Goal: Task Accomplishment & Management: Manage account settings

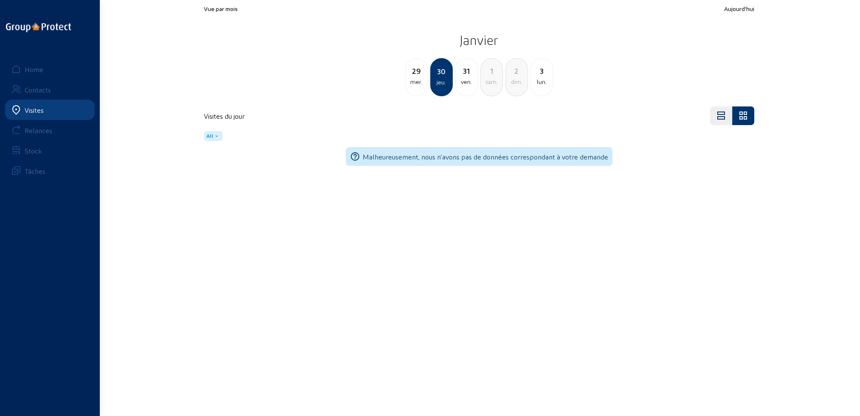
click at [38, 110] on div "Visites" at bounding box center [34, 110] width 19 height 8
click at [40, 70] on div "Home" at bounding box center [34, 69] width 19 height 8
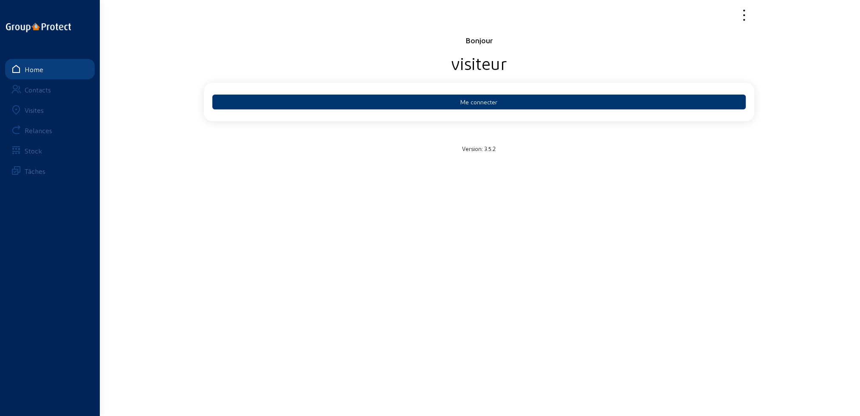
click at [34, 110] on div "Visites" at bounding box center [34, 110] width 19 height 8
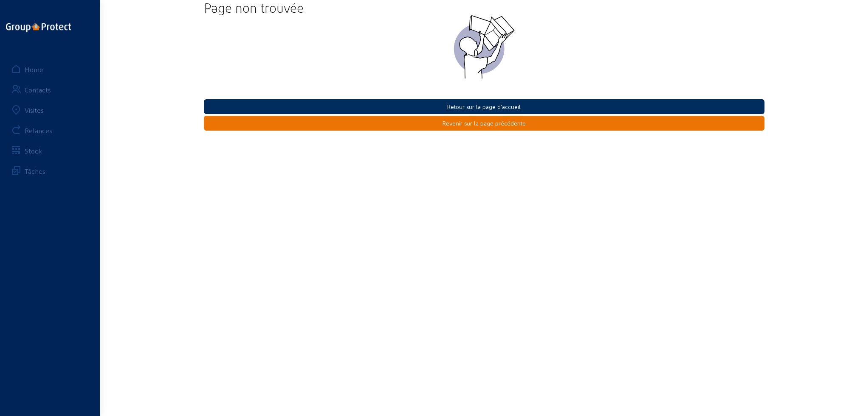
click at [497, 107] on button "Retour sur la page d'accueil" at bounding box center [484, 106] width 560 height 15
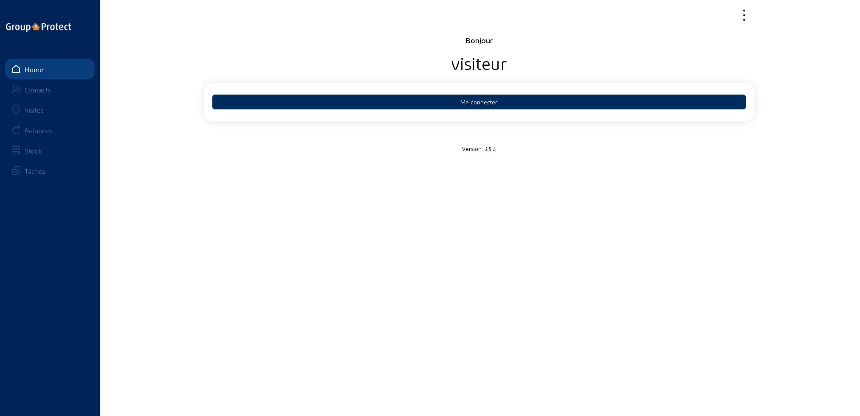
click at [489, 102] on button "Me connecter" at bounding box center [478, 102] width 533 height 15
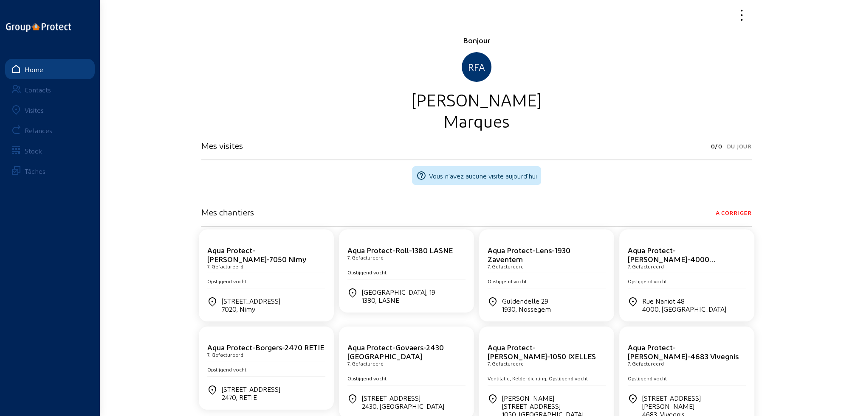
click at [32, 112] on div "Visites" at bounding box center [34, 110] width 19 height 8
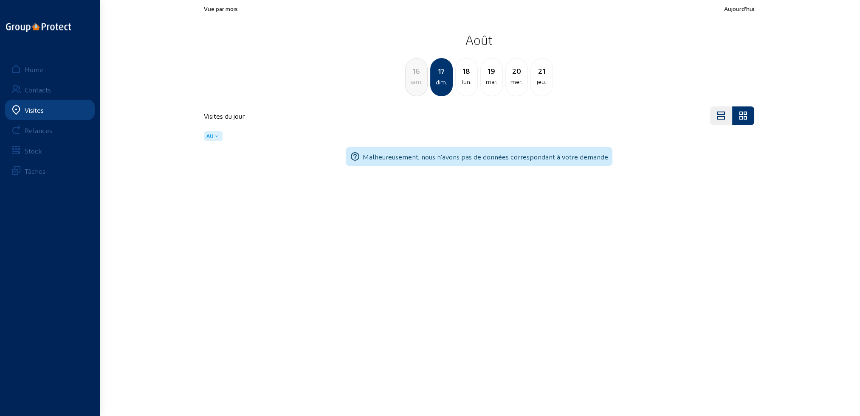
click at [418, 87] on div "16 sam." at bounding box center [416, 77] width 23 height 38
click at [418, 87] on div "15 ven." at bounding box center [416, 77] width 23 height 38
click at [418, 87] on div "14 jeu." at bounding box center [416, 77] width 23 height 38
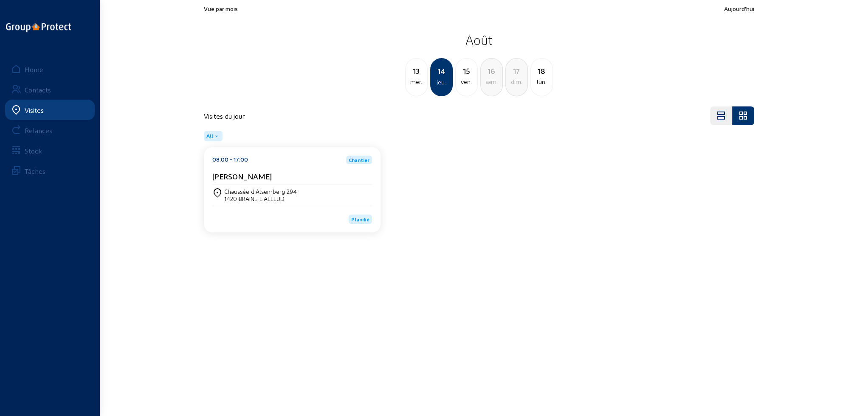
click at [247, 180] on cam-card-title "Vincent Ledent" at bounding box center [241, 176] width 59 height 9
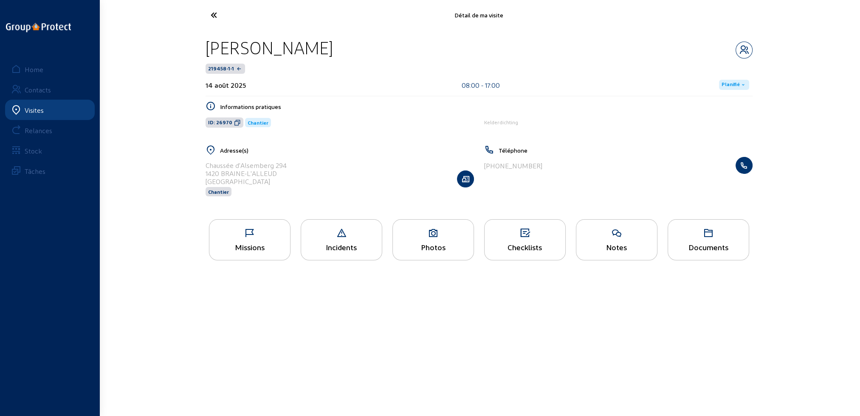
click at [263, 238] on icon at bounding box center [249, 233] width 81 height 10
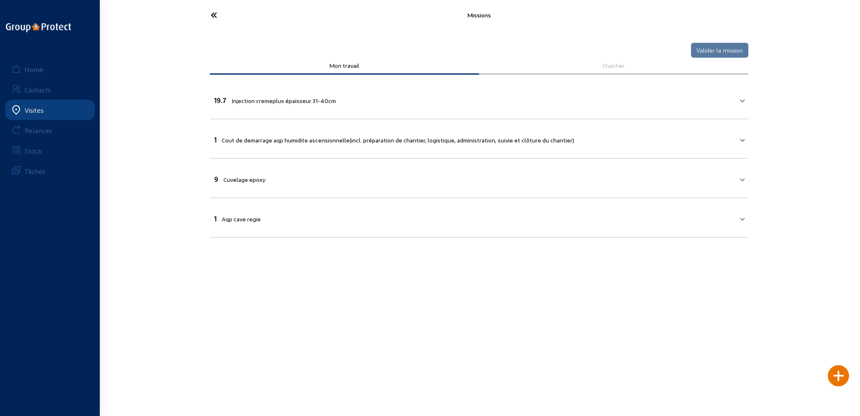
click at [252, 97] on span "Injection cremeplus épaisseur 31-40cm" at bounding box center [283, 100] width 104 height 7
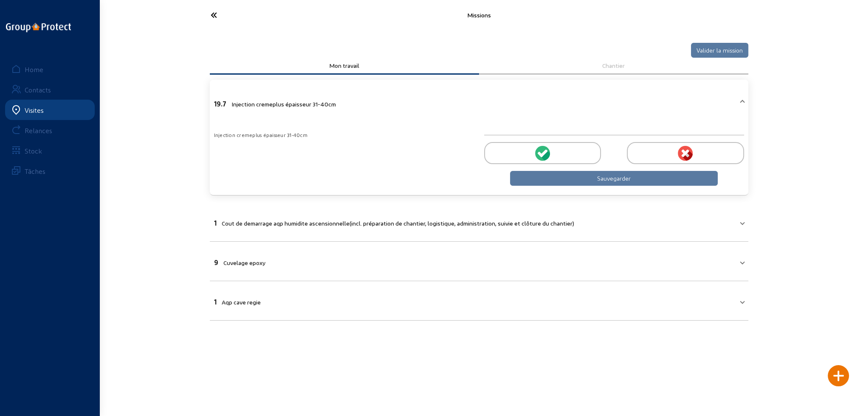
click at [515, 148] on div at bounding box center [542, 153] width 117 height 22
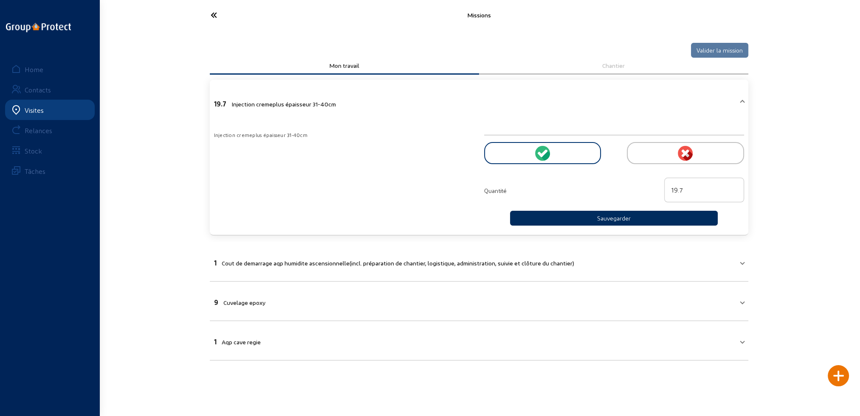
click at [591, 214] on button "Sauvegarder" at bounding box center [614, 218] width 208 height 15
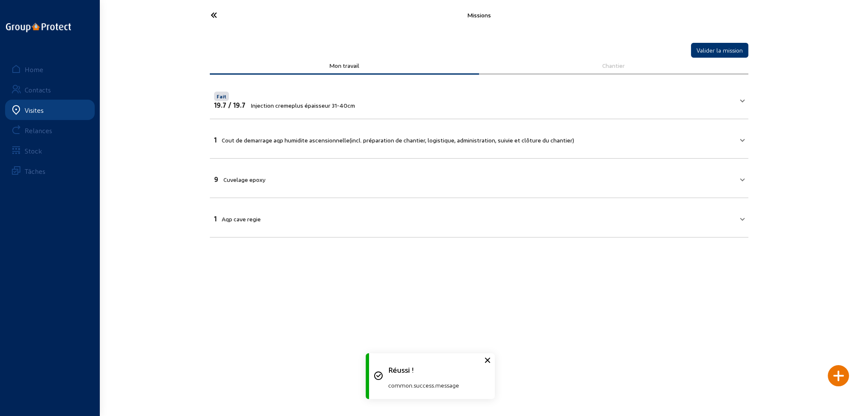
click at [289, 140] on span "Cout de demarrage aqp humidite ascensionnelle(incl. préparation de chantier, lo…" at bounding box center [398, 140] width 352 height 7
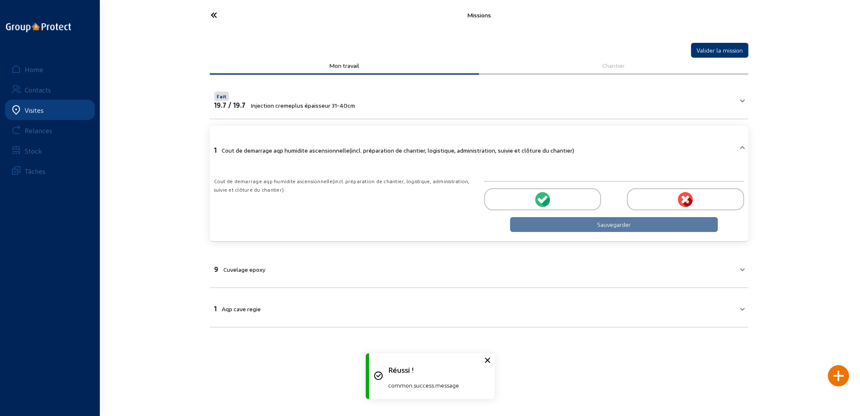
click at [525, 199] on div at bounding box center [542, 199] width 117 height 22
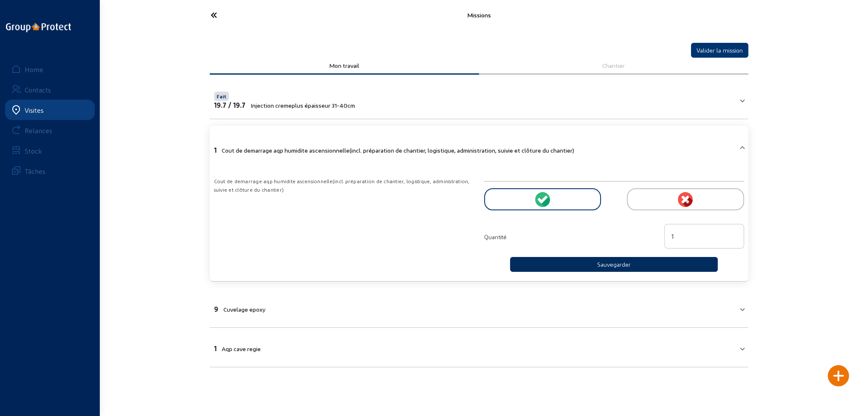
click at [589, 266] on button "Sauvegarder" at bounding box center [614, 264] width 208 height 15
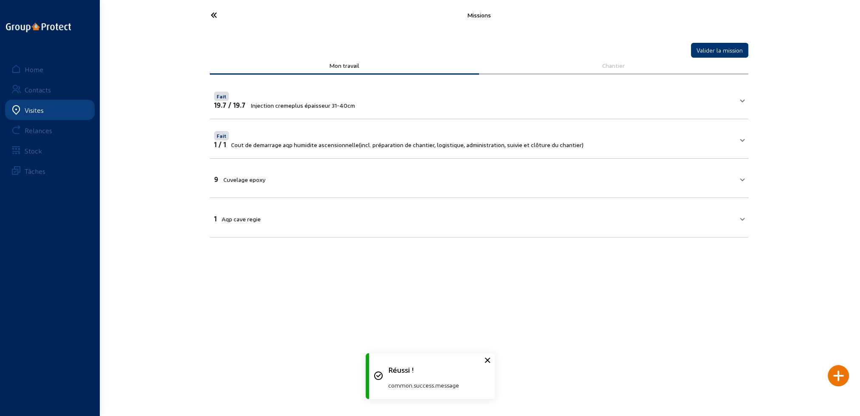
click at [248, 180] on span "Cuvelage epoxy" at bounding box center [244, 179] width 42 height 7
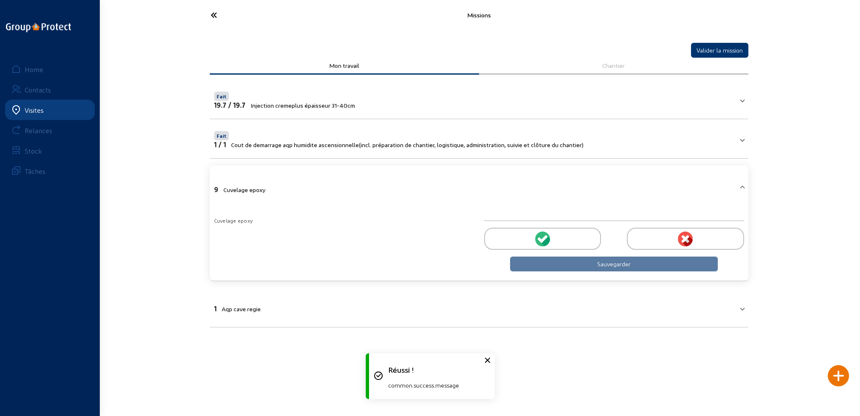
click at [533, 239] on div at bounding box center [542, 239] width 117 height 22
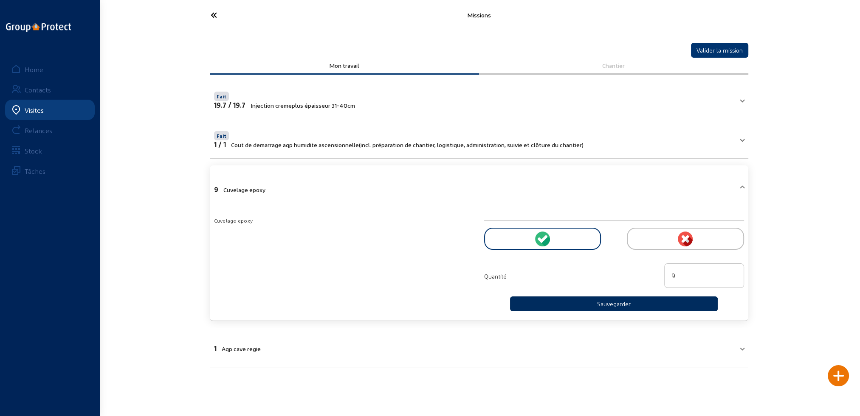
click at [582, 301] on button "Sauvegarder" at bounding box center [614, 304] width 208 height 15
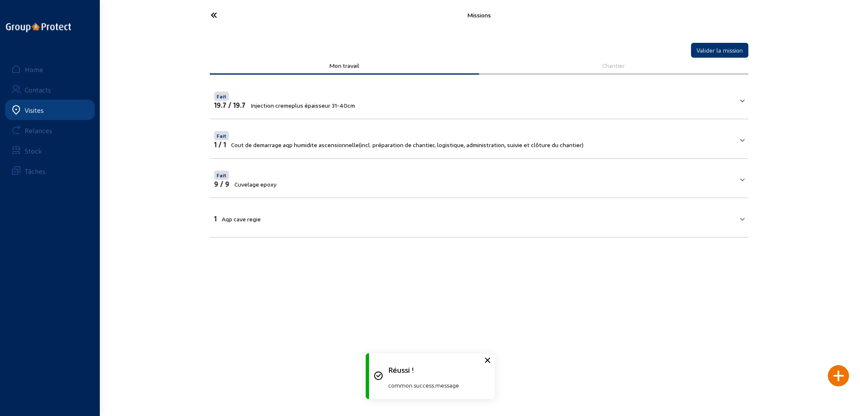
click at [284, 222] on mat-expansion-panel-header "1 Aqp cave regie" at bounding box center [479, 217] width 538 height 29
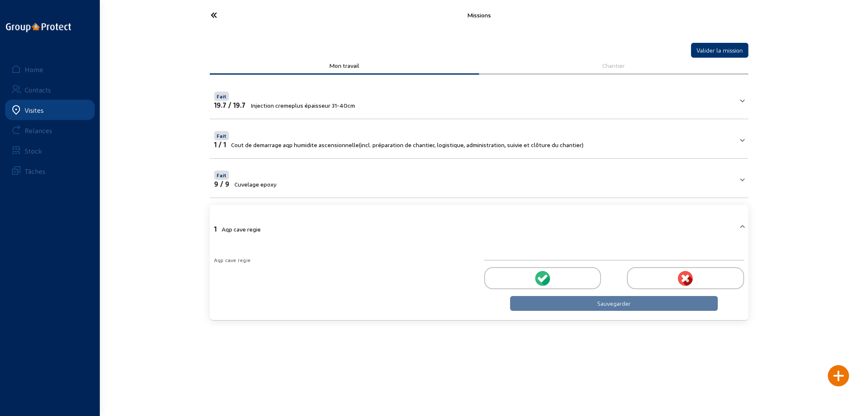
click at [573, 277] on div at bounding box center [542, 278] width 117 height 22
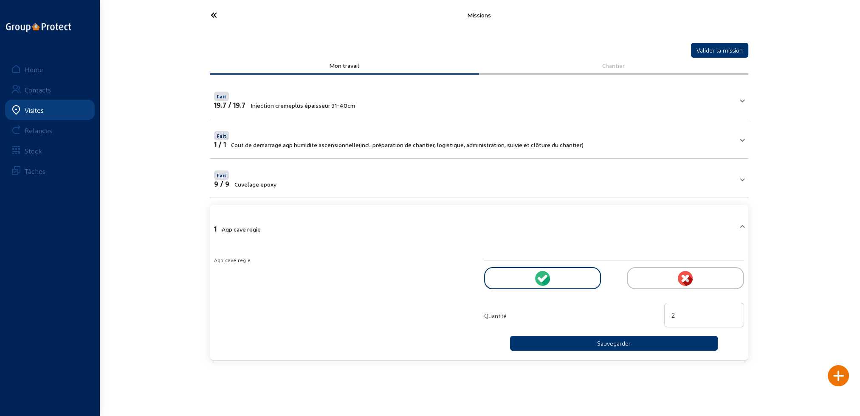
click at [732, 312] on input "2" at bounding box center [703, 315] width 65 height 10
click at [732, 312] on input "3" at bounding box center [703, 315] width 65 height 10
type input "4"
click at [732, 312] on input "4" at bounding box center [703, 315] width 65 height 10
click at [634, 343] on button "Sauvegarder" at bounding box center [614, 343] width 208 height 15
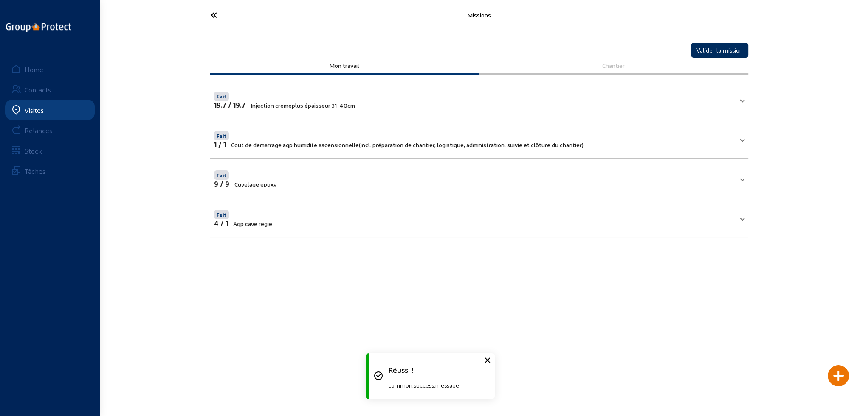
click at [718, 51] on button "Valider la mission" at bounding box center [719, 50] width 57 height 15
click at [211, 13] on icon at bounding box center [245, 15] width 78 height 15
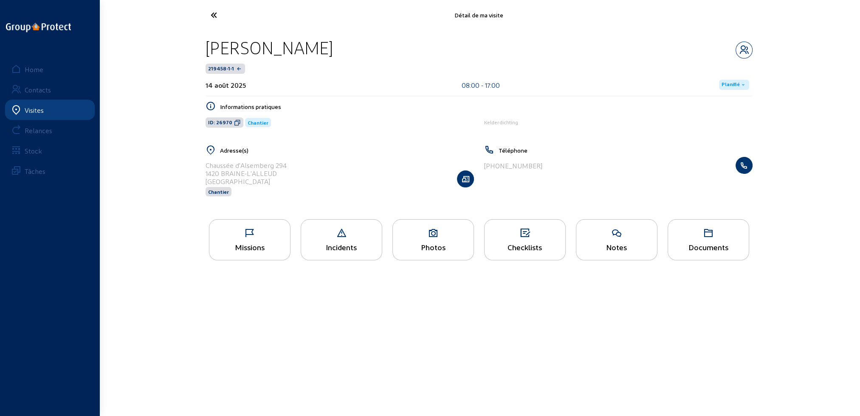
click at [733, 85] on span "Planifié" at bounding box center [730, 85] width 18 height 7
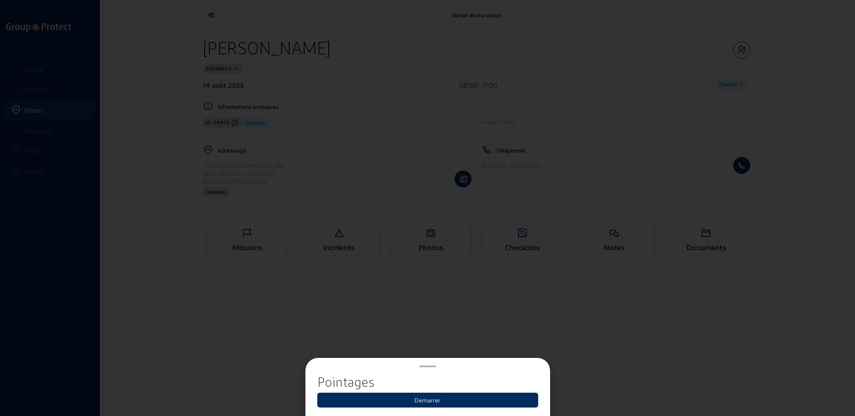
click at [428, 402] on button "Demarrer" at bounding box center [427, 400] width 221 height 15
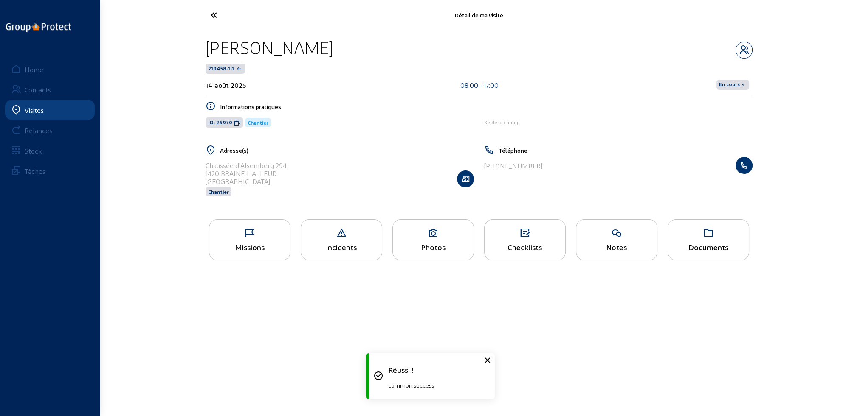
click at [733, 84] on span "En cours" at bounding box center [729, 85] width 21 height 7
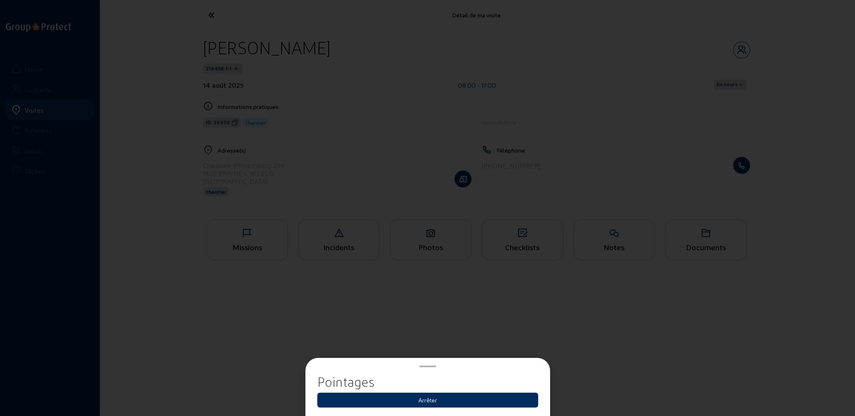
click at [443, 400] on button "Arrêter" at bounding box center [427, 400] width 221 height 15
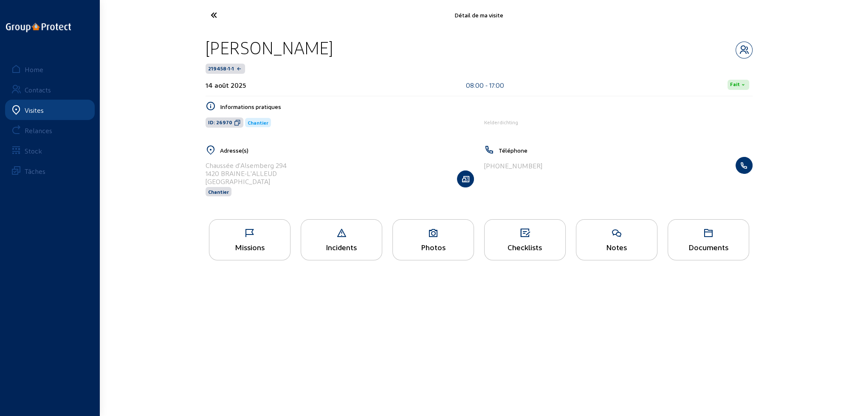
click at [213, 12] on icon at bounding box center [245, 15] width 78 height 15
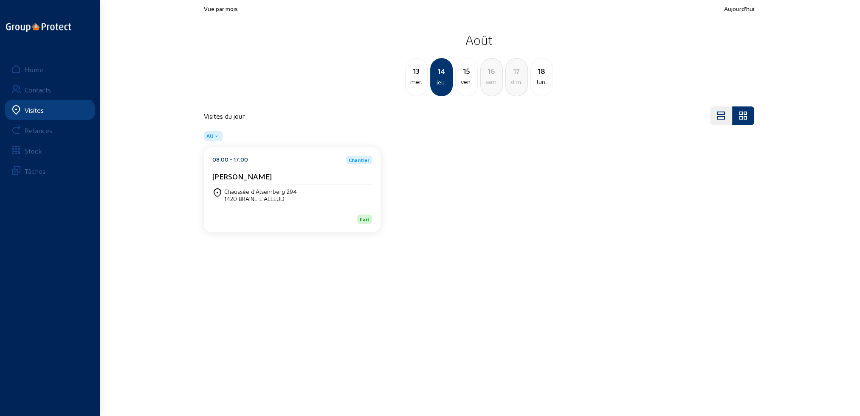
click at [419, 86] on div "mer." at bounding box center [416, 82] width 22 height 10
click at [288, 192] on div "Chaussée d'Alsemberg 294" at bounding box center [260, 191] width 73 height 7
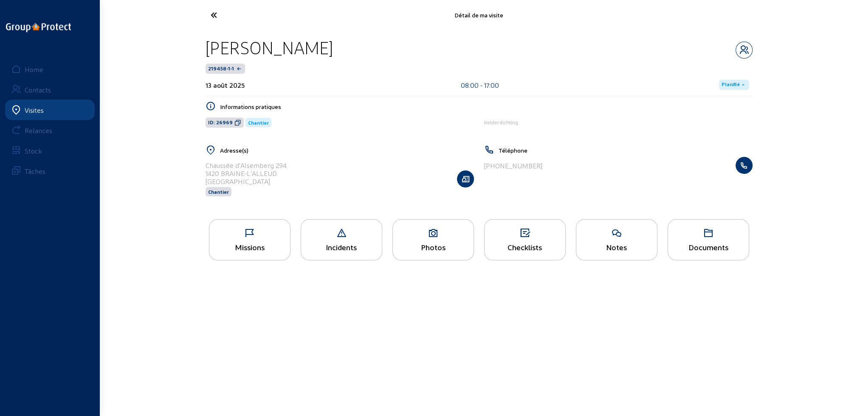
click at [260, 244] on div "Missions" at bounding box center [249, 247] width 81 height 9
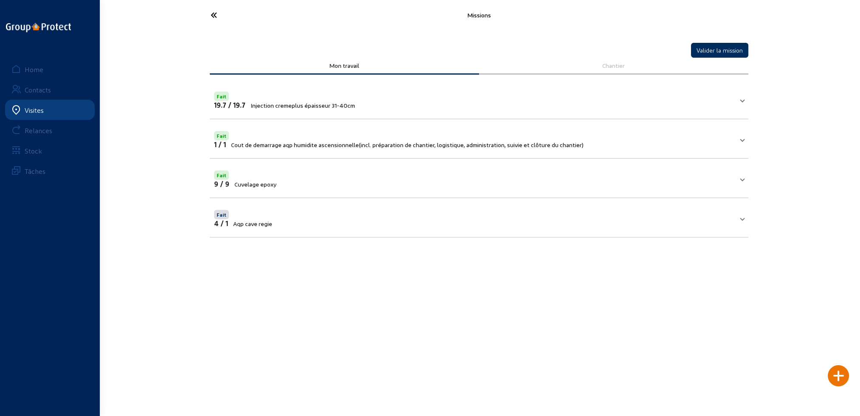
click at [729, 49] on button "Valider la mission" at bounding box center [719, 50] width 57 height 15
click at [212, 15] on icon at bounding box center [245, 15] width 78 height 15
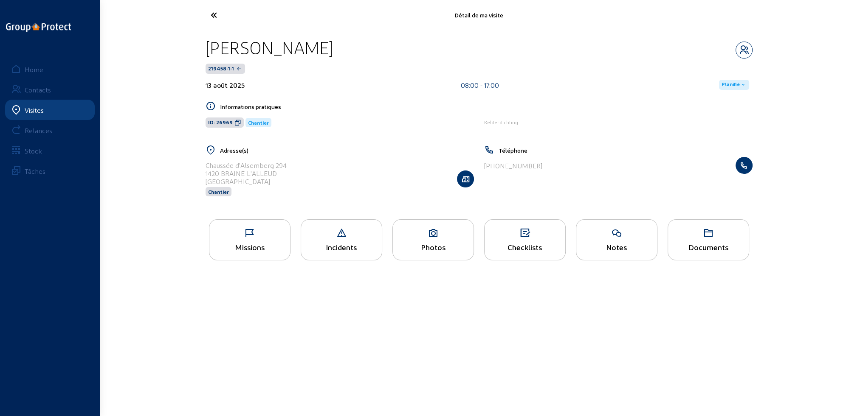
click at [732, 83] on span "Planifié" at bounding box center [730, 85] width 18 height 7
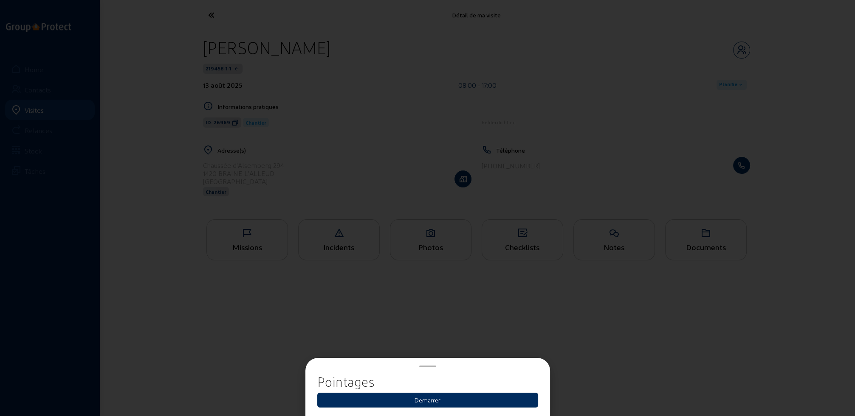
click at [456, 401] on button "Demarrer" at bounding box center [427, 400] width 221 height 15
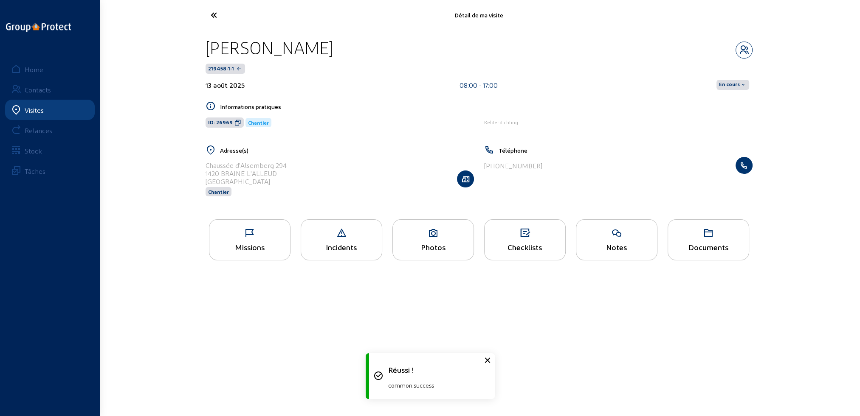
click at [724, 86] on span "En cours" at bounding box center [729, 85] width 21 height 7
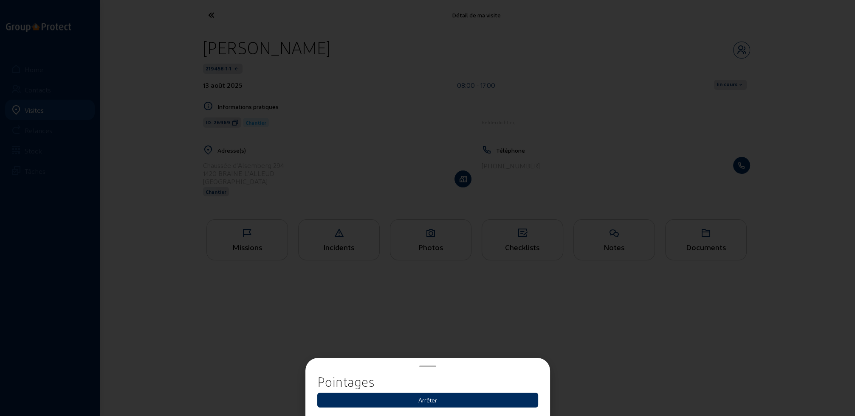
click at [429, 402] on button "Arrêter" at bounding box center [427, 400] width 221 height 15
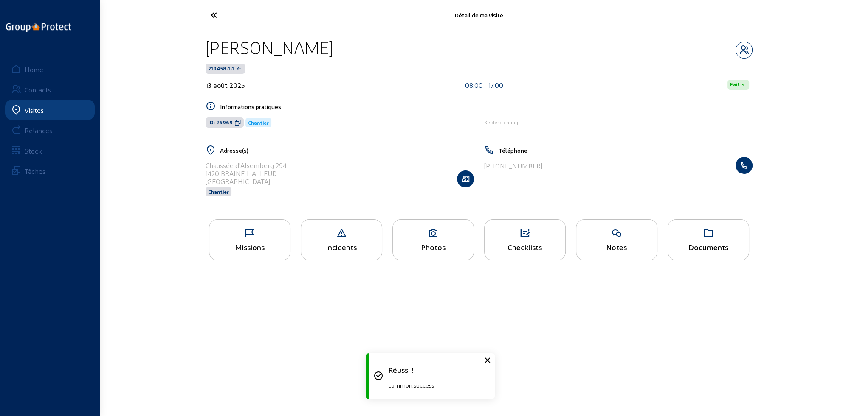
click at [214, 14] on icon at bounding box center [245, 15] width 78 height 15
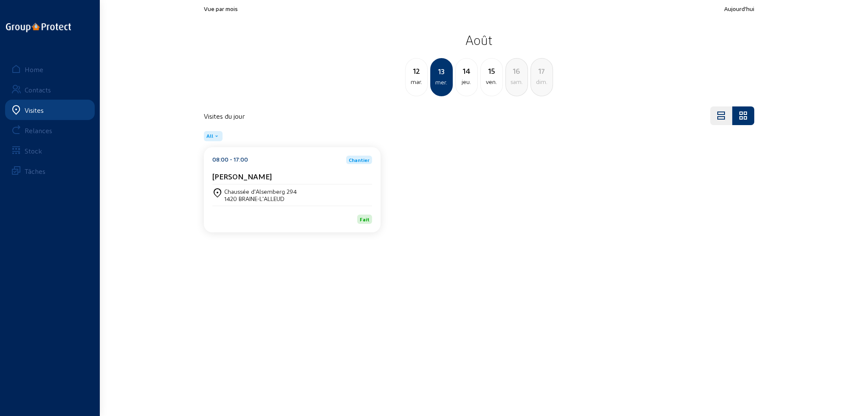
click at [414, 87] on div "12 mar." at bounding box center [416, 77] width 23 height 38
click at [266, 196] on div "7120 ESTINNES" at bounding box center [258, 198] width 68 height 7
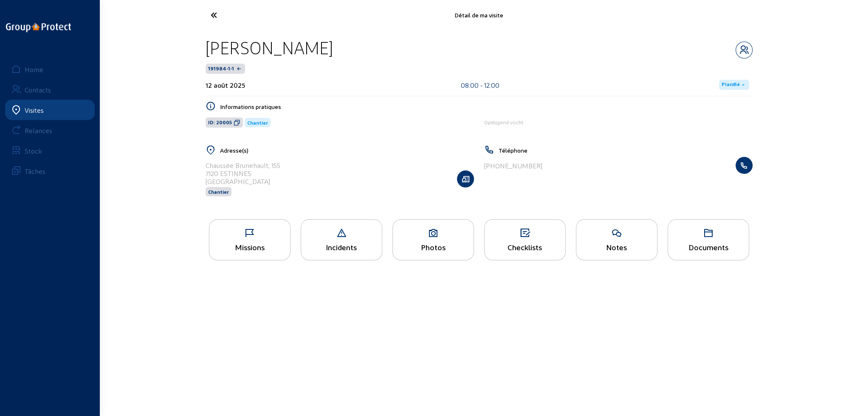
click at [251, 253] on div "Missions" at bounding box center [250, 239] width 82 height 41
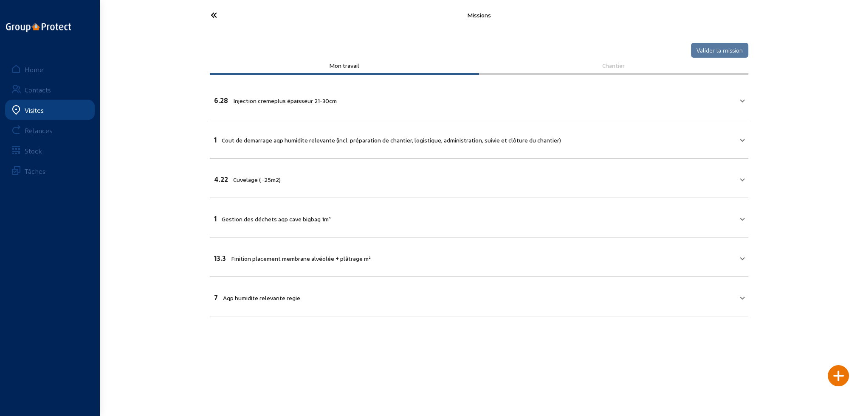
click at [260, 104] on mat-expansion-panel-header "6.28 Injection cremeplus épaisseur 21-30cm" at bounding box center [479, 99] width 538 height 29
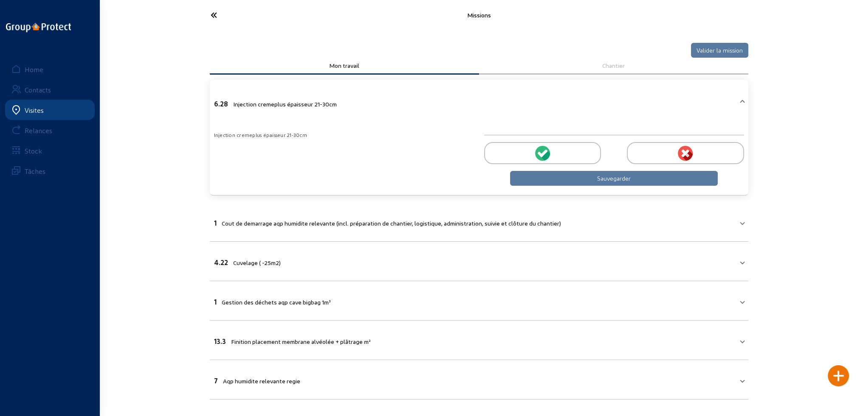
click at [532, 152] on div at bounding box center [542, 153] width 117 height 22
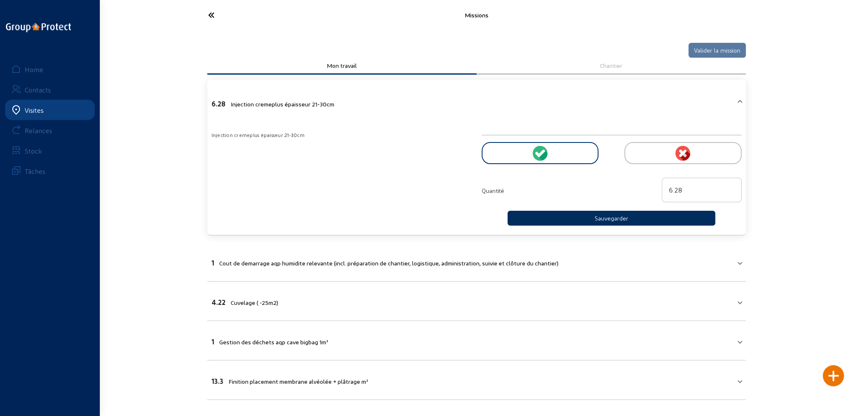
click at [588, 215] on button "Sauvegarder" at bounding box center [611, 218] width 208 height 15
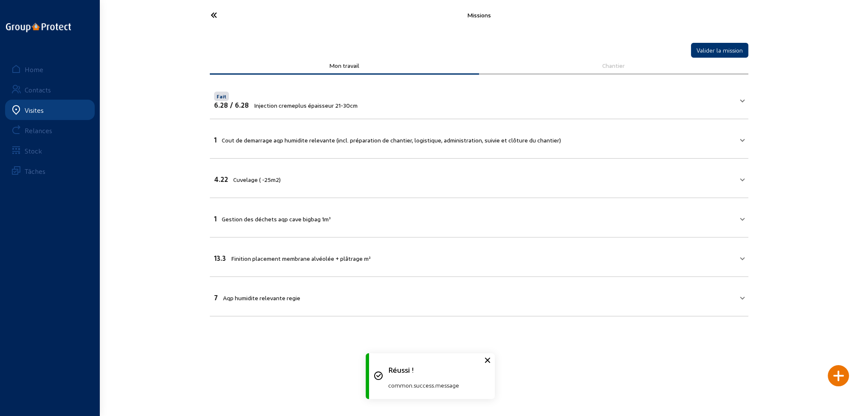
click at [251, 136] on div "1 Cout de demarrage aqp humidite relevante (incl. préparation de chantier, logi…" at bounding box center [387, 140] width 347 height 8
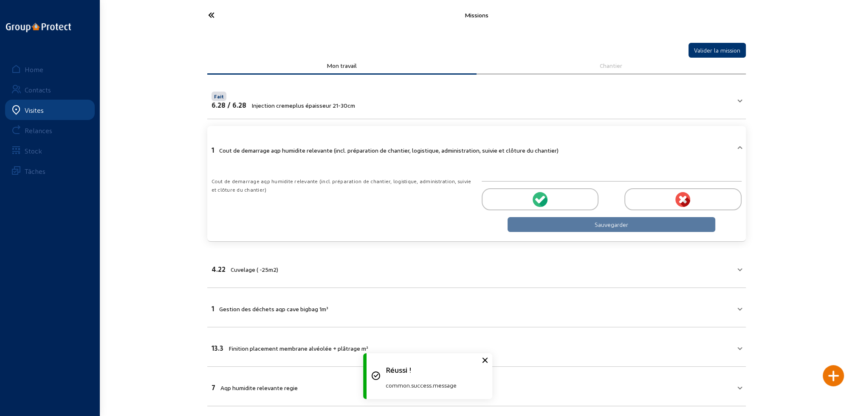
click at [516, 200] on div at bounding box center [539, 199] width 117 height 22
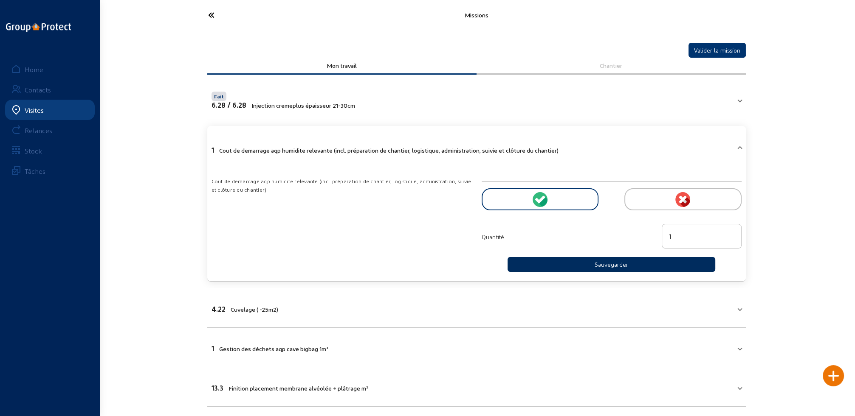
click at [559, 265] on button "Sauvegarder" at bounding box center [611, 264] width 208 height 15
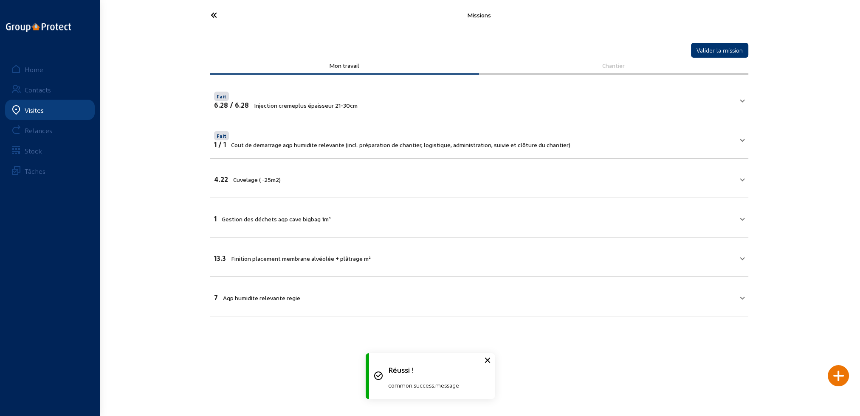
click at [245, 176] on span "Cuvelage ( -25m2)" at bounding box center [257, 179] width 48 height 7
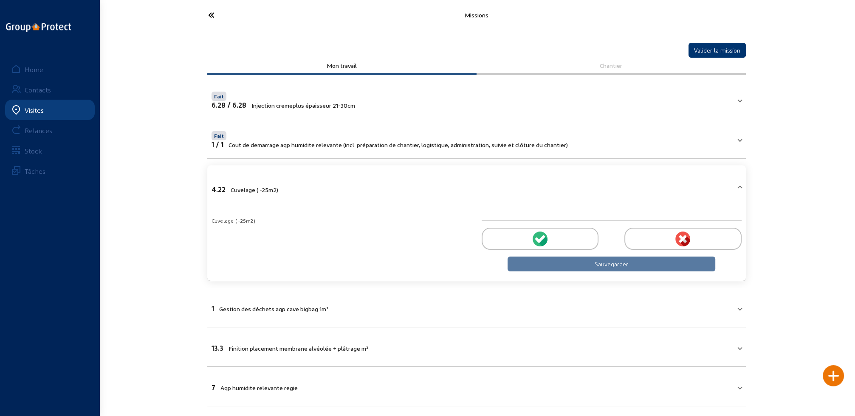
click at [547, 240] on div at bounding box center [539, 239] width 117 height 22
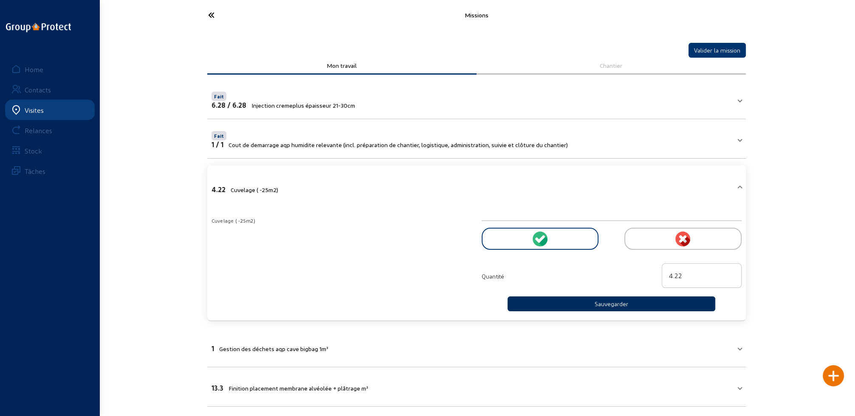
click at [588, 301] on button "Sauvegarder" at bounding box center [611, 304] width 208 height 15
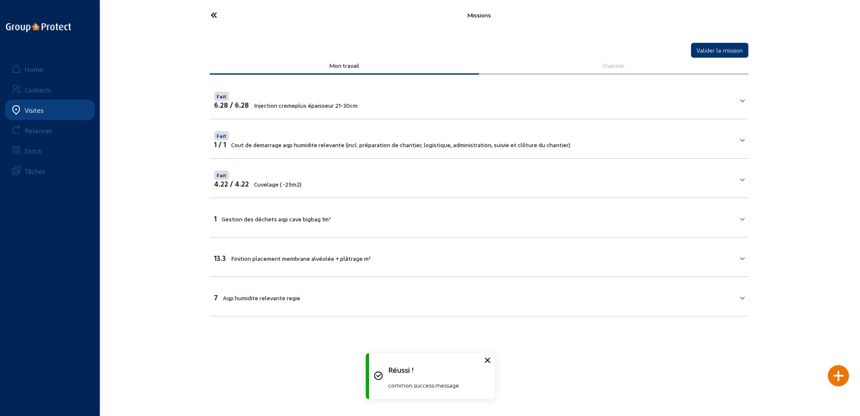
click at [281, 216] on span "Gestion des déchets aqp cave bigbag 1m³" at bounding box center [276, 219] width 109 height 7
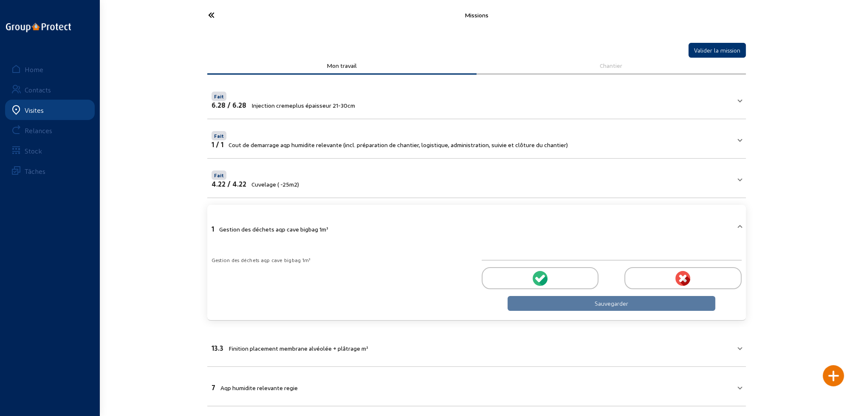
click at [551, 280] on div at bounding box center [539, 278] width 117 height 22
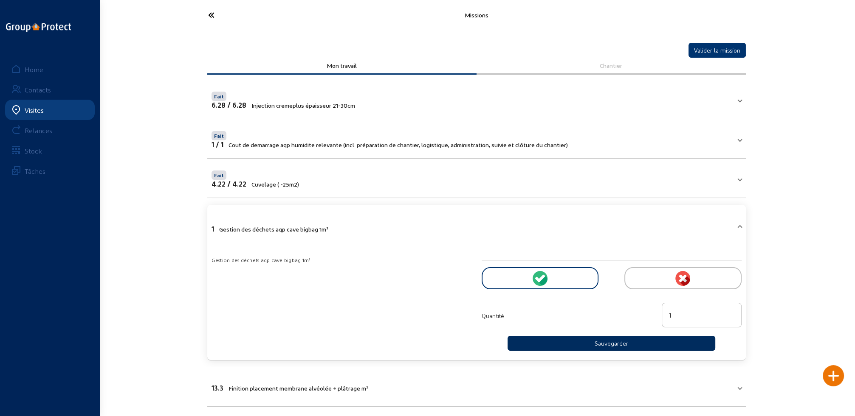
click at [594, 341] on button "Sauvegarder" at bounding box center [611, 343] width 208 height 15
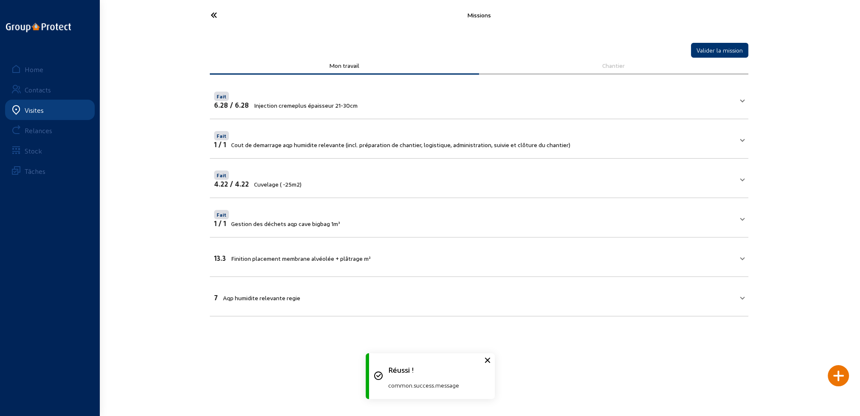
click at [278, 255] on span "Finition placement membrane alvéolée + plâtrage m²" at bounding box center [301, 258] width 140 height 7
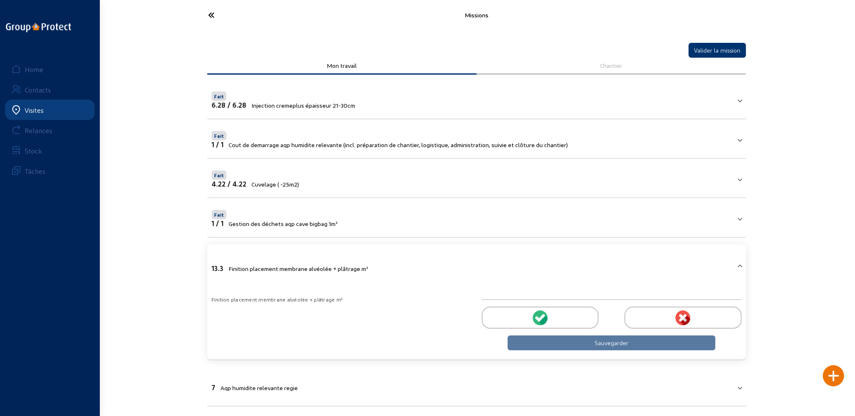
click at [540, 318] on icon at bounding box center [541, 318] width 8 height 8
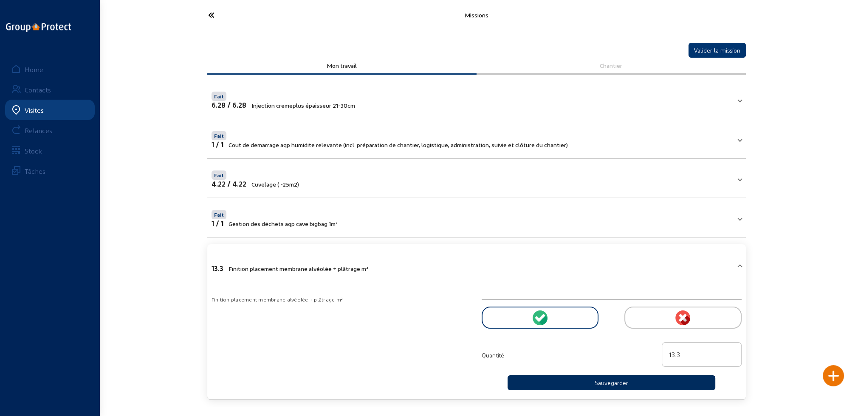
click at [592, 380] on button "Sauvegarder" at bounding box center [611, 383] width 208 height 15
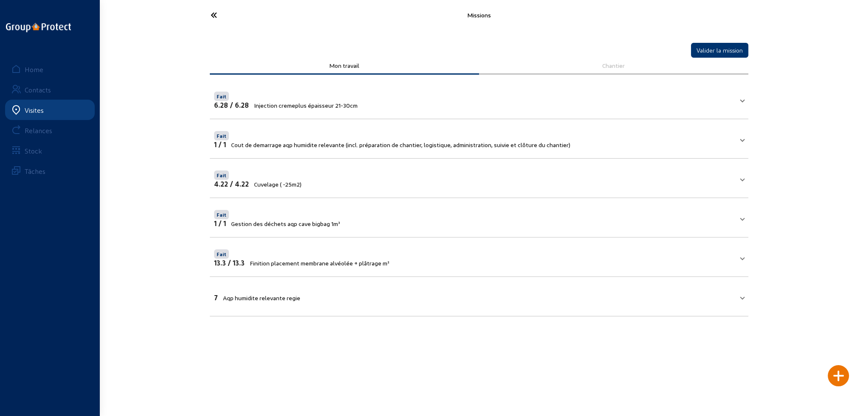
click at [259, 297] on span "Aqp humidite relevante regie" at bounding box center [261, 298] width 77 height 7
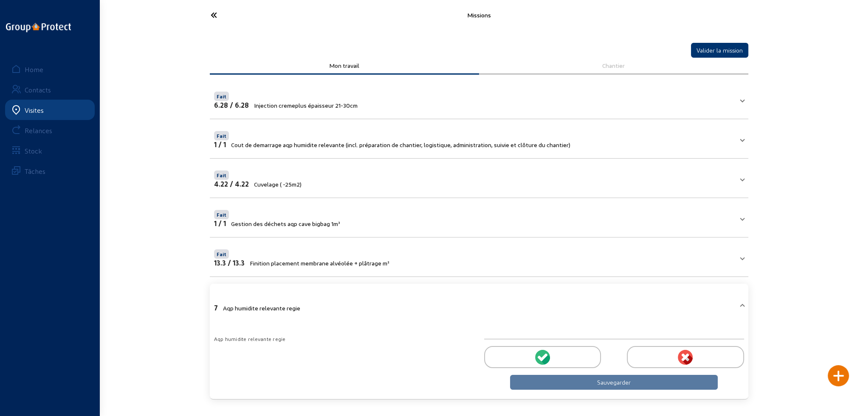
click at [555, 355] on div at bounding box center [542, 357] width 117 height 22
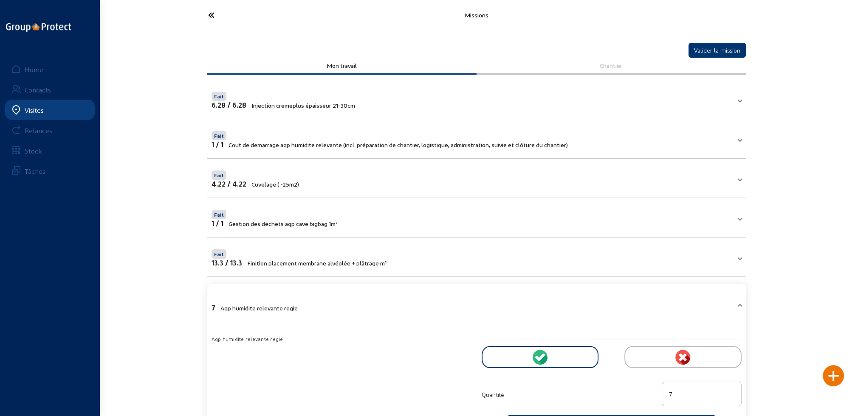
scroll to position [39, 0]
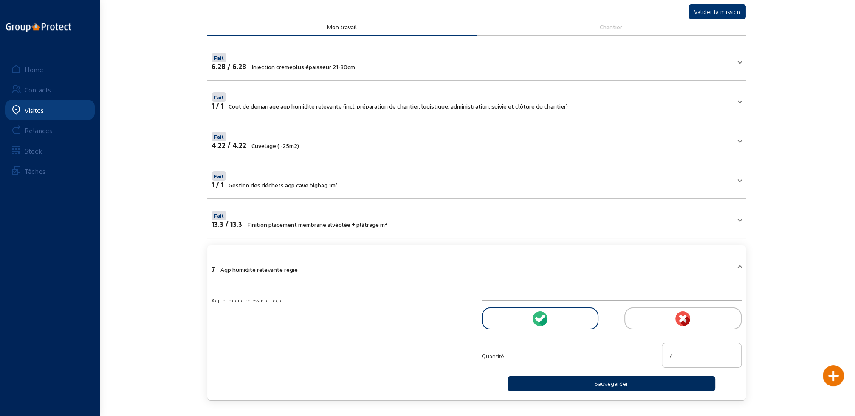
click at [575, 381] on button "Sauvegarder" at bounding box center [611, 384] width 208 height 15
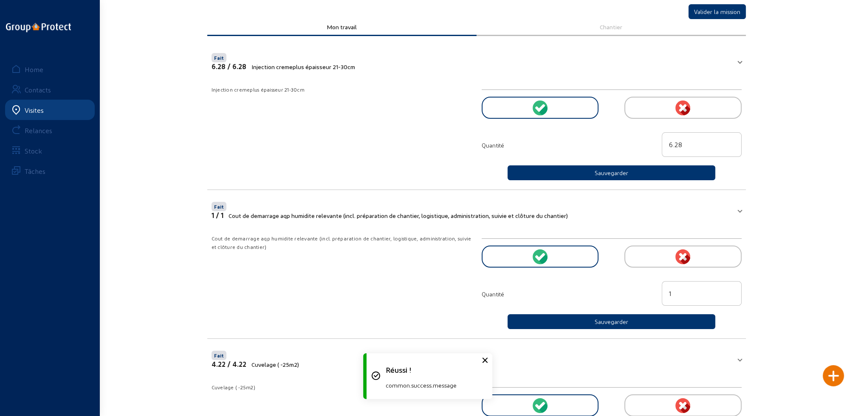
scroll to position [0, 0]
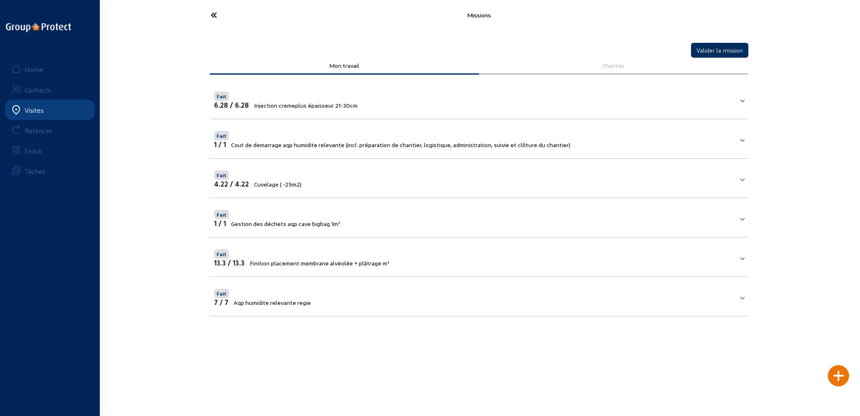
click at [725, 50] on button "Valider la mission" at bounding box center [719, 50] width 57 height 15
click at [213, 15] on icon at bounding box center [245, 15] width 78 height 15
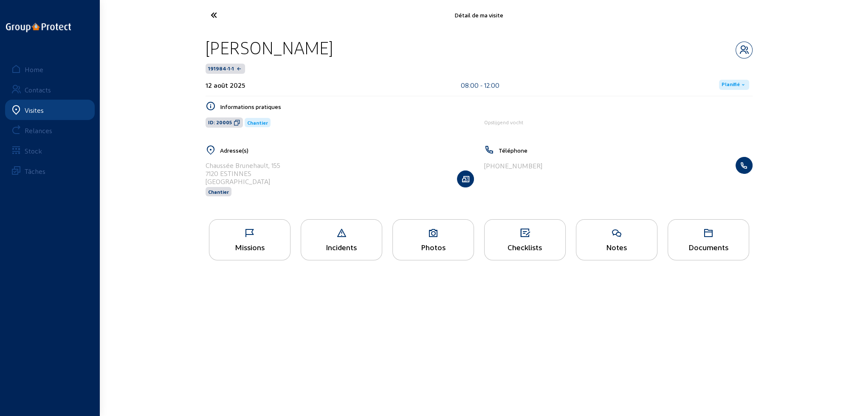
click at [730, 82] on span "Planifié" at bounding box center [730, 85] width 18 height 7
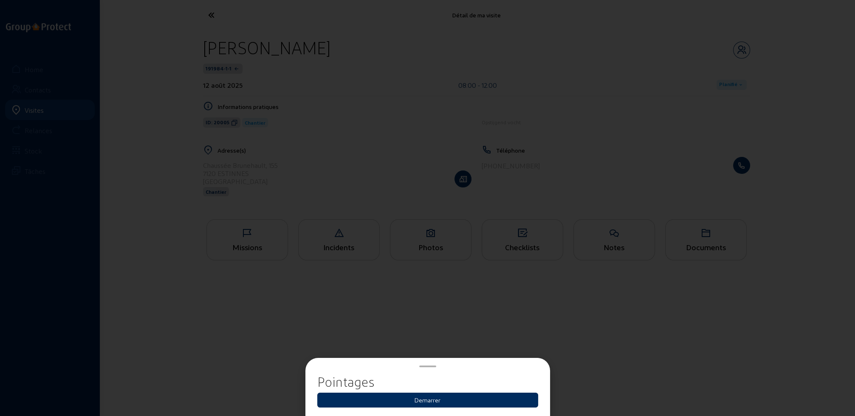
click at [445, 398] on button "Demarrer" at bounding box center [427, 400] width 221 height 15
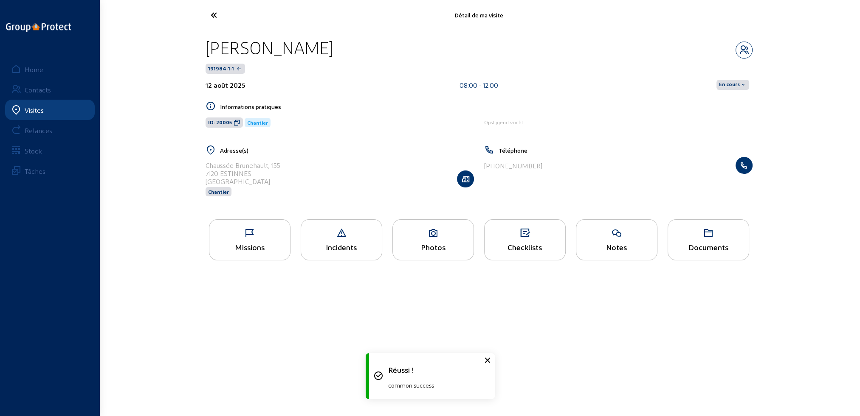
click at [736, 84] on span "En cours" at bounding box center [729, 85] width 21 height 7
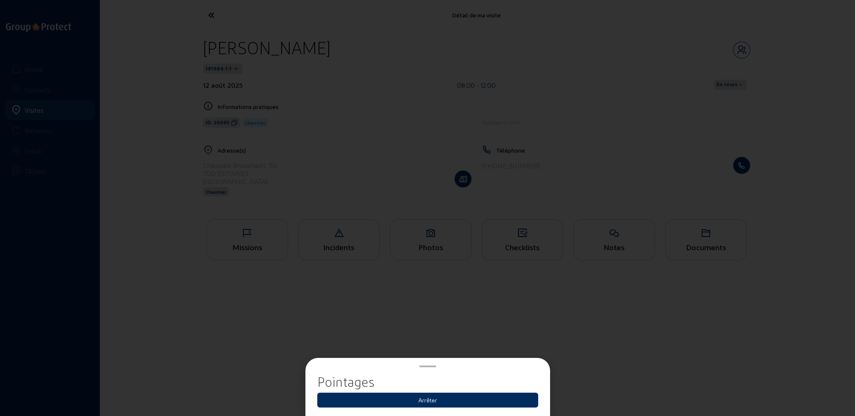
click at [426, 400] on button "Arrêter" at bounding box center [427, 400] width 221 height 15
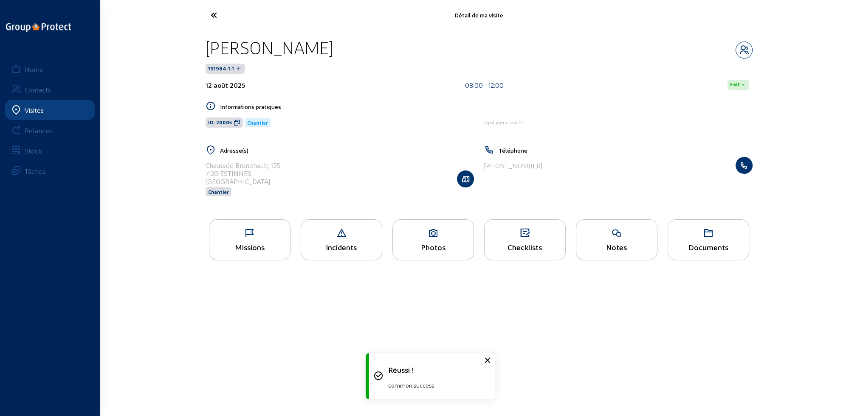
click at [211, 12] on icon at bounding box center [245, 15] width 78 height 15
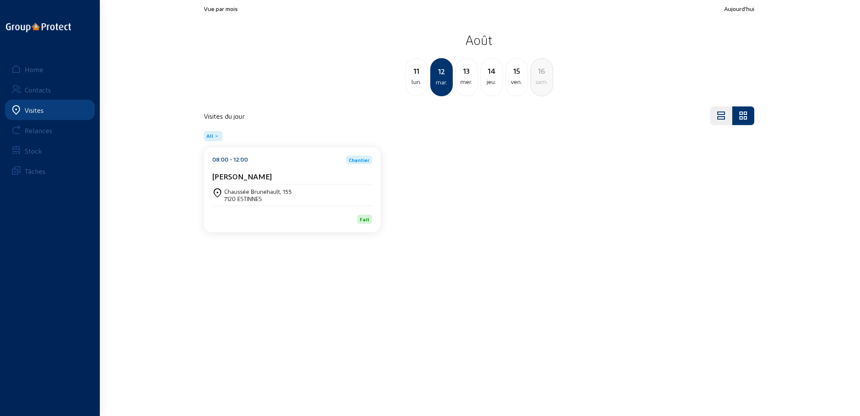
click at [416, 86] on div "lun." at bounding box center [416, 82] width 22 height 10
click at [271, 185] on div "Pastoor Denysweg 5 8610 KORTEMARK" at bounding box center [292, 195] width 160 height 21
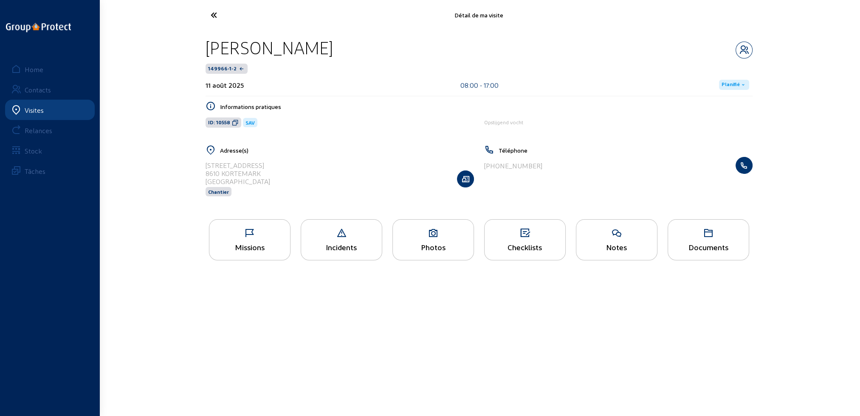
click at [253, 230] on icon at bounding box center [249, 233] width 81 height 10
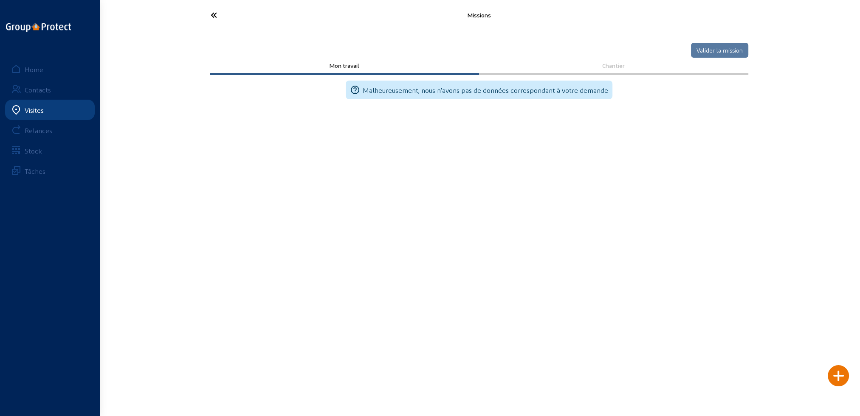
click at [701, 51] on cam-button "Valider la mission" at bounding box center [719, 49] width 57 height 17
click at [217, 12] on icon at bounding box center [245, 15] width 78 height 15
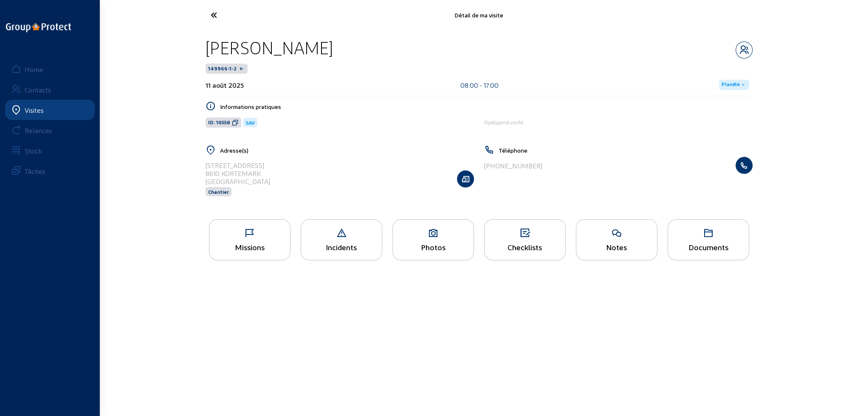
click at [264, 248] on div "Missions" at bounding box center [249, 247] width 81 height 9
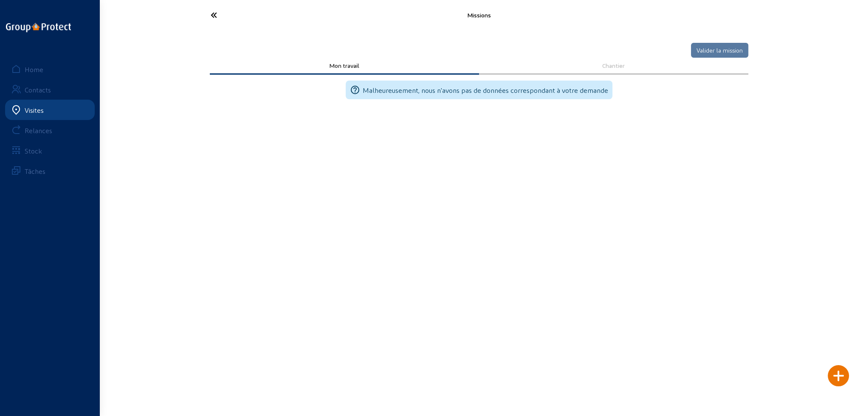
click at [715, 49] on cam-button "Valider la mission" at bounding box center [719, 49] width 57 height 17
click at [836, 377] on div at bounding box center [837, 376] width 21 height 21
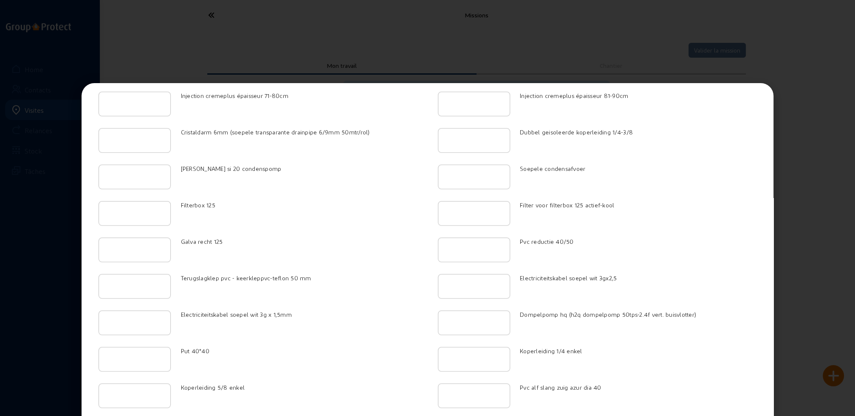
scroll to position [1067, 0]
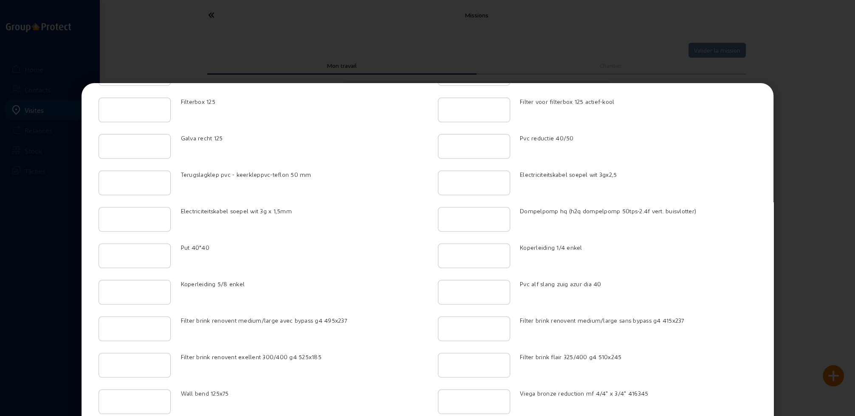
click at [29, 192] on div at bounding box center [427, 208] width 855 height 416
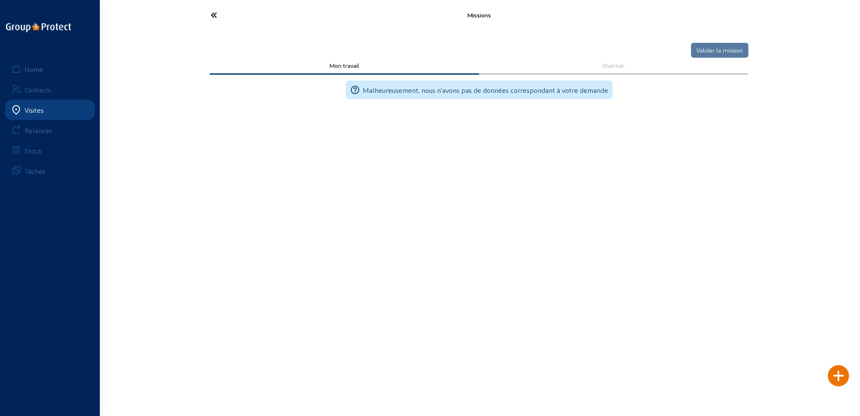
click at [836, 374] on div at bounding box center [837, 376] width 21 height 21
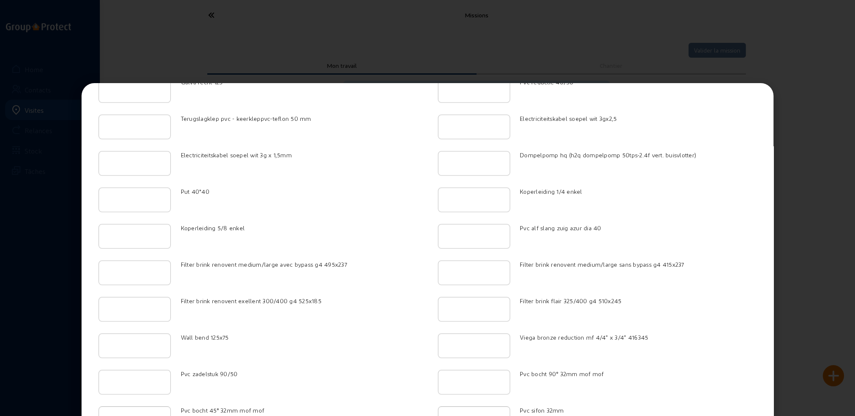
scroll to position [1260, 0]
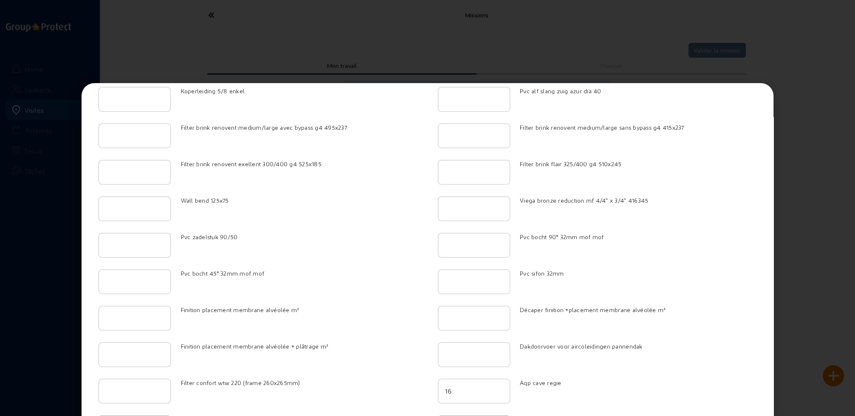
type input "17"
click at [496, 386] on input "17" at bounding box center [474, 391] width 58 height 10
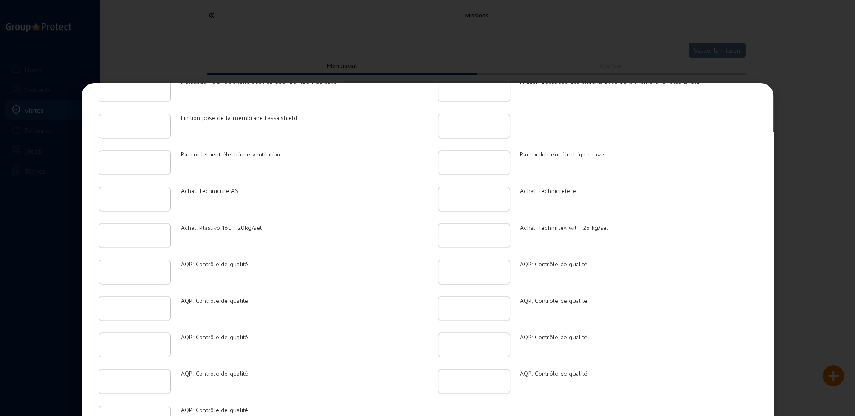
scroll to position [2034, 0]
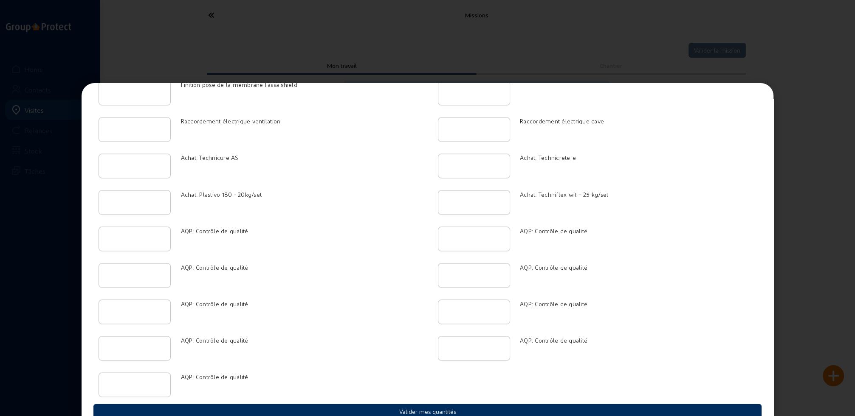
click at [421, 404] on button "Valider mes quantités" at bounding box center [427, 411] width 668 height 15
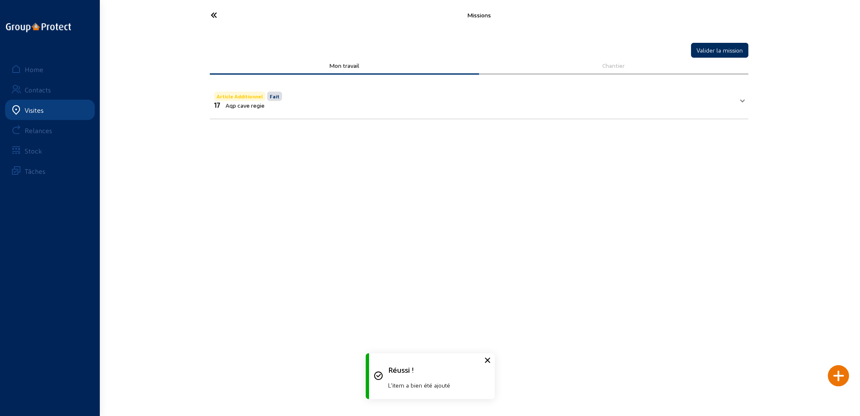
click at [738, 51] on button "Valider la mission" at bounding box center [719, 50] width 57 height 15
click at [217, 15] on icon at bounding box center [245, 15] width 78 height 15
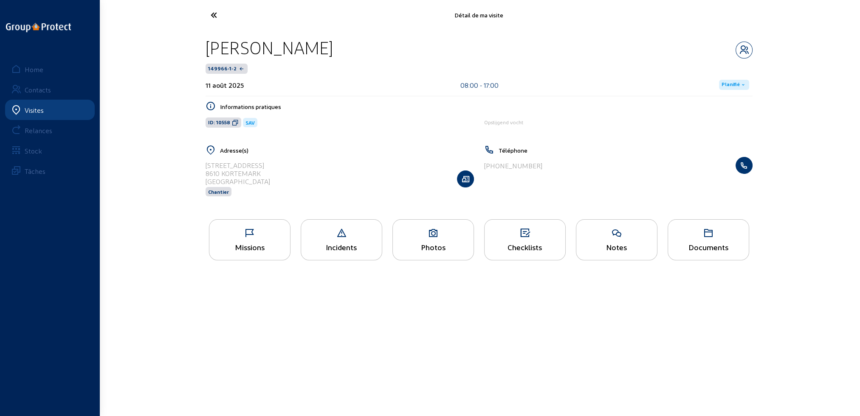
click at [734, 84] on span "Planifié" at bounding box center [730, 85] width 18 height 7
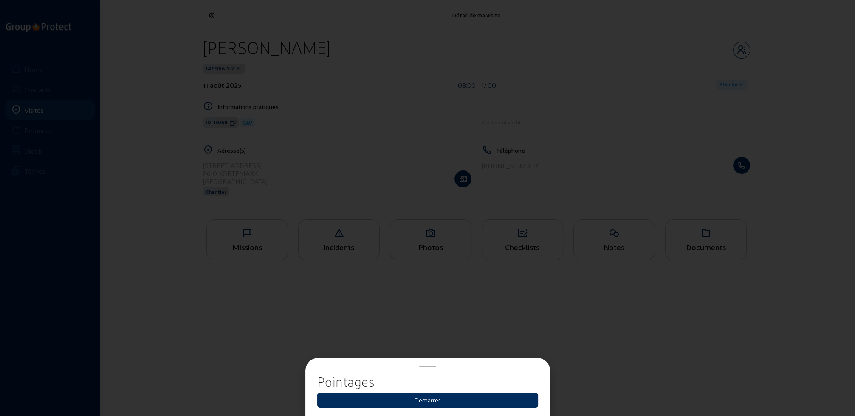
click at [430, 399] on button "Demarrer" at bounding box center [427, 400] width 221 height 15
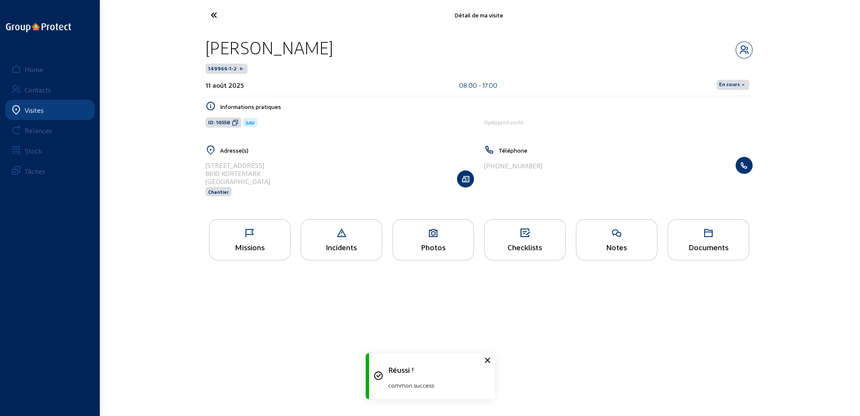
click at [729, 83] on span "En cours" at bounding box center [729, 85] width 21 height 7
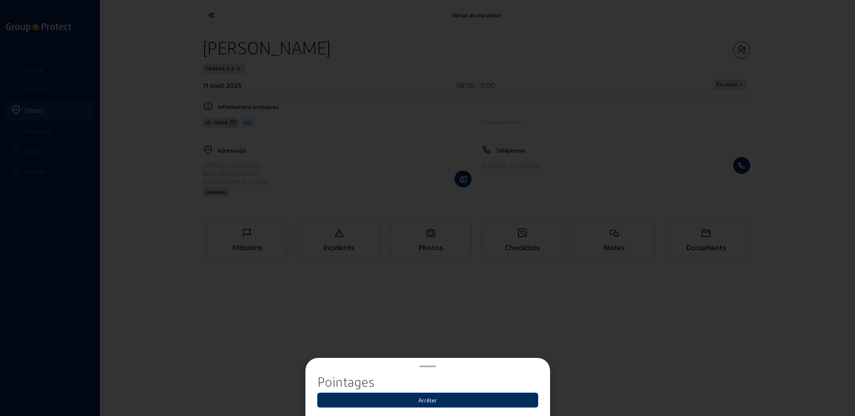
click at [429, 401] on button "Arrêter" at bounding box center [427, 400] width 221 height 15
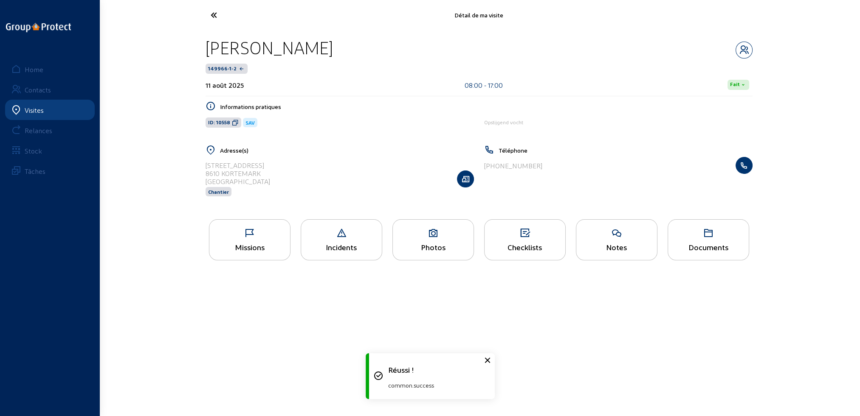
click at [213, 14] on icon at bounding box center [245, 15] width 78 height 15
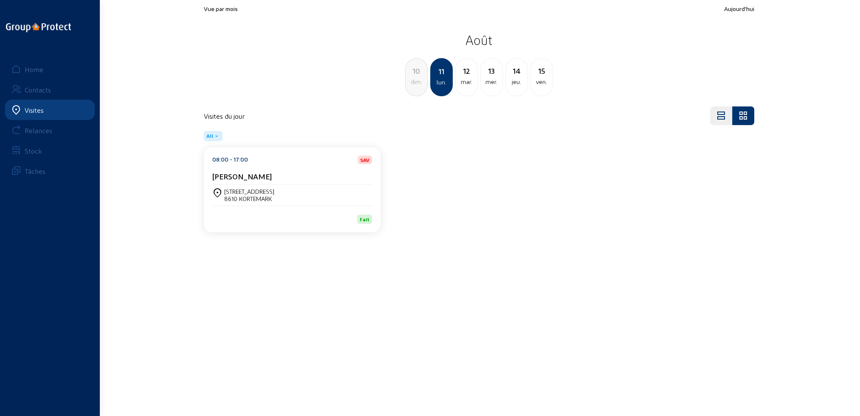
click at [414, 87] on div "10 dim." at bounding box center [416, 77] width 23 height 38
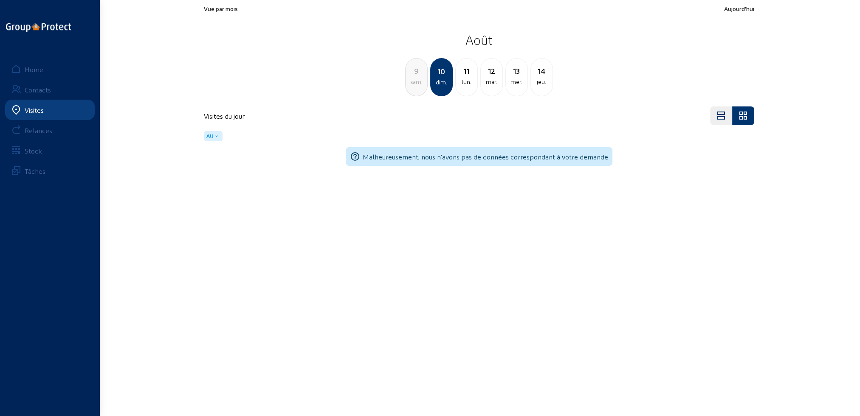
click at [414, 87] on div "9 sam." at bounding box center [416, 77] width 23 height 38
click at [414, 87] on div "8 ven." at bounding box center [416, 77] width 23 height 38
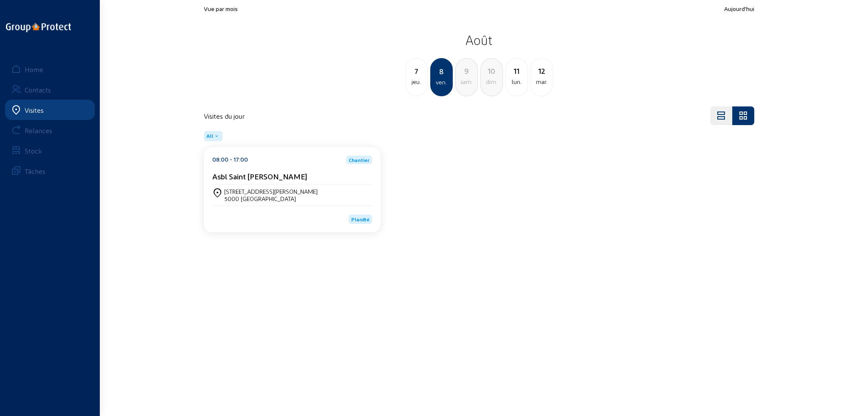
click at [283, 179] on cam-card-title "Asbl Saint Jean De Dieu" at bounding box center [259, 176] width 95 height 9
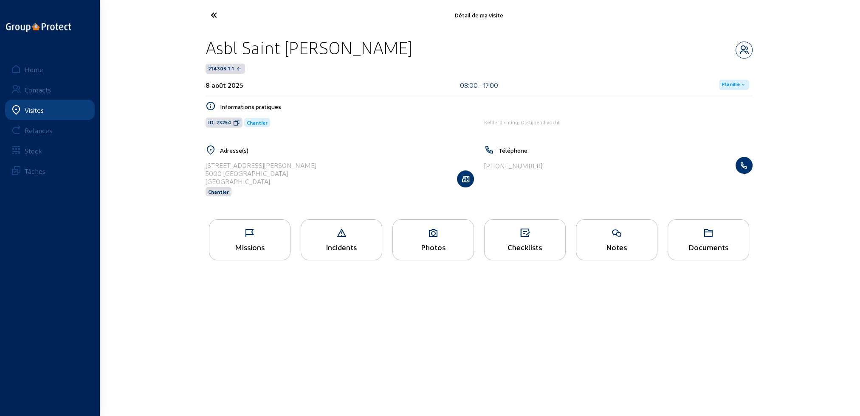
click at [267, 234] on icon at bounding box center [249, 233] width 81 height 10
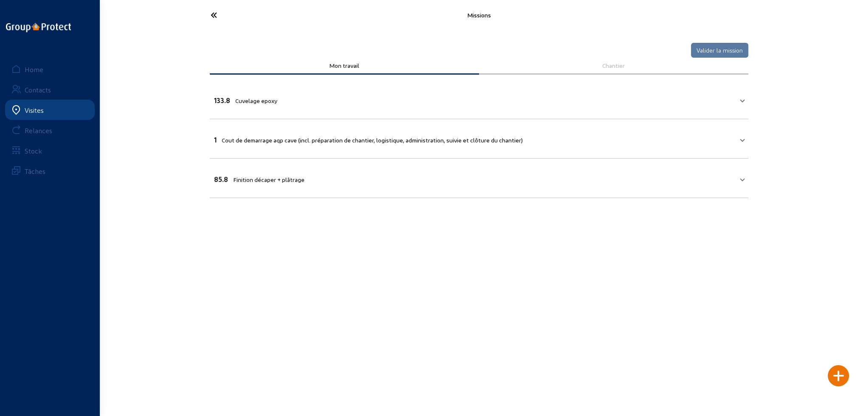
click at [459, 96] on mat-panel-title "133.8 Cuvelage epoxy" at bounding box center [474, 100] width 520 height 10
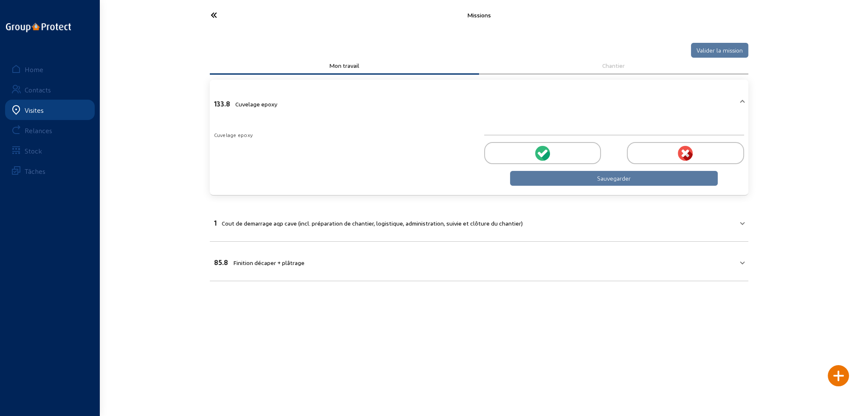
click at [548, 155] on icon at bounding box center [544, 155] width 9 height 10
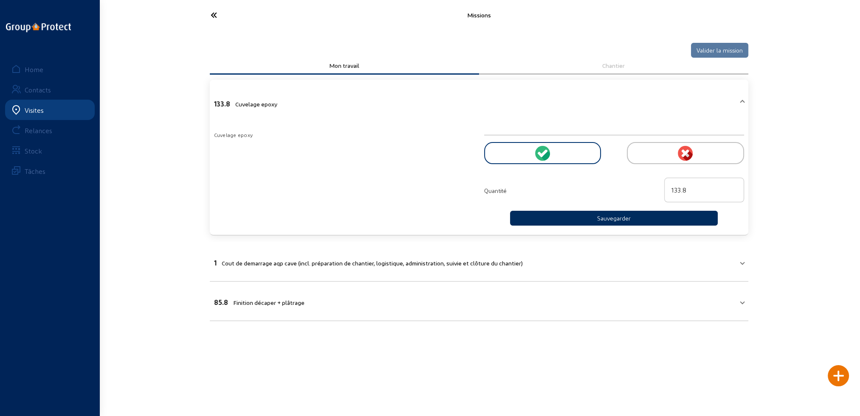
click at [590, 219] on button "Sauvegarder" at bounding box center [614, 218] width 208 height 15
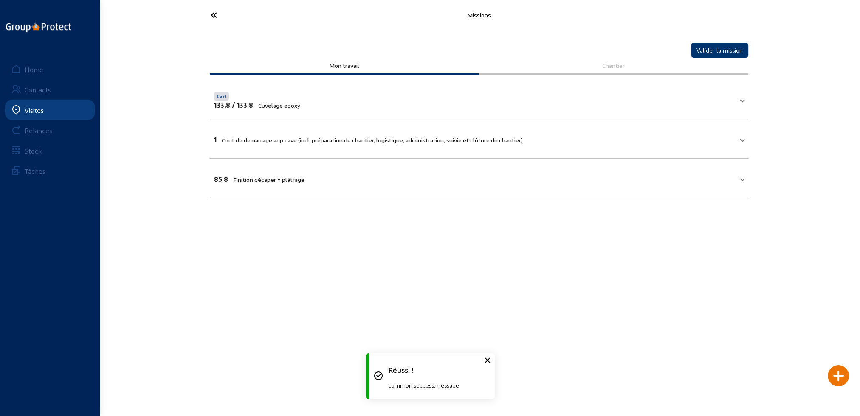
click at [355, 142] on span "Cout de demarrage aqp cave (incl. préparation de chantier, logistique, administ…" at bounding box center [372, 140] width 301 height 7
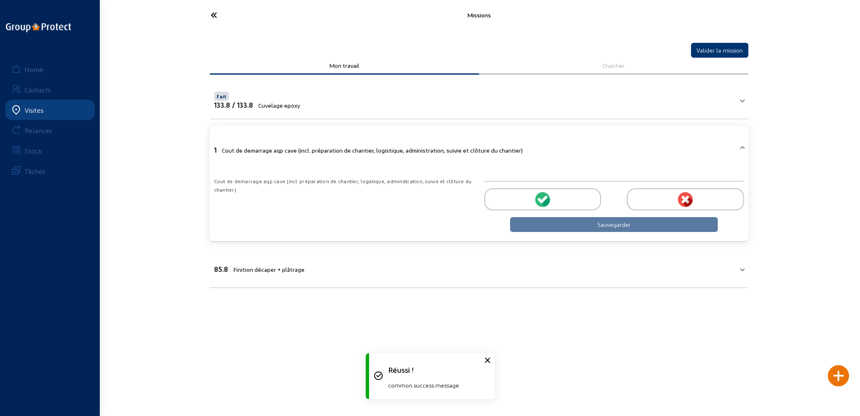
click at [560, 195] on div at bounding box center [542, 199] width 117 height 22
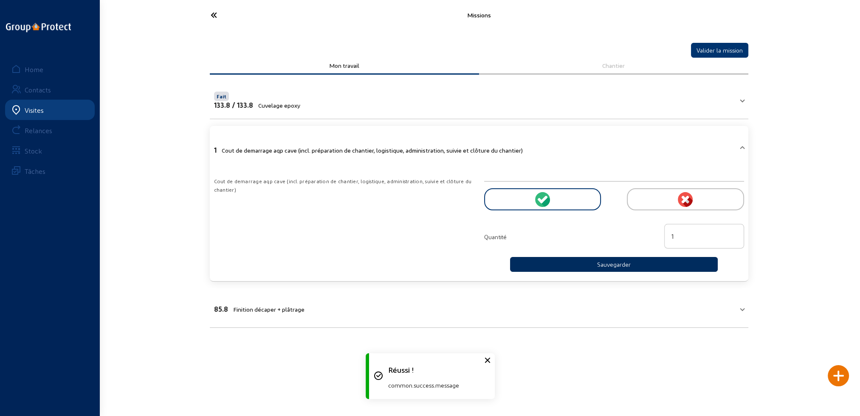
click at [587, 263] on button "Sauvegarder" at bounding box center [614, 264] width 208 height 15
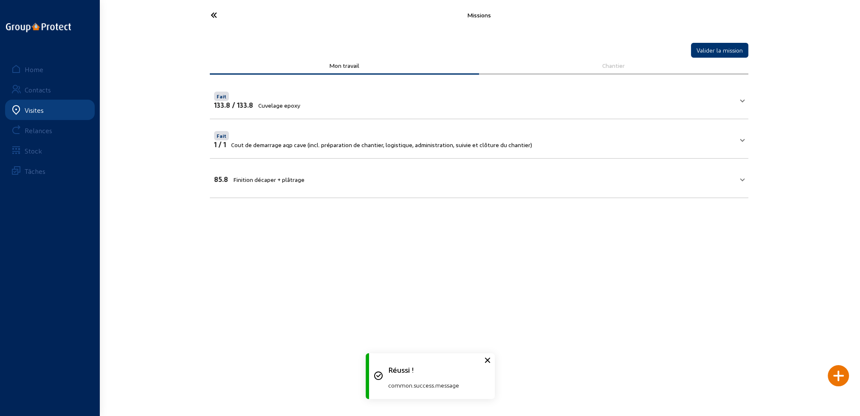
click at [312, 174] on mat-panel-title "85.8 Finition décaper + plâtrage" at bounding box center [474, 179] width 520 height 10
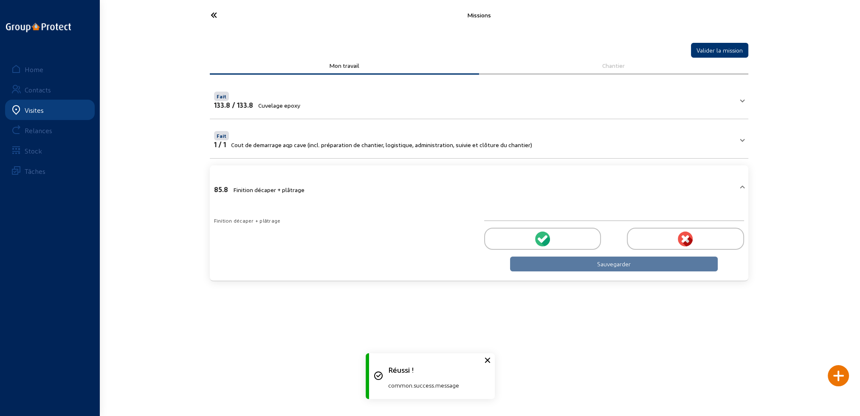
click at [542, 240] on icon at bounding box center [544, 239] width 8 height 8
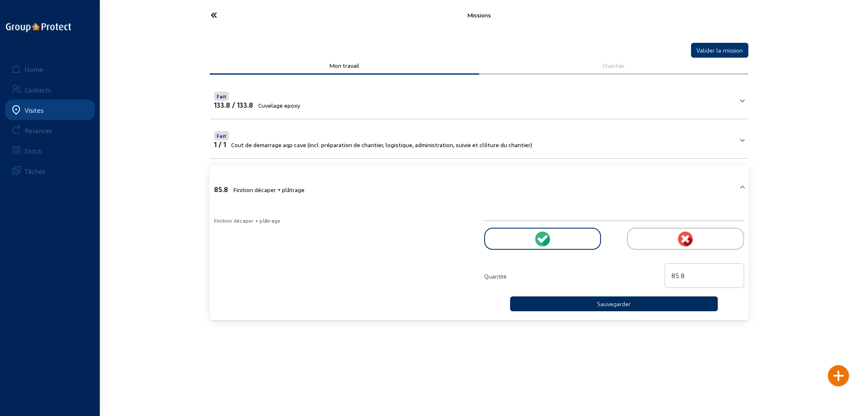
click at [584, 302] on button "Sauvegarder" at bounding box center [614, 304] width 208 height 15
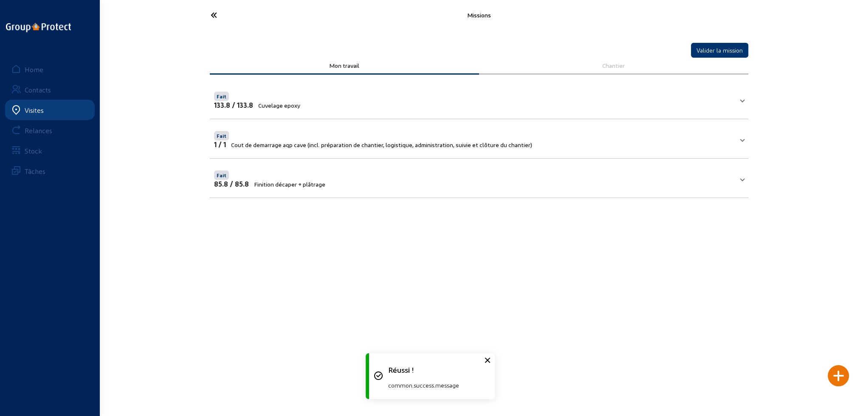
click at [839, 380] on div at bounding box center [837, 376] width 21 height 21
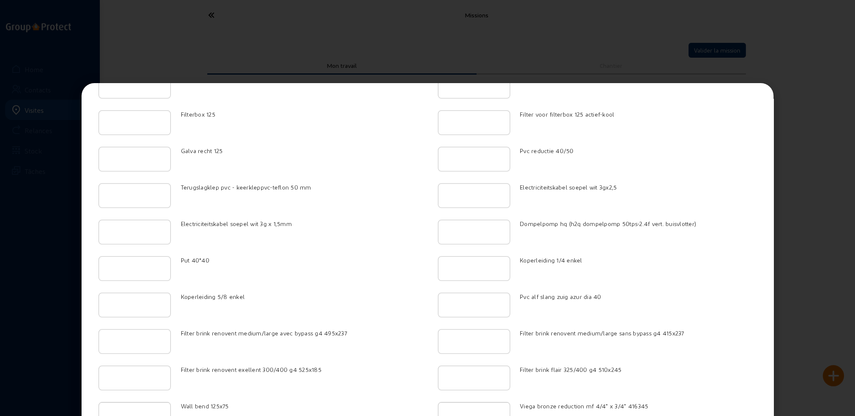
scroll to position [1277, 0]
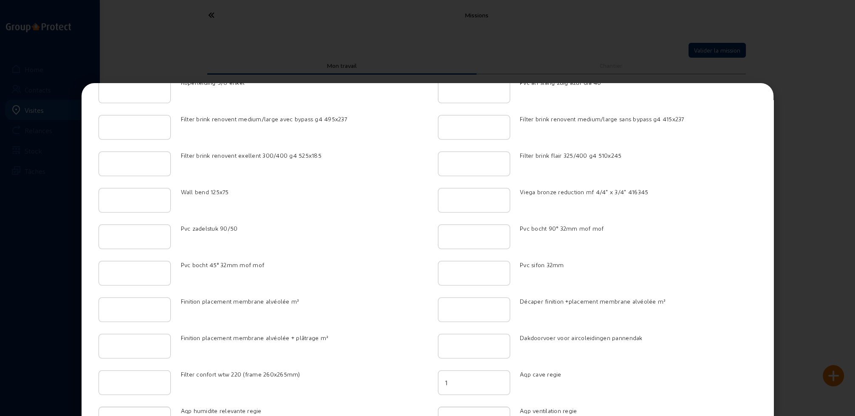
click at [495, 378] on input "1" at bounding box center [474, 383] width 58 height 10
click at [495, 378] on input "2" at bounding box center [474, 383] width 58 height 10
click at [495, 378] on input "3" at bounding box center [474, 383] width 58 height 10
click at [495, 378] on input "4" at bounding box center [474, 383] width 58 height 10
click at [495, 378] on input "5" at bounding box center [474, 383] width 58 height 10
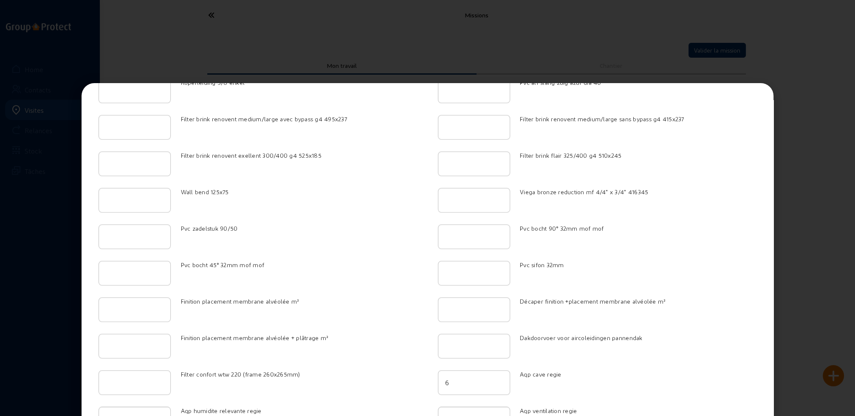
click at [495, 378] on input "6" at bounding box center [474, 383] width 58 height 10
click at [495, 378] on input "7" at bounding box center [474, 383] width 58 height 10
click at [495, 378] on input "8" at bounding box center [474, 383] width 58 height 10
click at [495, 378] on input "9" at bounding box center [474, 383] width 58 height 10
type input "10"
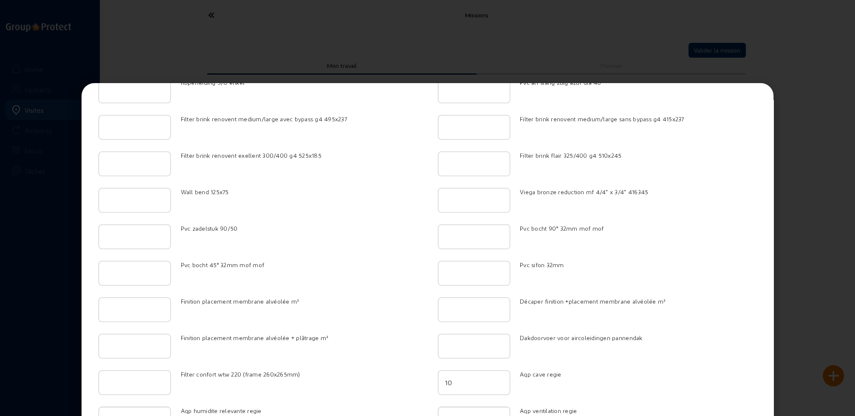
click at [495, 378] on input "10" at bounding box center [474, 383] width 58 height 10
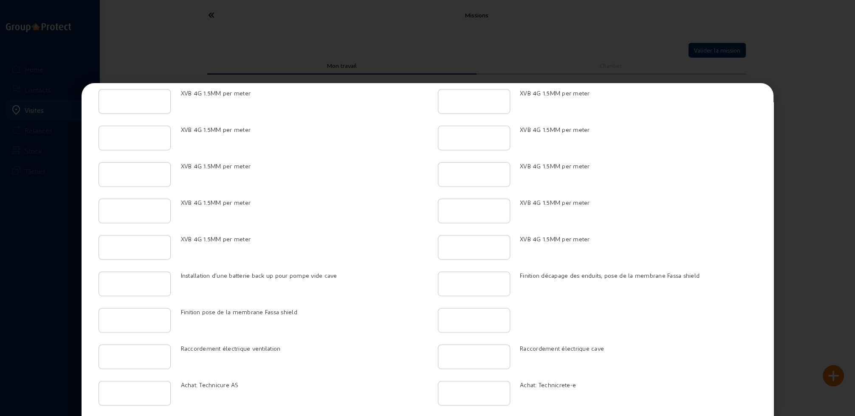
scroll to position [2042, 0]
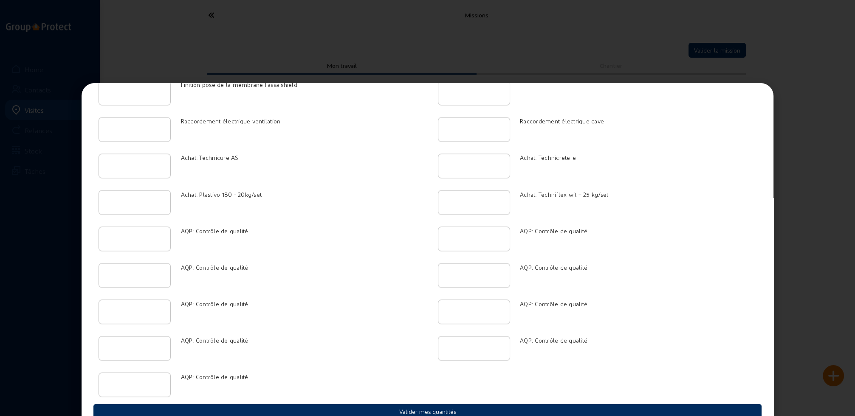
click at [432, 404] on button "Valider mes quantités" at bounding box center [427, 411] width 668 height 15
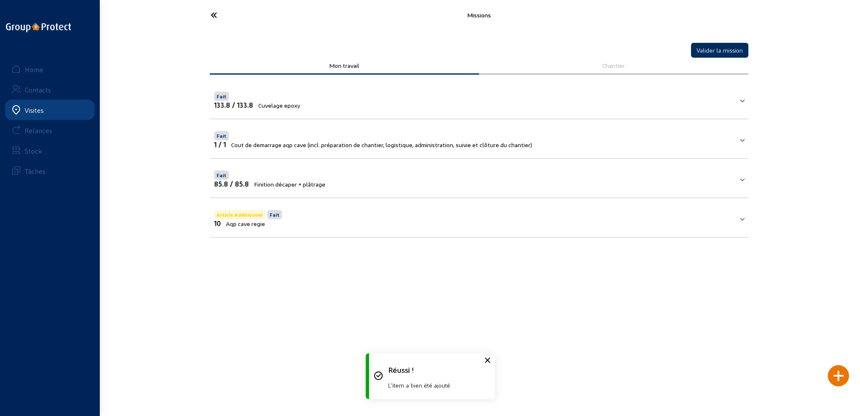
click at [714, 51] on button "Valider la mission" at bounding box center [719, 50] width 57 height 15
click at [213, 14] on icon at bounding box center [245, 15] width 78 height 15
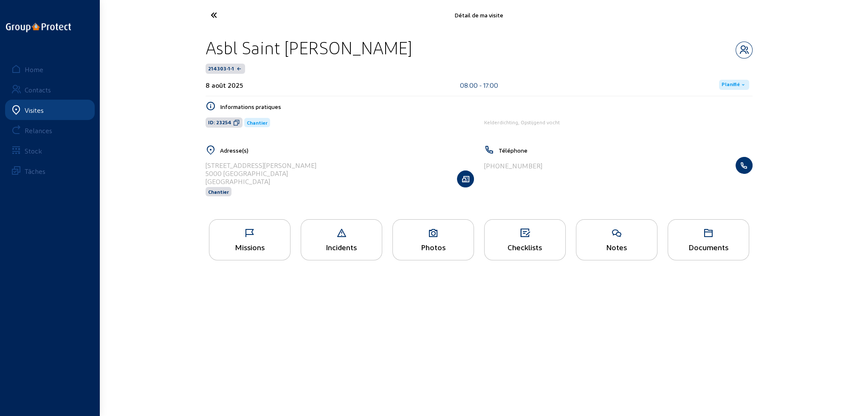
click at [732, 85] on span "Planifié" at bounding box center [730, 85] width 18 height 7
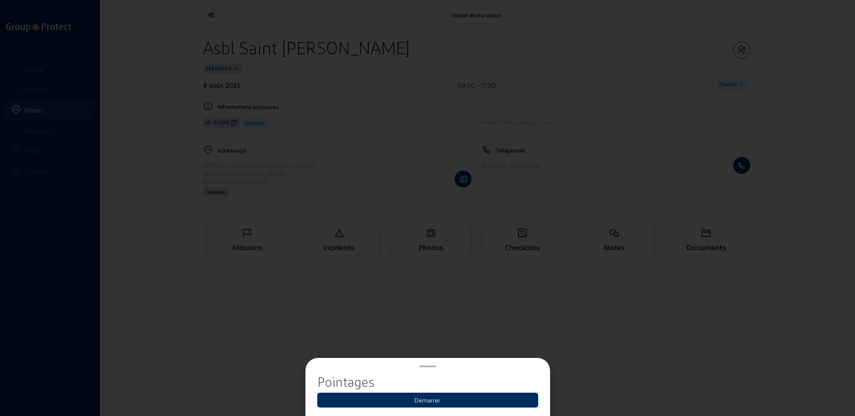
click at [440, 401] on button "Demarrer" at bounding box center [427, 400] width 221 height 15
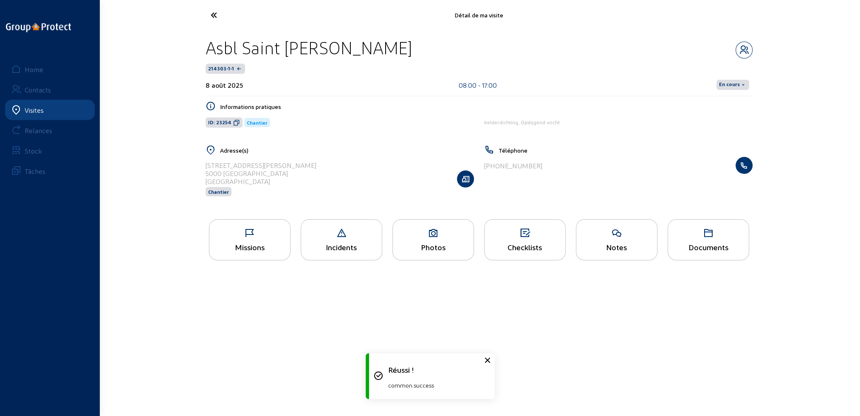
click at [733, 85] on span "En cours" at bounding box center [729, 85] width 21 height 7
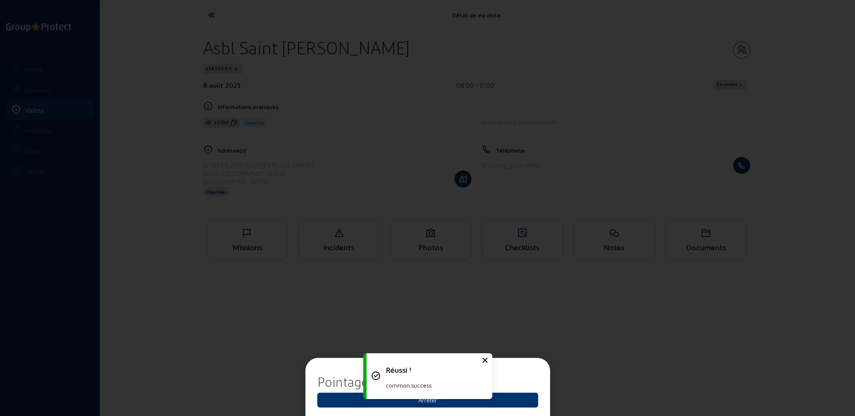
click at [434, 401] on div "Réussi ! common.success" at bounding box center [427, 376] width 127 height 54
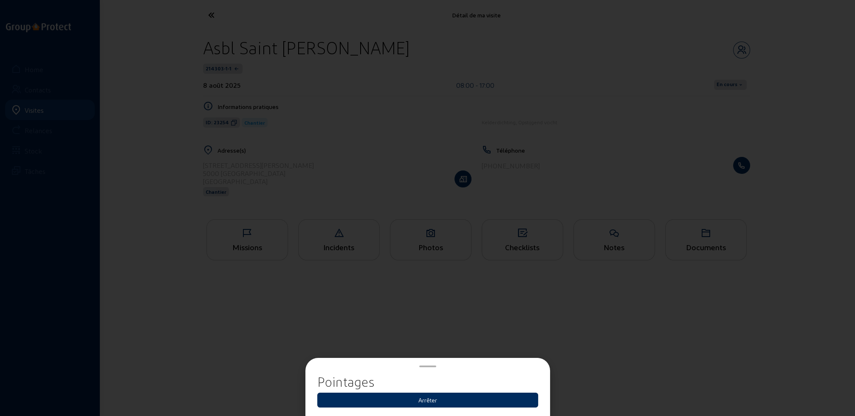
click at [436, 400] on button "Arrêter" at bounding box center [427, 400] width 221 height 15
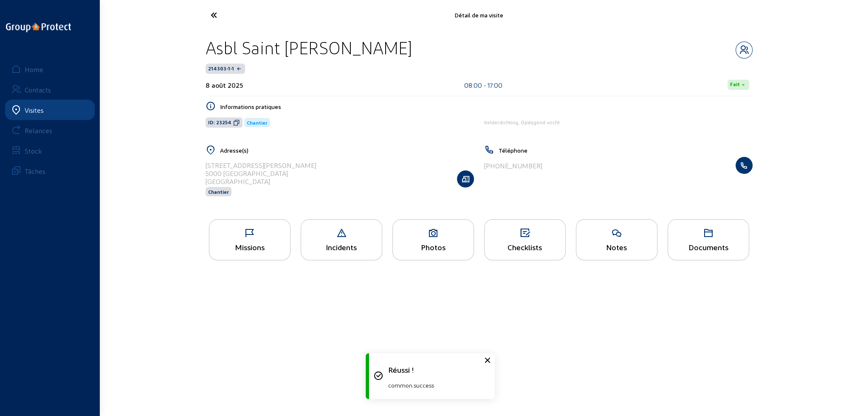
click at [214, 12] on icon at bounding box center [245, 15] width 78 height 15
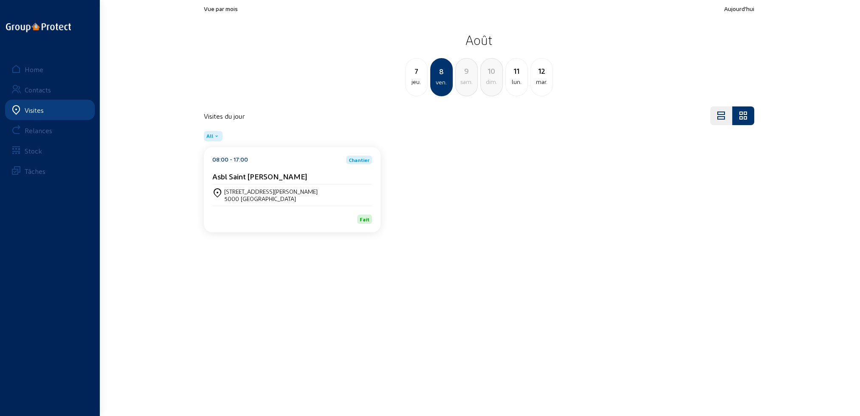
click at [414, 73] on div "7" at bounding box center [416, 71] width 22 height 12
click at [317, 186] on div "Rue Julien Colson, 57 5000 NAMUR" at bounding box center [292, 195] width 160 height 21
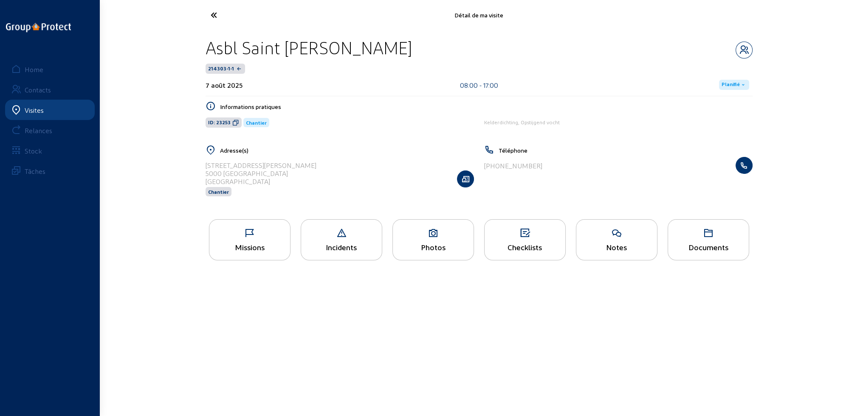
click at [733, 87] on span "Planifié" at bounding box center [730, 85] width 18 height 7
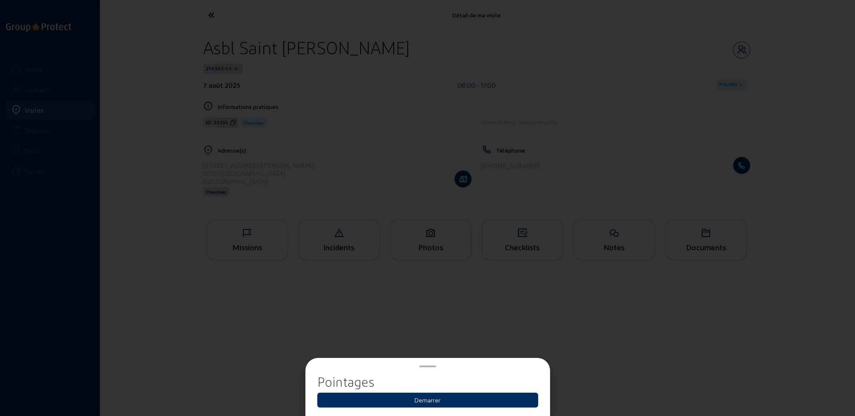
click at [444, 397] on button "Demarrer" at bounding box center [427, 400] width 221 height 15
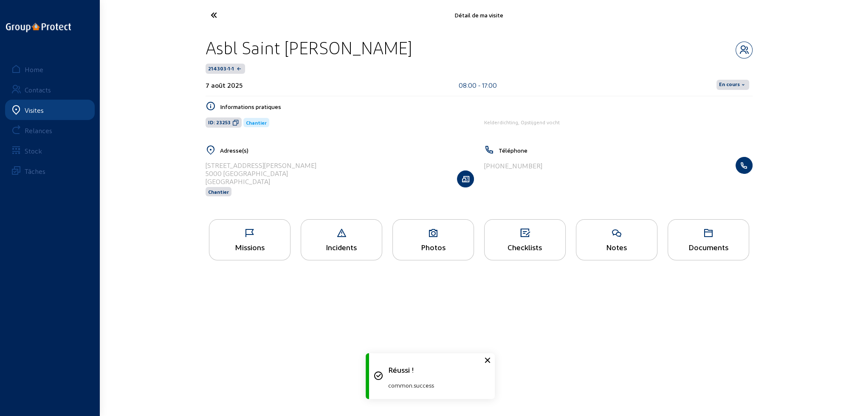
click at [727, 82] on span "En cours" at bounding box center [729, 85] width 21 height 7
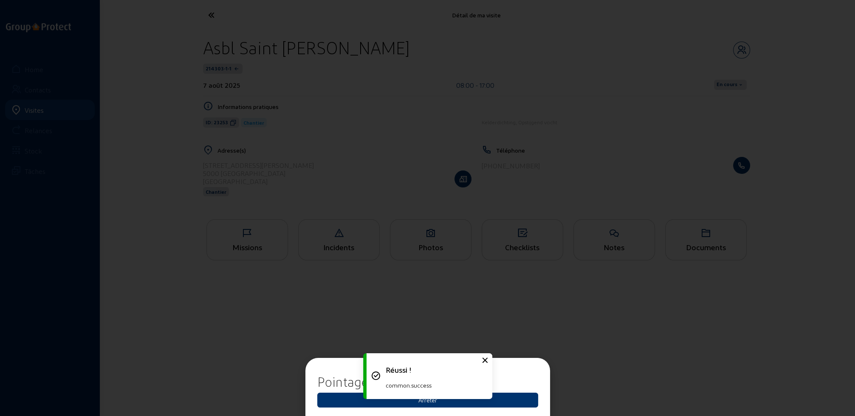
click at [463, 403] on div "Réussi ! common.success" at bounding box center [427, 376] width 127 height 54
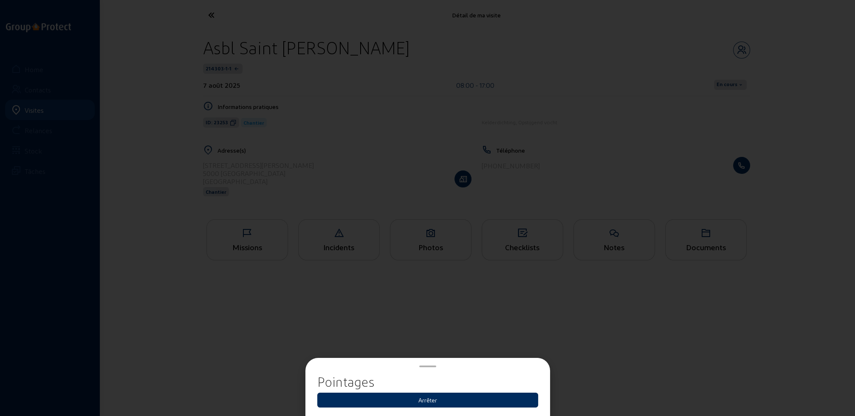
click at [444, 403] on button "Arrêter" at bounding box center [427, 400] width 221 height 15
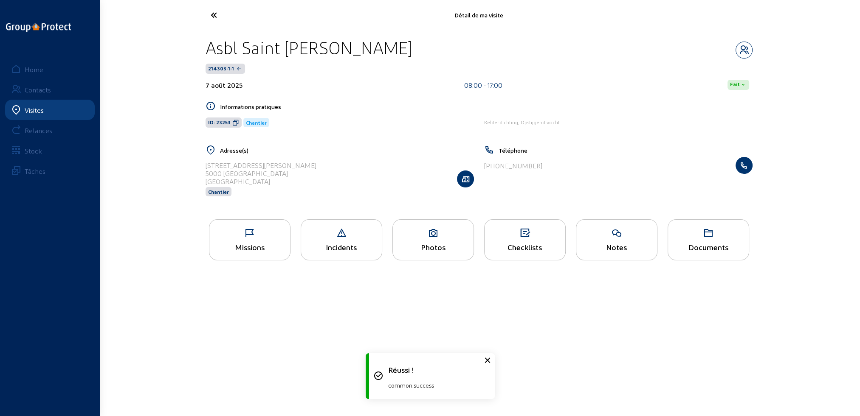
click at [215, 17] on icon at bounding box center [245, 15] width 78 height 15
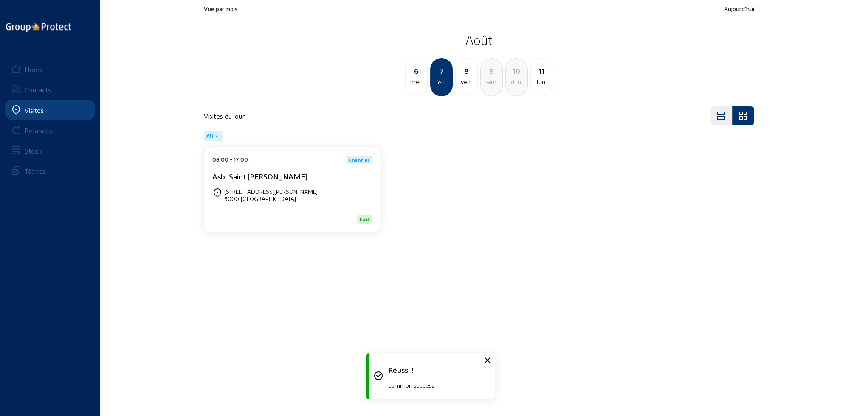
click at [418, 84] on div "mer." at bounding box center [416, 82] width 22 height 10
click at [292, 173] on div "Asbl Saint Jean De Dieu" at bounding box center [292, 176] width 160 height 9
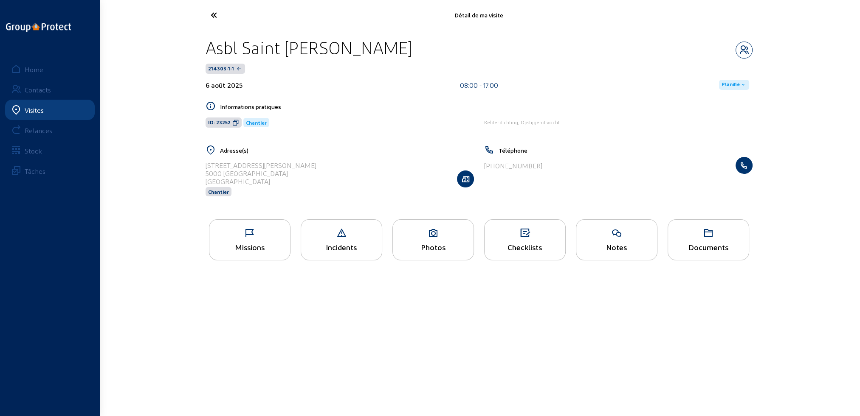
click at [736, 85] on span "Planifié" at bounding box center [730, 85] width 18 height 7
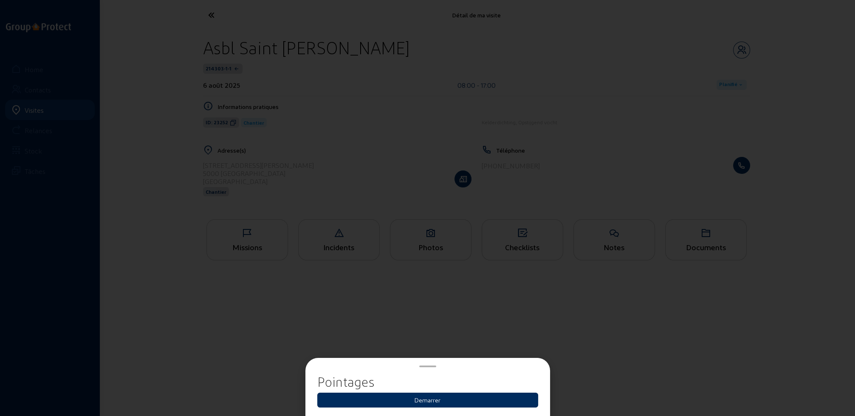
click at [468, 396] on button "Demarrer" at bounding box center [427, 400] width 221 height 15
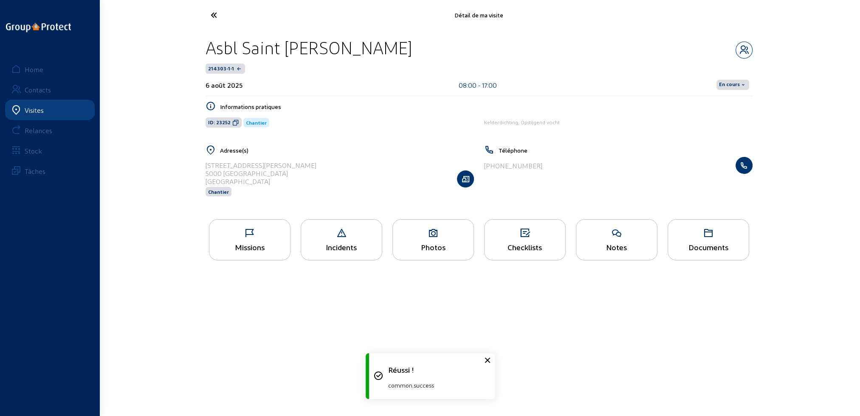
click at [731, 88] on span "En cours" at bounding box center [729, 85] width 21 height 7
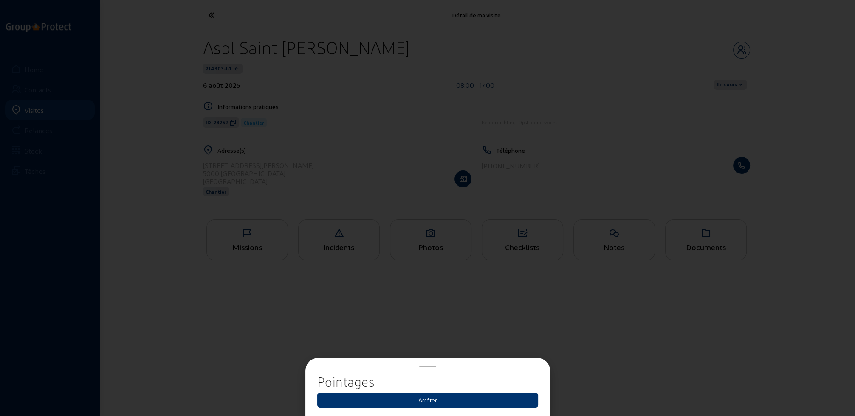
click at [431, 401] on button "Arrêter" at bounding box center [427, 400] width 221 height 15
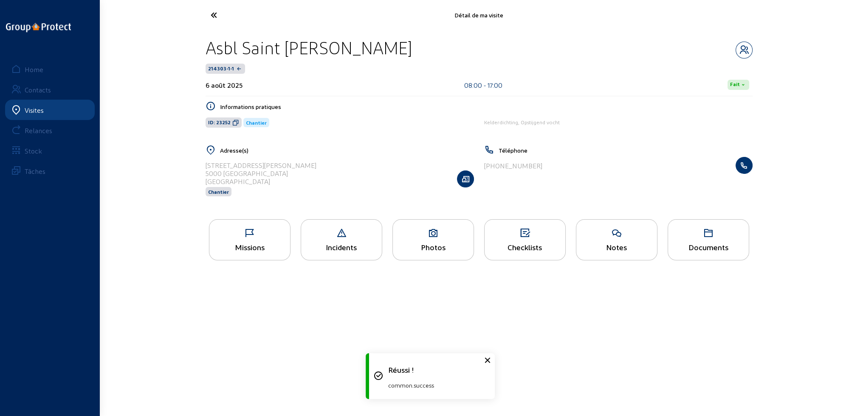
click at [211, 14] on icon at bounding box center [245, 15] width 78 height 15
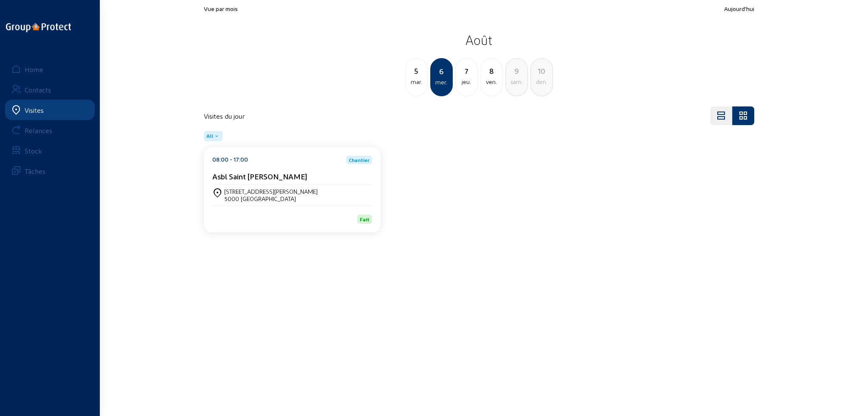
click at [414, 83] on div "mar." at bounding box center [416, 82] width 22 height 10
click at [294, 159] on div "08:00 - 12:00 Chantier" at bounding box center [292, 160] width 160 height 8
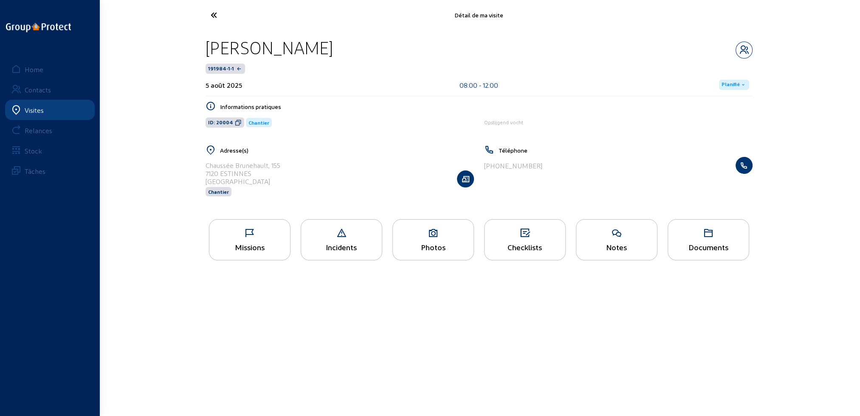
click at [730, 87] on span "Planifié" at bounding box center [730, 85] width 18 height 7
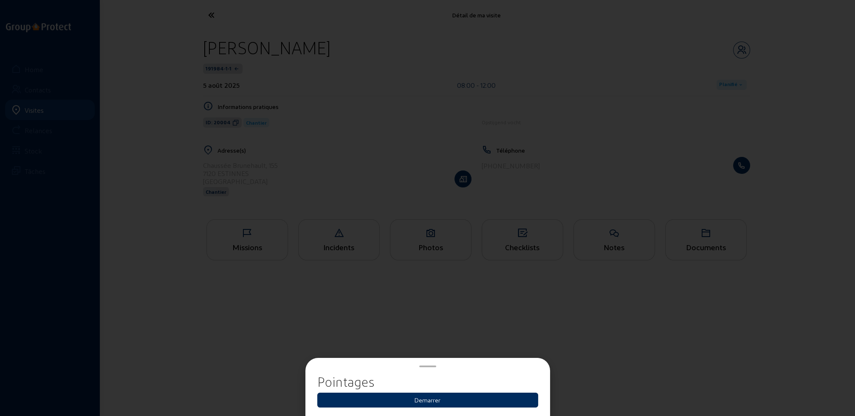
click at [475, 401] on button "Demarrer" at bounding box center [427, 400] width 221 height 15
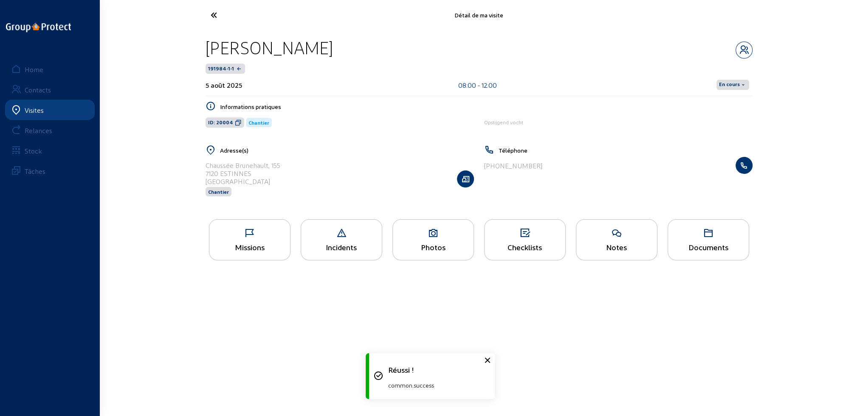
click at [726, 86] on span "En cours" at bounding box center [729, 85] width 21 height 7
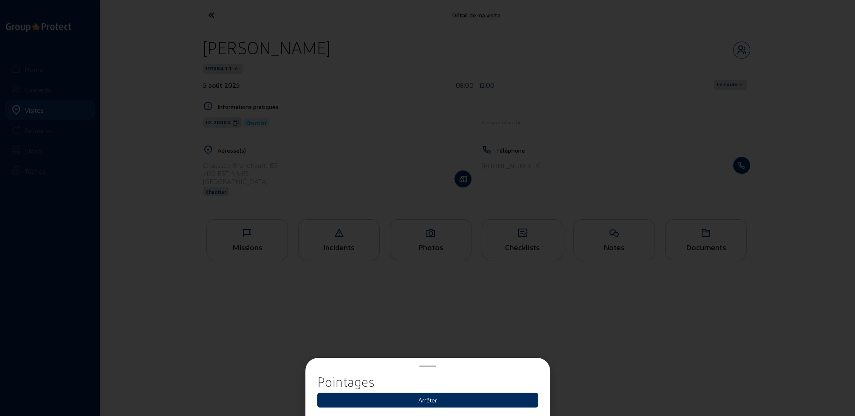
click at [421, 403] on button "Arrêter" at bounding box center [427, 400] width 221 height 15
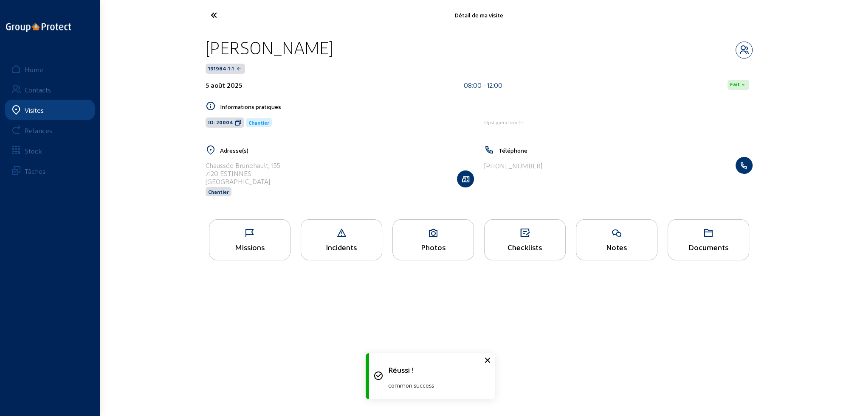
click at [212, 17] on icon at bounding box center [245, 15] width 78 height 15
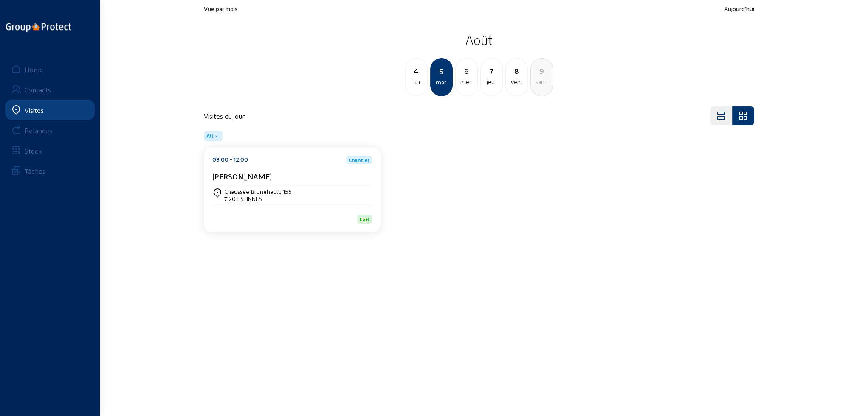
click at [413, 80] on div "lun." at bounding box center [416, 82] width 22 height 10
click at [293, 175] on div "Asbl Saint Jean De Dieu" at bounding box center [292, 176] width 160 height 9
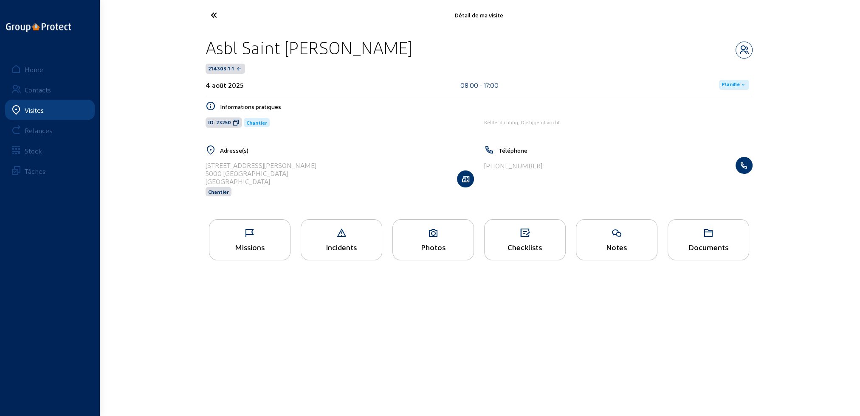
click at [727, 85] on span "Planifié" at bounding box center [730, 85] width 18 height 7
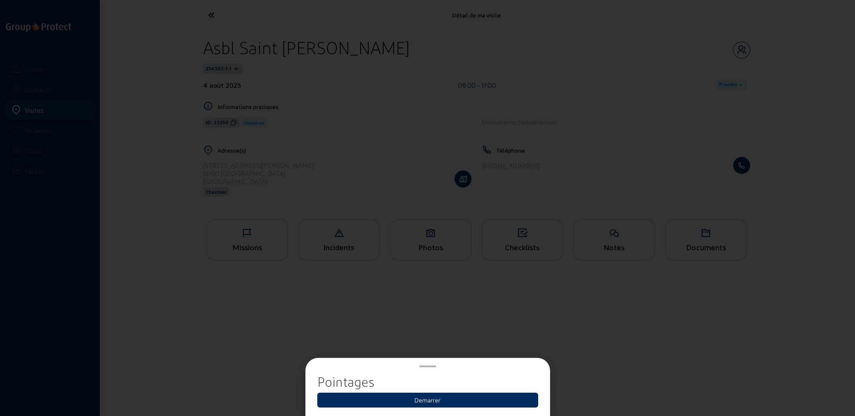
click at [426, 401] on button "Demarrer" at bounding box center [427, 400] width 221 height 15
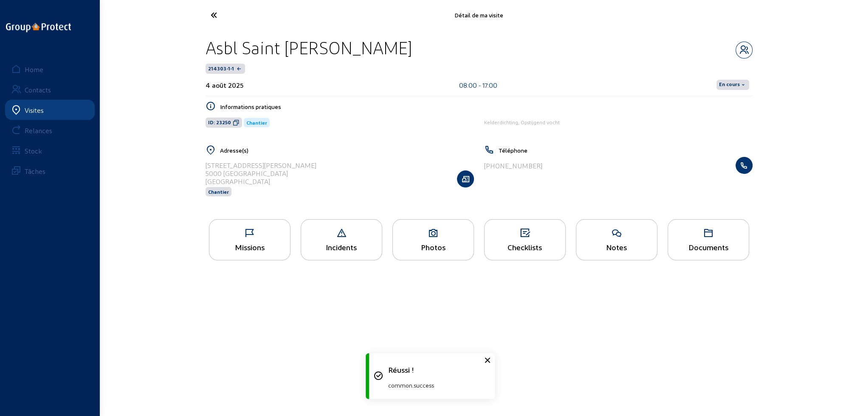
click at [728, 83] on span "En cours" at bounding box center [729, 85] width 21 height 7
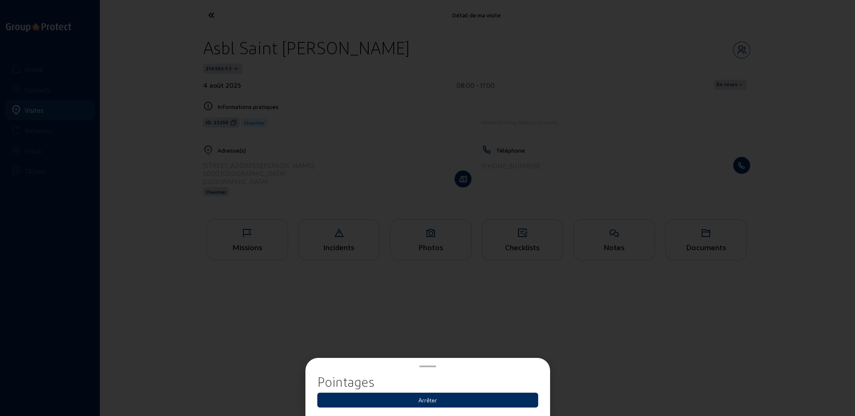
click at [421, 400] on button "Arrêter" at bounding box center [427, 400] width 221 height 15
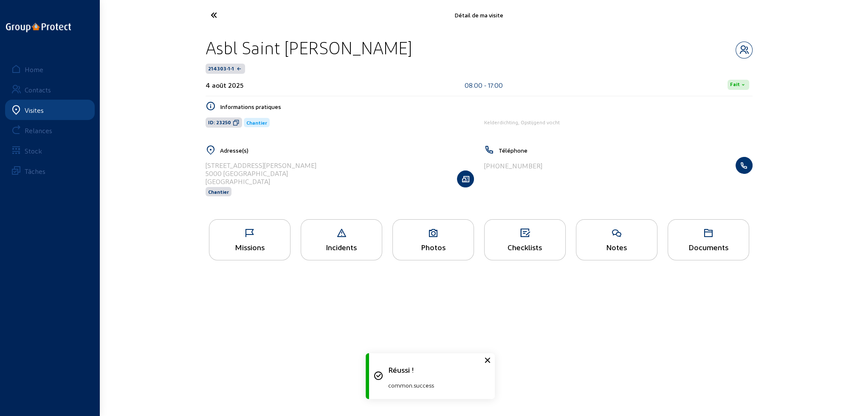
click at [214, 14] on icon at bounding box center [245, 15] width 78 height 15
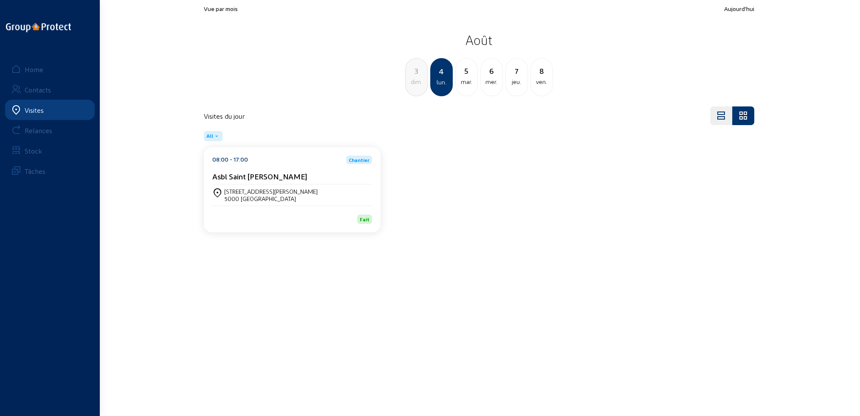
click at [421, 83] on div "dim." at bounding box center [416, 82] width 22 height 10
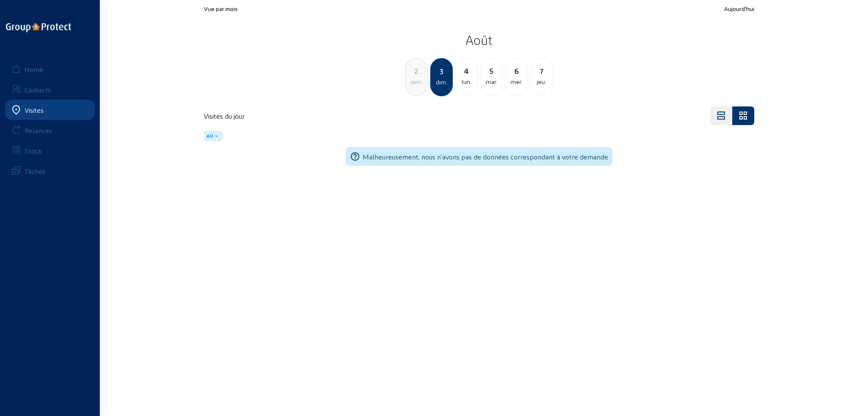
click at [421, 83] on div "sam." at bounding box center [416, 82] width 22 height 10
click at [421, 83] on div "ven." at bounding box center [416, 82] width 22 height 10
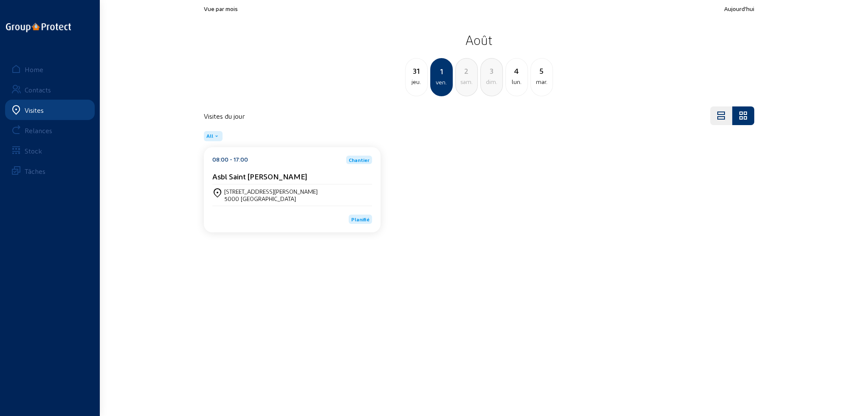
click at [277, 191] on div "Rue Julien Colson, 57" at bounding box center [270, 191] width 93 height 7
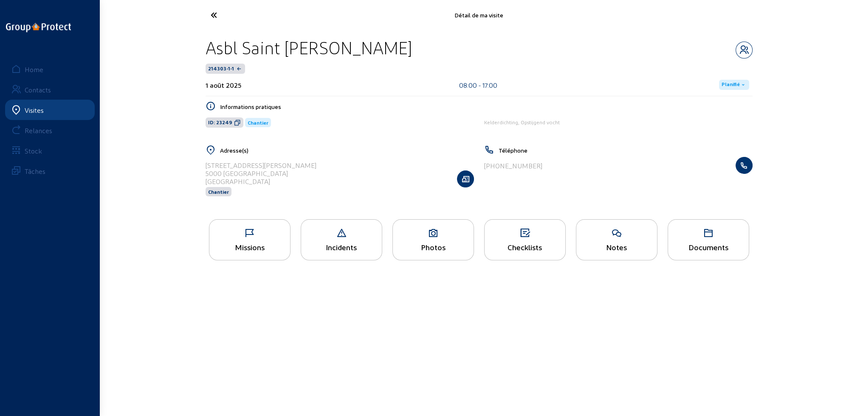
click at [729, 84] on span "Planifié" at bounding box center [730, 85] width 18 height 7
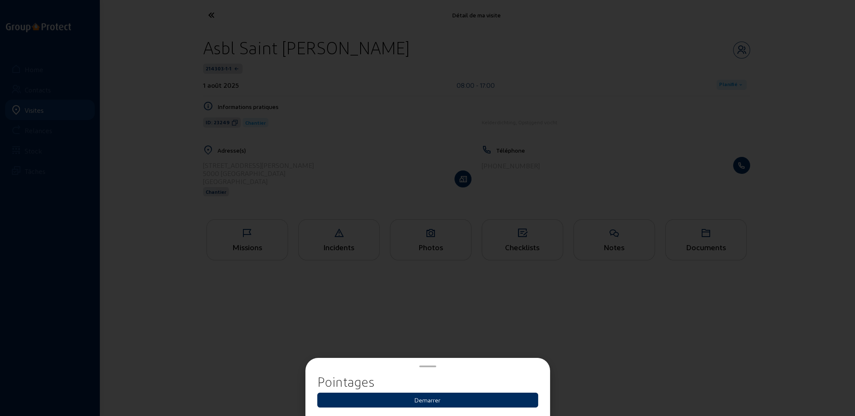
click at [423, 401] on button "Demarrer" at bounding box center [427, 400] width 221 height 15
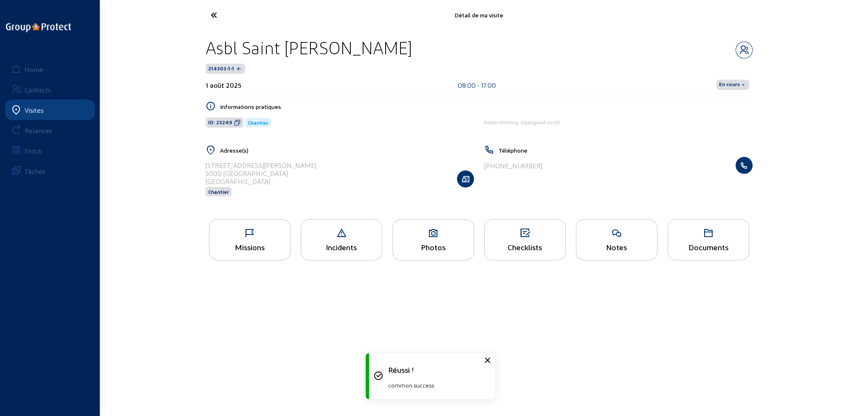
click at [734, 82] on span "En cours" at bounding box center [729, 85] width 21 height 7
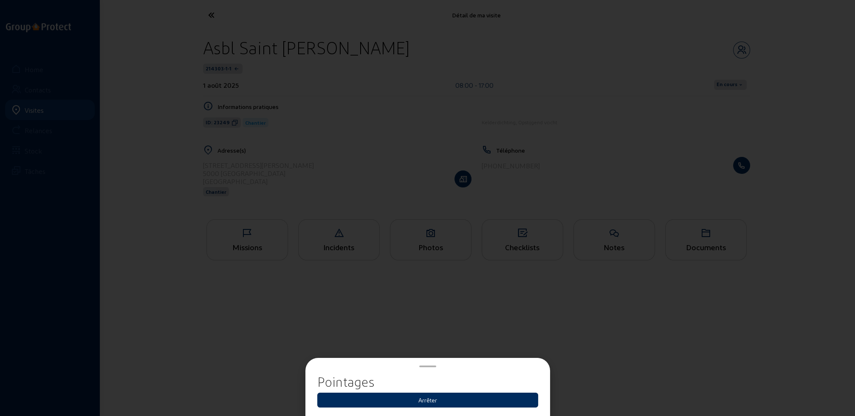
click at [443, 402] on button "Arrêter" at bounding box center [427, 400] width 221 height 15
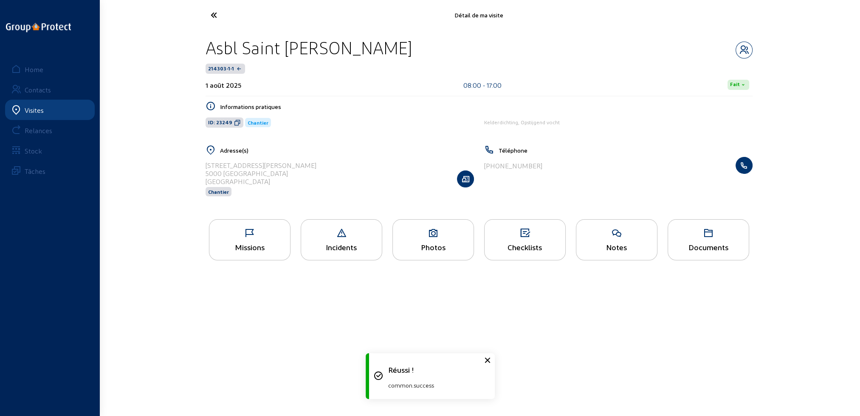
click at [215, 15] on icon at bounding box center [245, 15] width 78 height 15
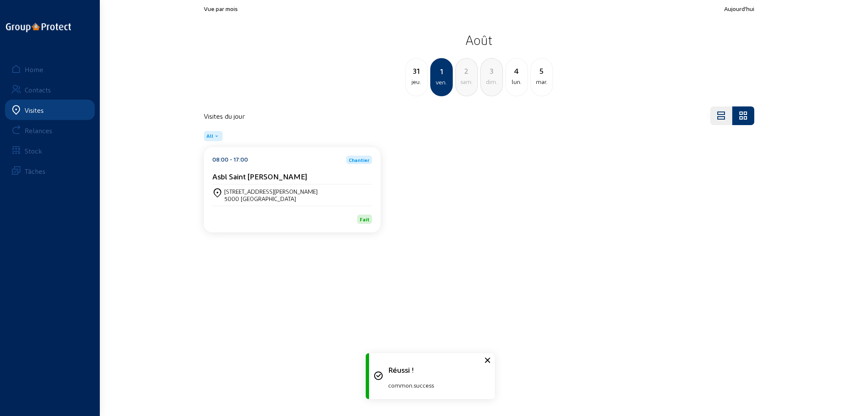
click at [416, 86] on div "jeu." at bounding box center [416, 82] width 22 height 10
click at [295, 182] on div "Asbl Saint Jean De Dieu" at bounding box center [292, 178] width 160 height 13
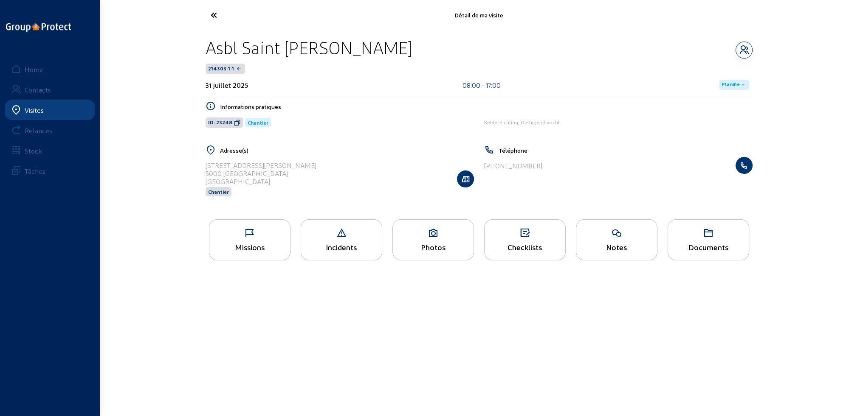
click at [732, 83] on span "Planifié" at bounding box center [730, 85] width 18 height 7
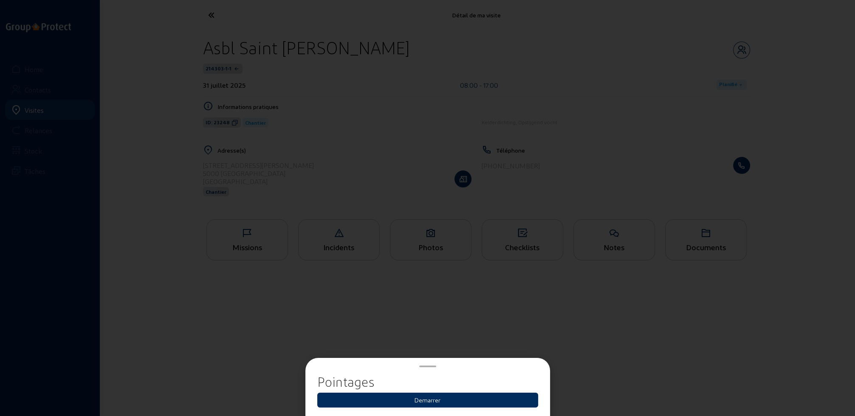
click at [438, 400] on button "Demarrer" at bounding box center [427, 400] width 221 height 15
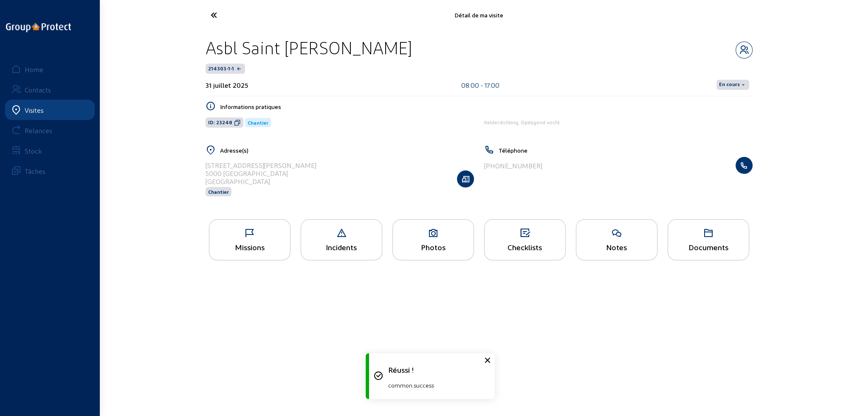
click at [743, 80] on span "En cours" at bounding box center [732, 85] width 33 height 10
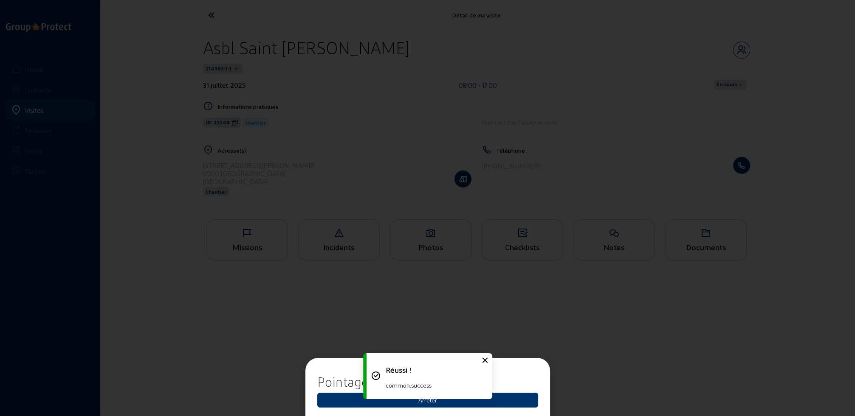
click at [428, 402] on div "Réussi ! common.success" at bounding box center [427, 376] width 127 height 54
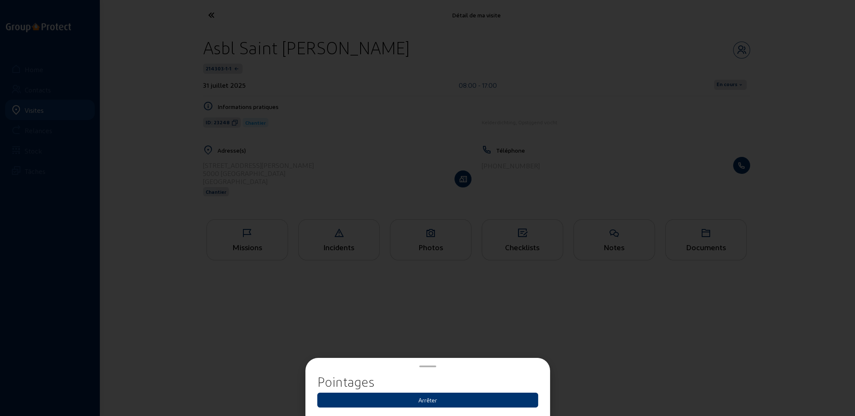
click at [428, 402] on button "Arrêter" at bounding box center [427, 400] width 221 height 15
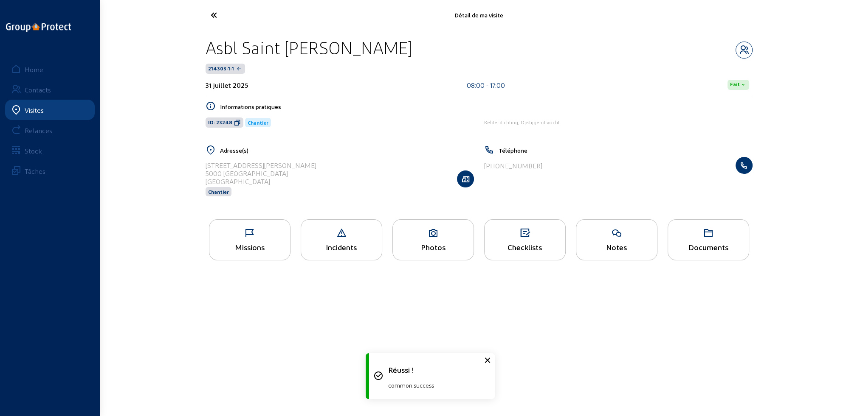
click at [210, 14] on icon at bounding box center [245, 15] width 78 height 15
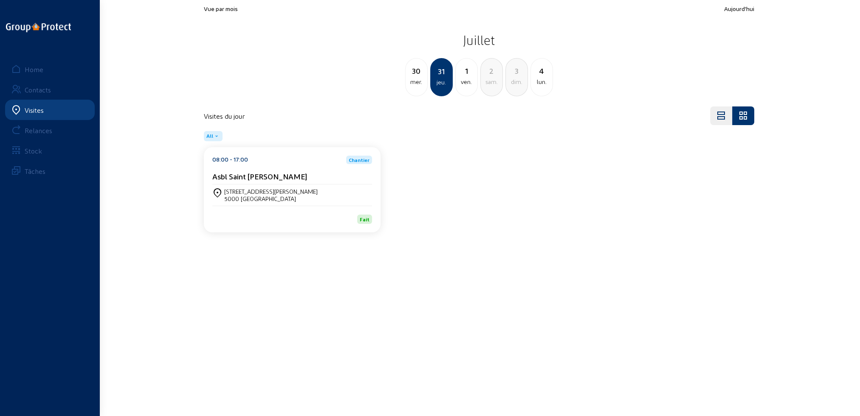
click at [419, 83] on div "mer." at bounding box center [416, 82] width 22 height 10
click at [318, 172] on div "Asbl Saint Jean De Dieu" at bounding box center [292, 176] width 160 height 9
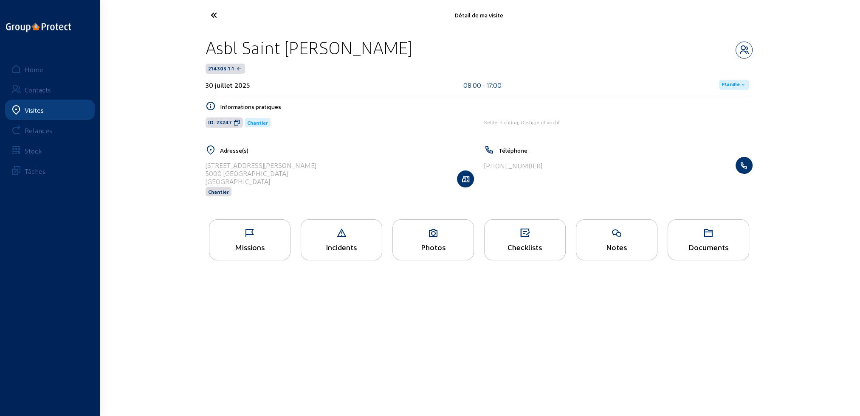
click at [730, 83] on span "Planifié" at bounding box center [730, 85] width 18 height 7
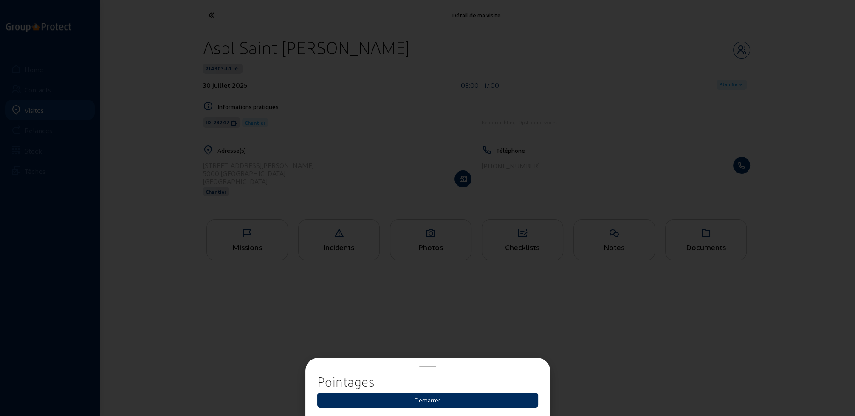
click at [434, 402] on button "Demarrer" at bounding box center [427, 400] width 221 height 15
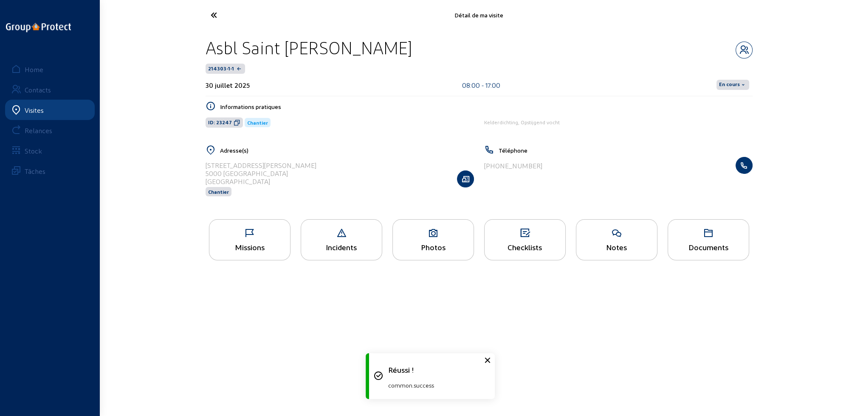
click at [734, 85] on span "En cours" at bounding box center [729, 85] width 21 height 7
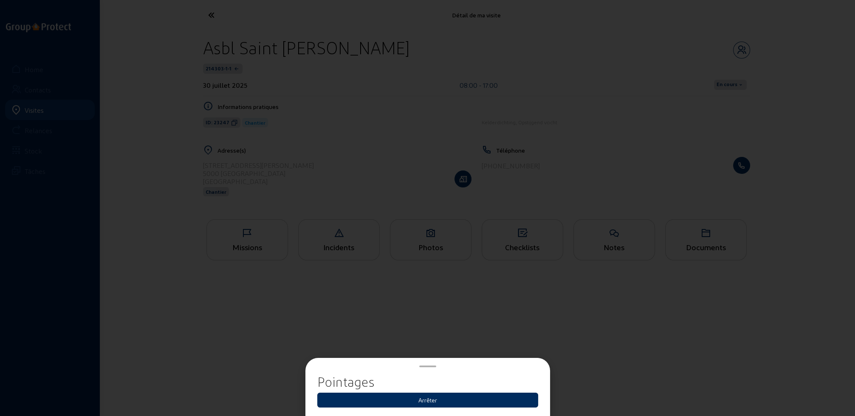
click at [430, 401] on button "Arrêter" at bounding box center [427, 400] width 221 height 15
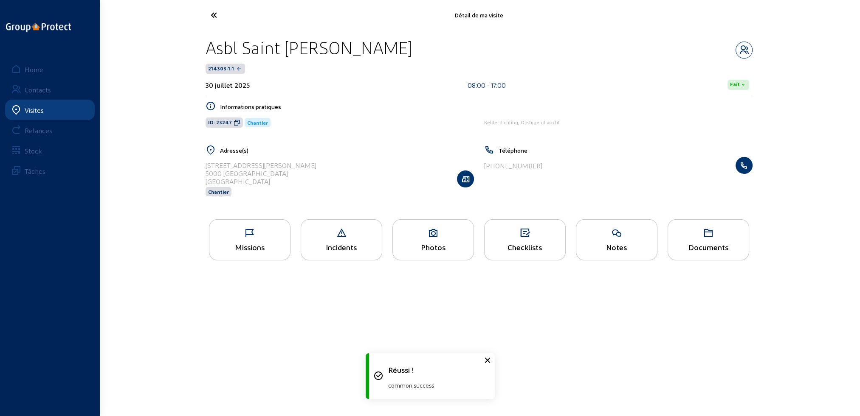
click at [215, 14] on icon at bounding box center [245, 15] width 78 height 15
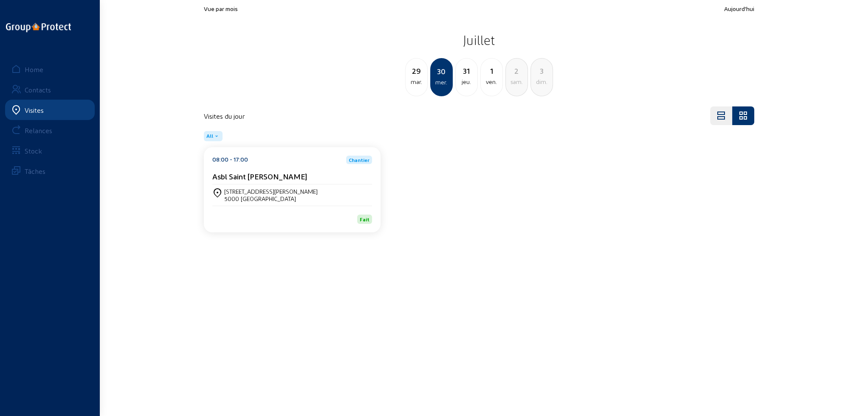
click at [425, 84] on div "mar." at bounding box center [416, 82] width 22 height 10
click at [276, 202] on div "5000 NAMUR" at bounding box center [270, 198] width 93 height 7
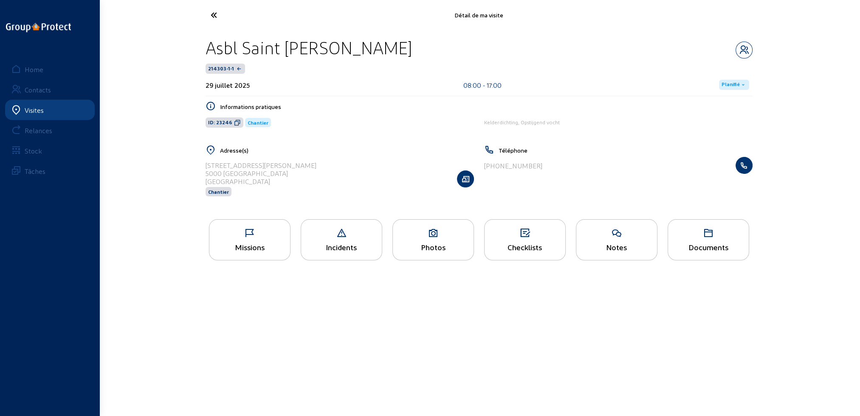
click at [736, 85] on span "Planifié" at bounding box center [730, 85] width 18 height 7
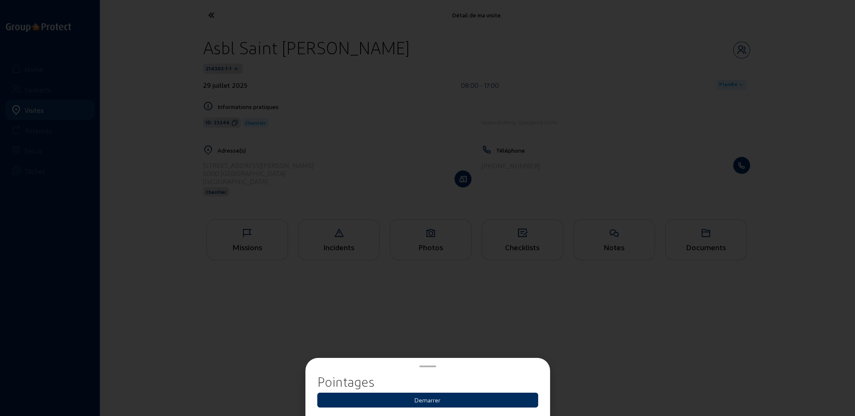
click at [427, 402] on button "Demarrer" at bounding box center [427, 400] width 221 height 15
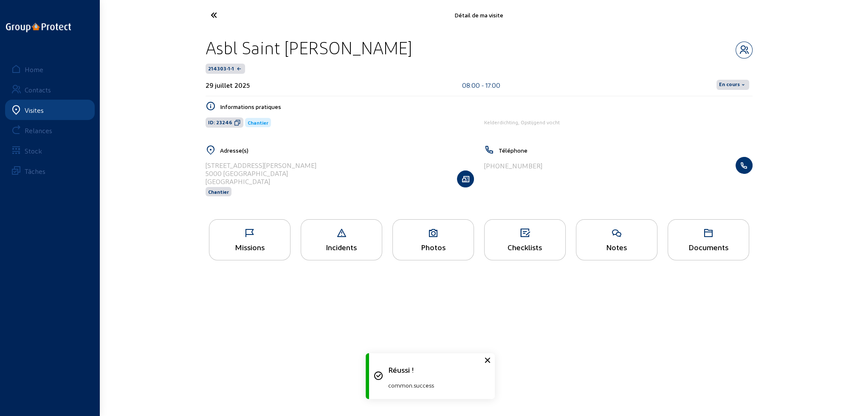
click at [729, 85] on span "En cours" at bounding box center [729, 85] width 21 height 7
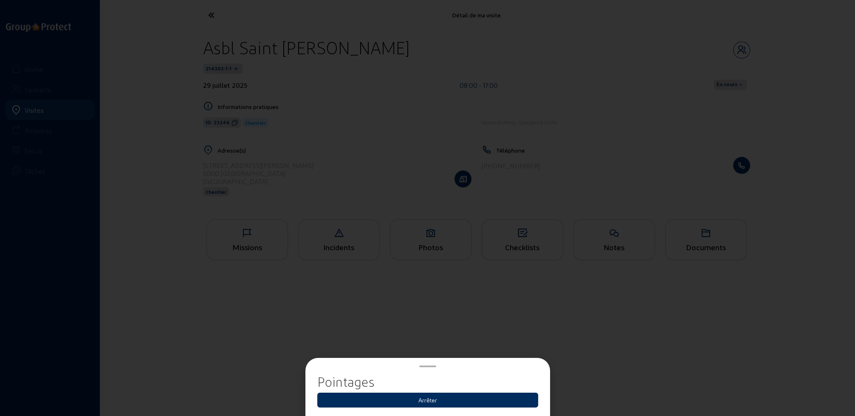
click at [426, 402] on button "Arrêter" at bounding box center [427, 400] width 221 height 15
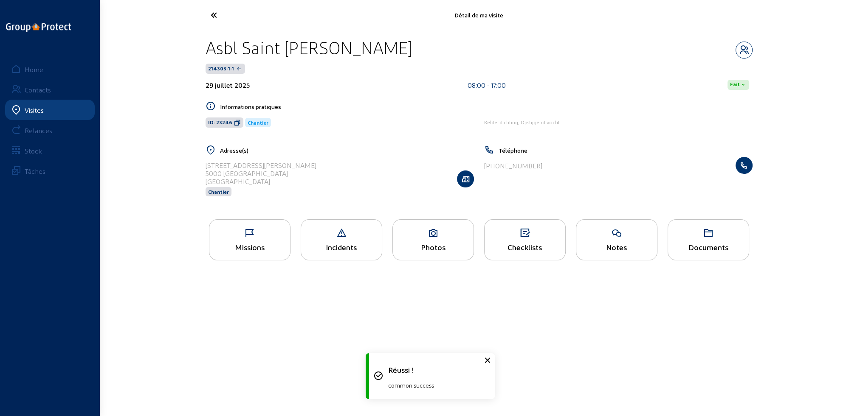
click at [214, 17] on icon at bounding box center [245, 15] width 78 height 15
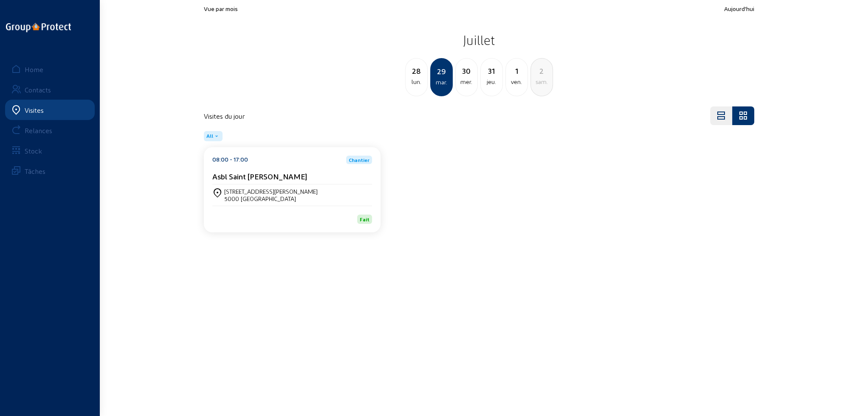
click at [418, 80] on div "lun." at bounding box center [416, 82] width 22 height 10
click at [295, 191] on div "Rue Julien Colson, 57 5000 NAMUR" at bounding box center [292, 195] width 160 height 14
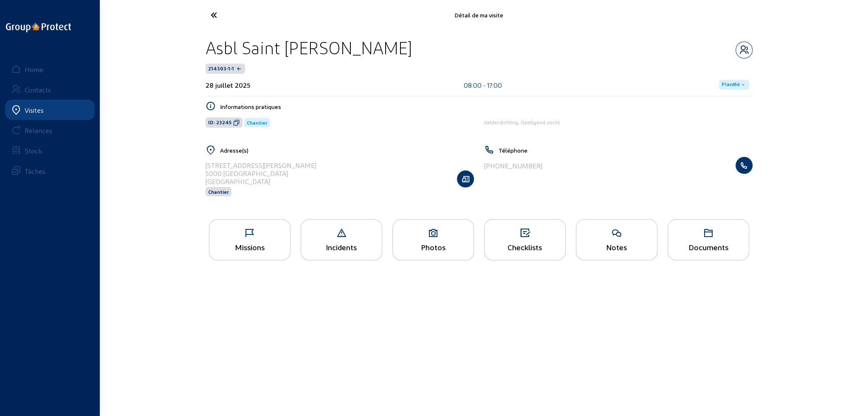
click at [740, 86] on icon at bounding box center [743, 85] width 7 height 7
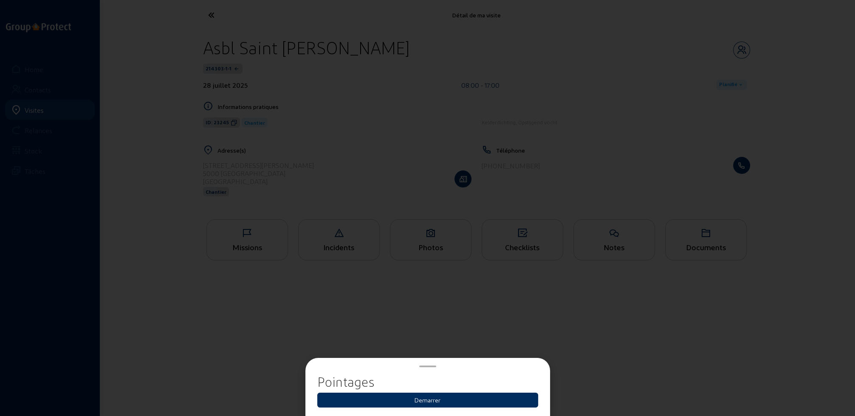
click at [450, 401] on button "Demarrer" at bounding box center [427, 400] width 221 height 15
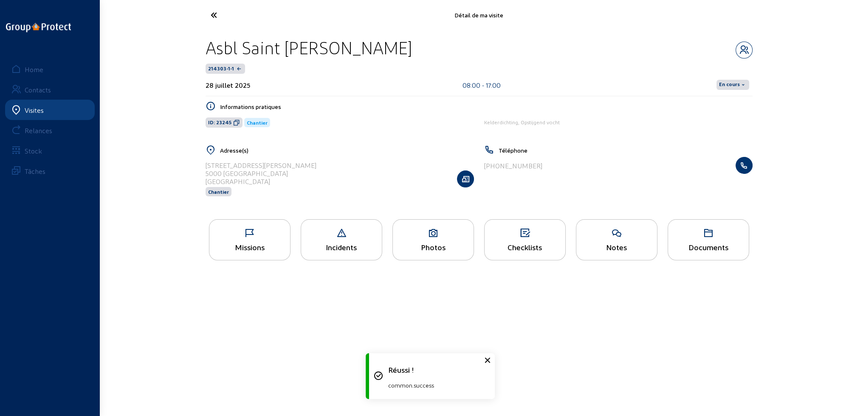
click at [726, 84] on span "En cours" at bounding box center [729, 85] width 21 height 7
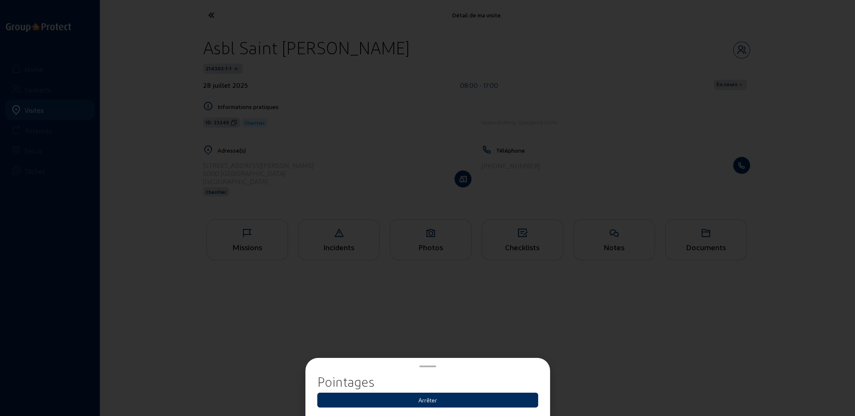
click at [428, 403] on button "Arrêter" at bounding box center [427, 400] width 221 height 15
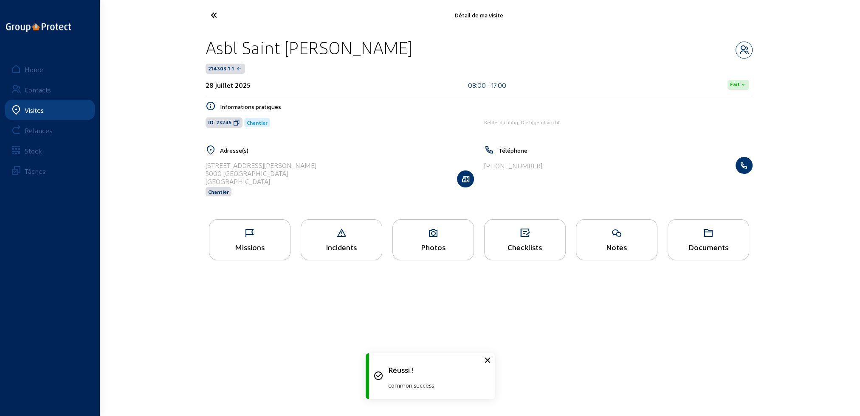
click at [214, 16] on icon at bounding box center [245, 15] width 78 height 15
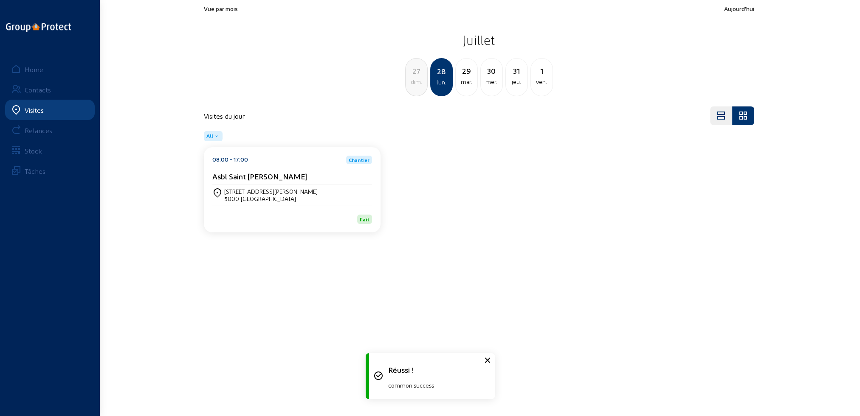
click at [414, 83] on div "dim." at bounding box center [416, 82] width 22 height 10
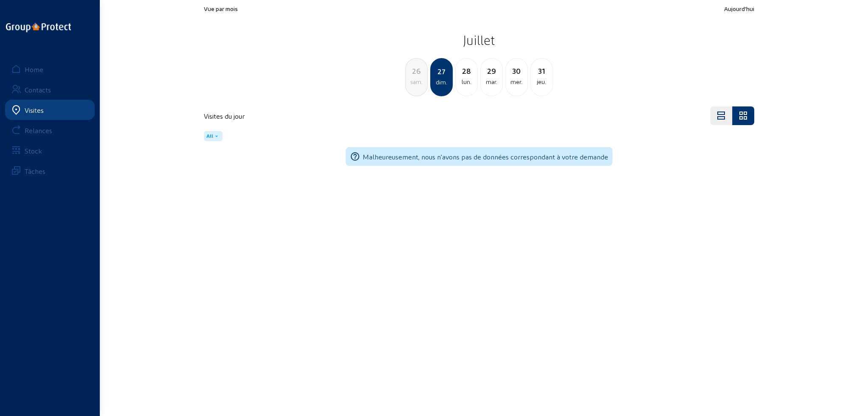
click at [414, 83] on div "sam." at bounding box center [416, 82] width 22 height 10
click at [414, 83] on div "ven." at bounding box center [416, 82] width 22 height 10
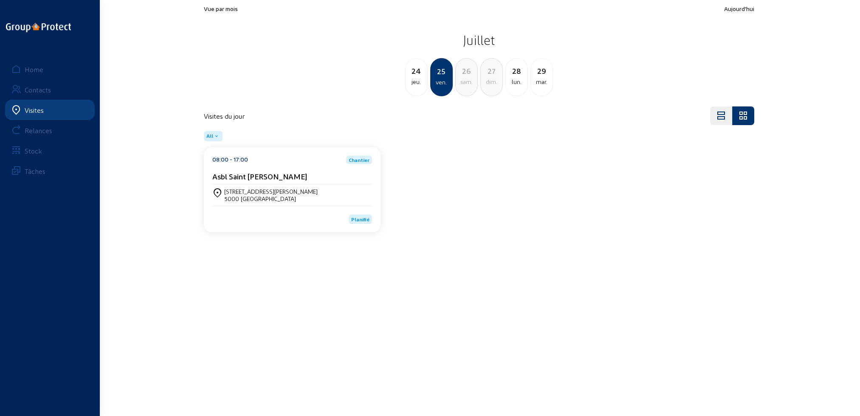
click at [287, 186] on div "Rue Julien Colson, 57 5000 NAMUR" at bounding box center [292, 195] width 160 height 21
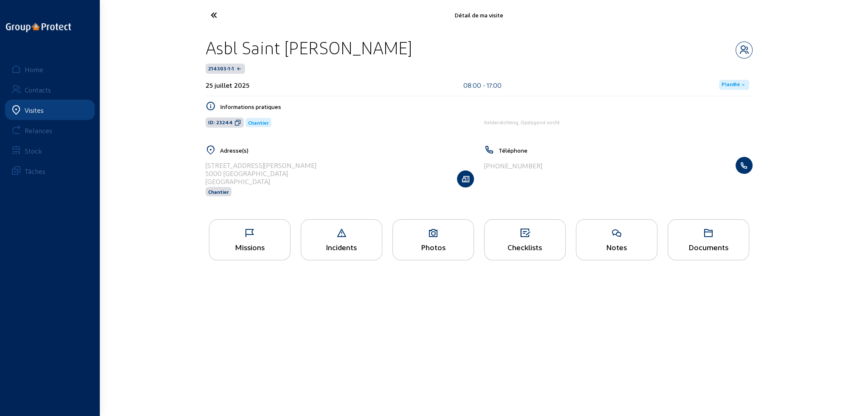
click at [256, 248] on div "Missions" at bounding box center [249, 247] width 81 height 9
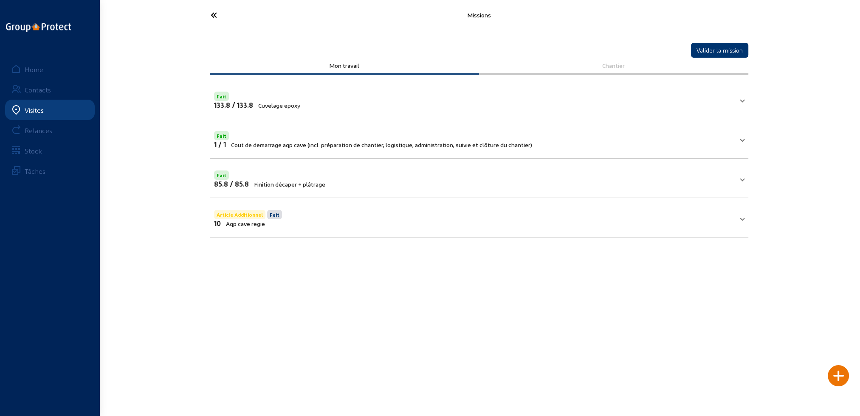
click at [216, 15] on icon at bounding box center [245, 15] width 78 height 15
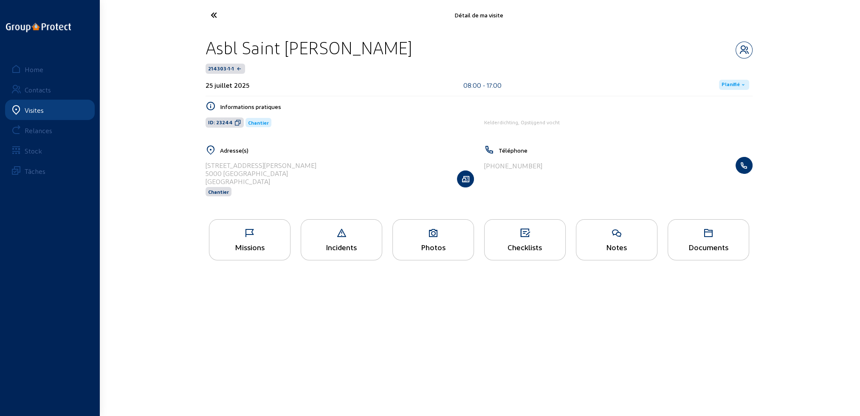
click at [731, 83] on span "Planifié" at bounding box center [730, 85] width 18 height 7
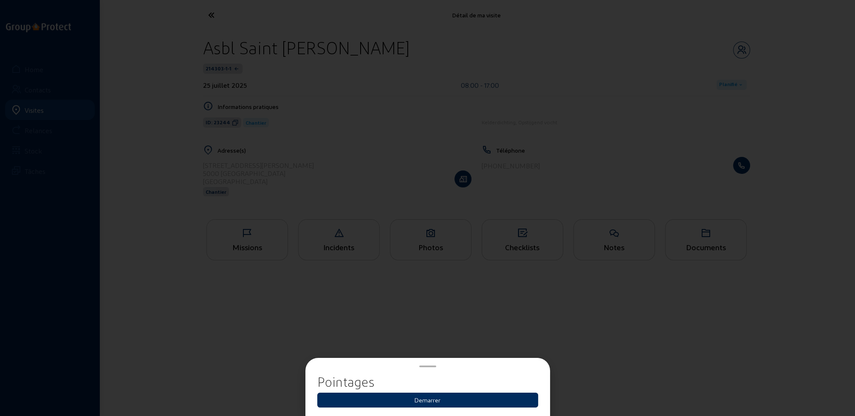
click at [436, 403] on button "Demarrer" at bounding box center [427, 400] width 221 height 15
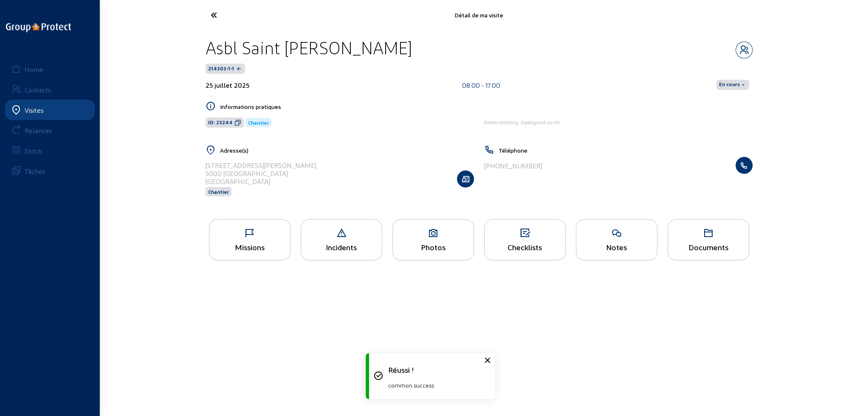
click at [730, 85] on span "En cours" at bounding box center [729, 85] width 21 height 7
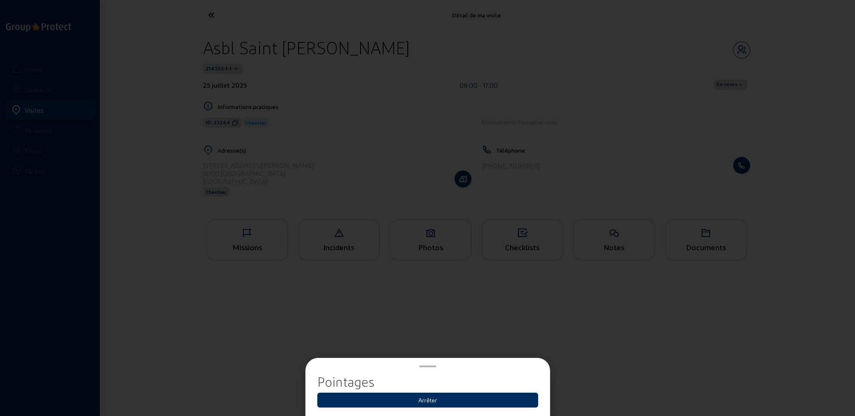
click at [426, 403] on button "Arrêter" at bounding box center [427, 400] width 221 height 15
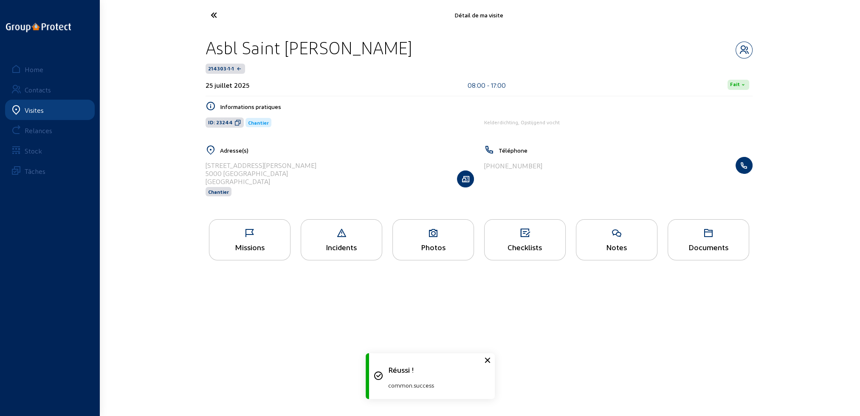
click at [214, 16] on icon at bounding box center [245, 15] width 78 height 15
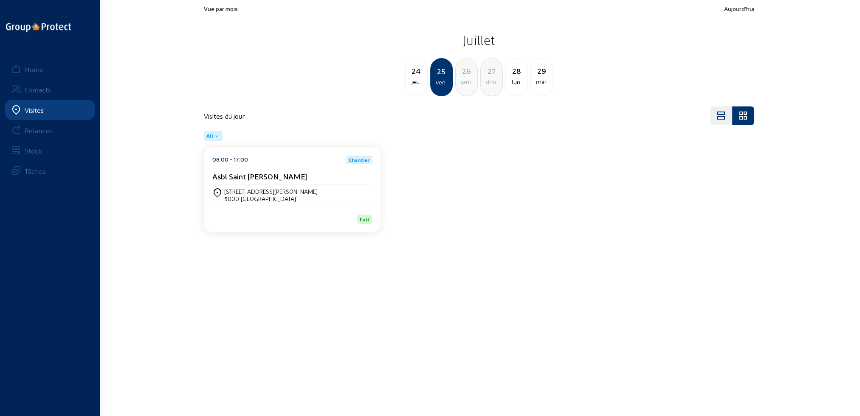
click at [416, 78] on div "jeu." at bounding box center [416, 82] width 22 height 10
click at [315, 175] on div "Asbl Saint Jean De Dieu" at bounding box center [292, 176] width 160 height 9
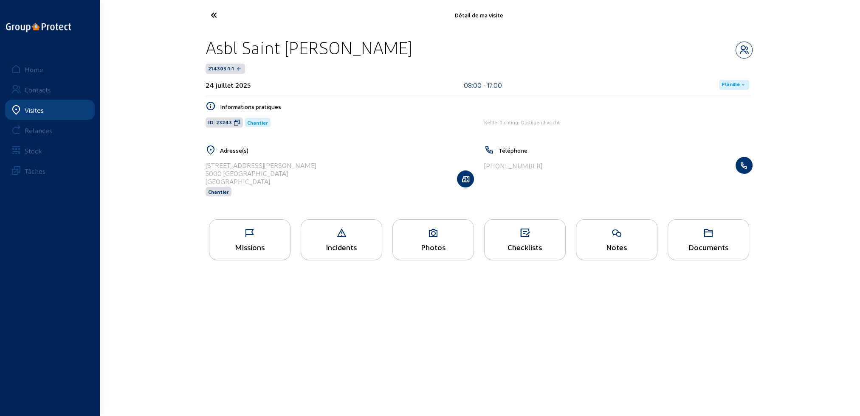
click at [734, 80] on span "Planifié" at bounding box center [734, 85] width 30 height 10
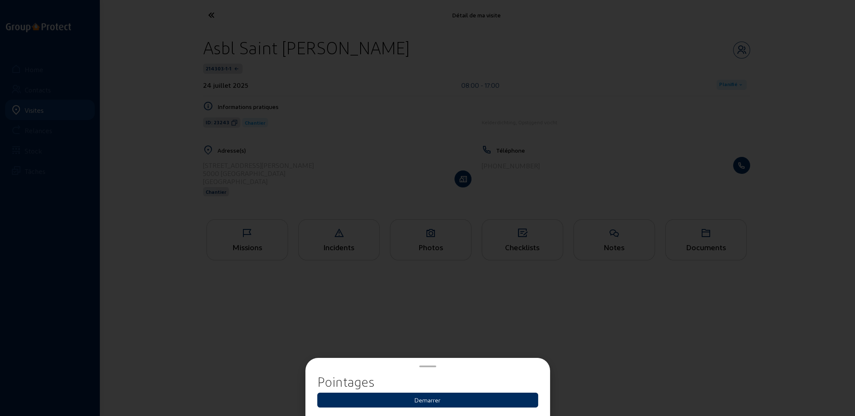
click at [422, 404] on button "Demarrer" at bounding box center [427, 400] width 221 height 15
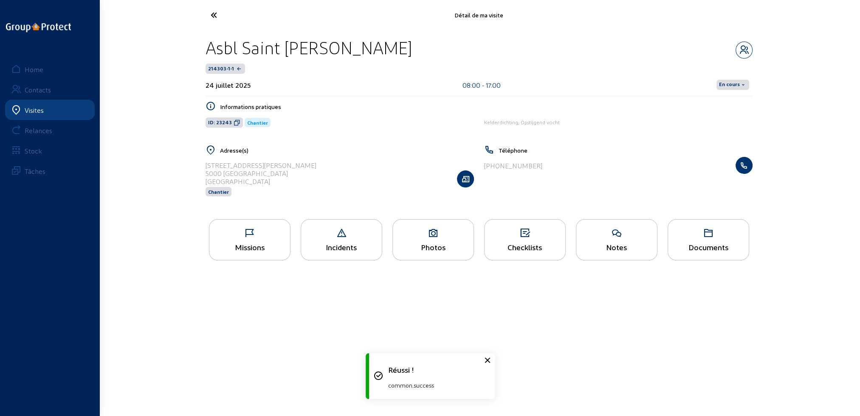
click at [724, 87] on span "En cours" at bounding box center [729, 85] width 21 height 7
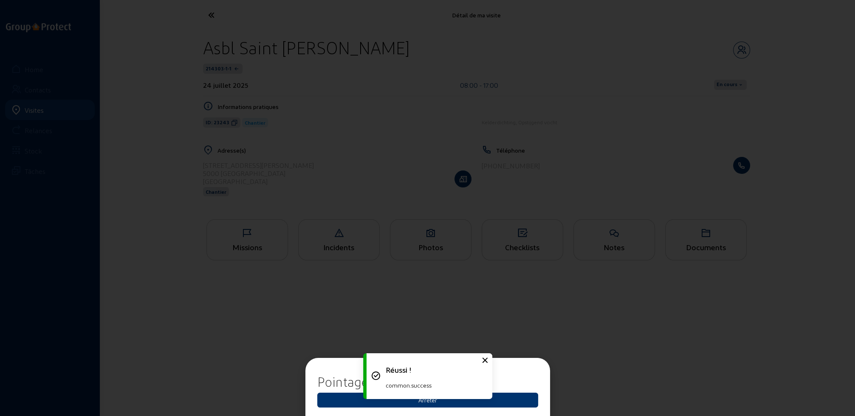
click at [424, 403] on div "Réussi ! common.success" at bounding box center [427, 376] width 127 height 54
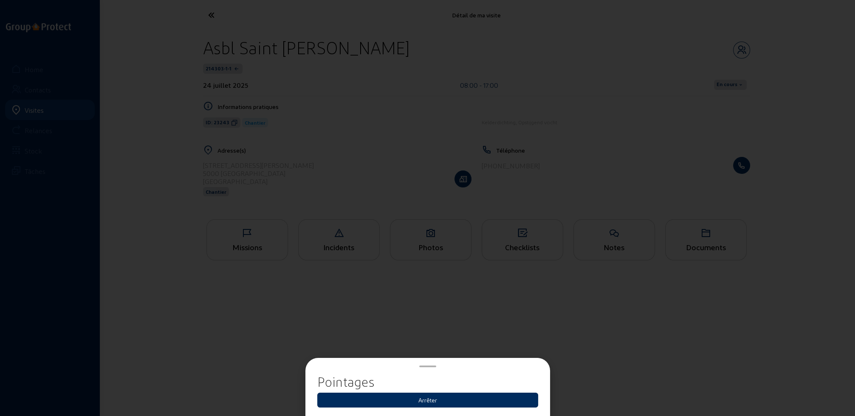
click at [433, 401] on button "Arrêter" at bounding box center [427, 400] width 221 height 15
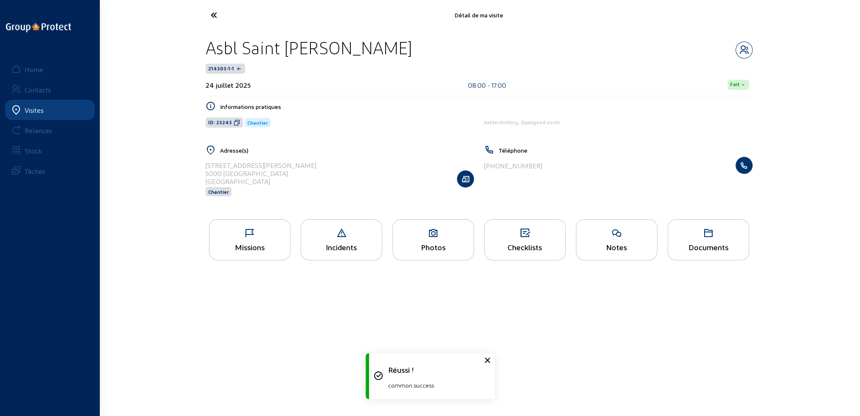
click at [214, 17] on icon at bounding box center [245, 15] width 78 height 15
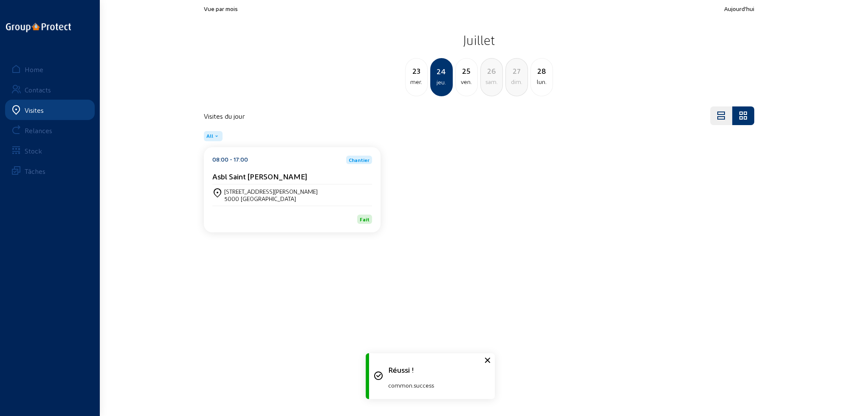
click at [413, 83] on div "mer." at bounding box center [416, 82] width 22 height 10
click at [262, 177] on cam-card-title "Asbl Saint Jean De Dieu" at bounding box center [259, 176] width 95 height 9
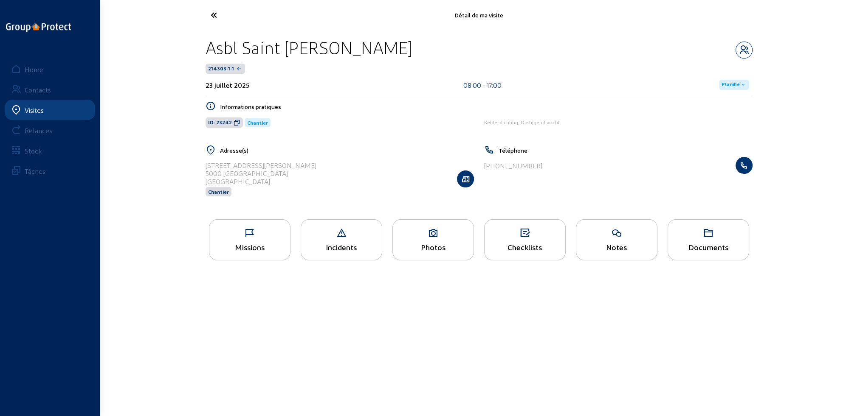
click at [730, 84] on span "Planifié" at bounding box center [730, 85] width 18 height 7
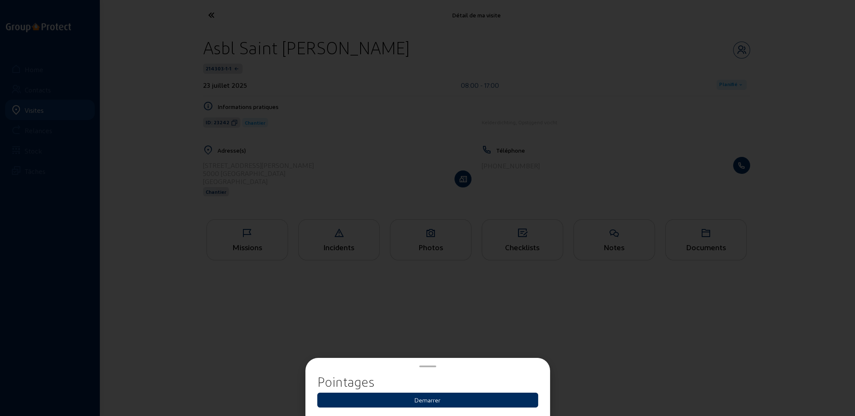
click at [431, 398] on button "Demarrer" at bounding box center [427, 400] width 221 height 15
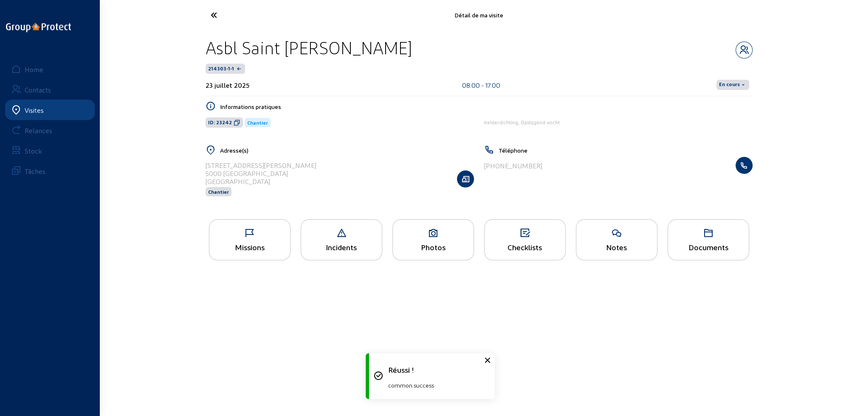
click at [727, 83] on span "En cours" at bounding box center [729, 85] width 21 height 7
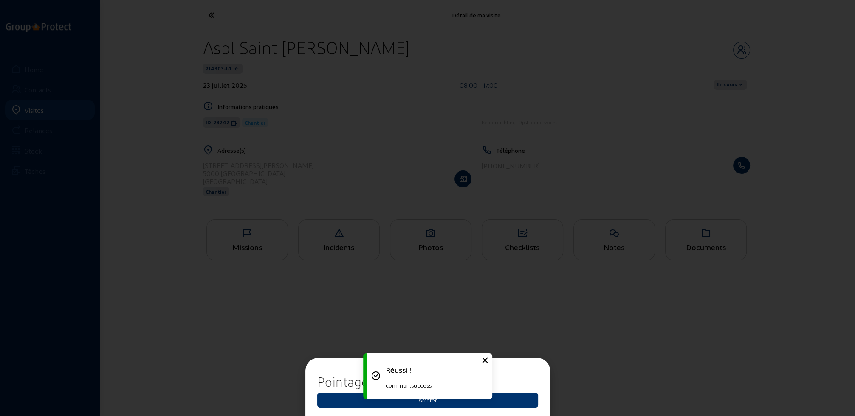
click at [428, 403] on div "Réussi ! common.success" at bounding box center [427, 376] width 127 height 54
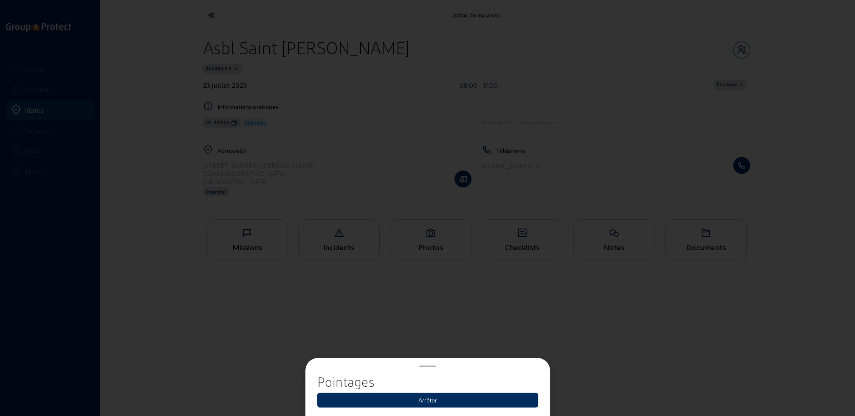
click at [433, 400] on button "Arrêter" at bounding box center [427, 400] width 221 height 15
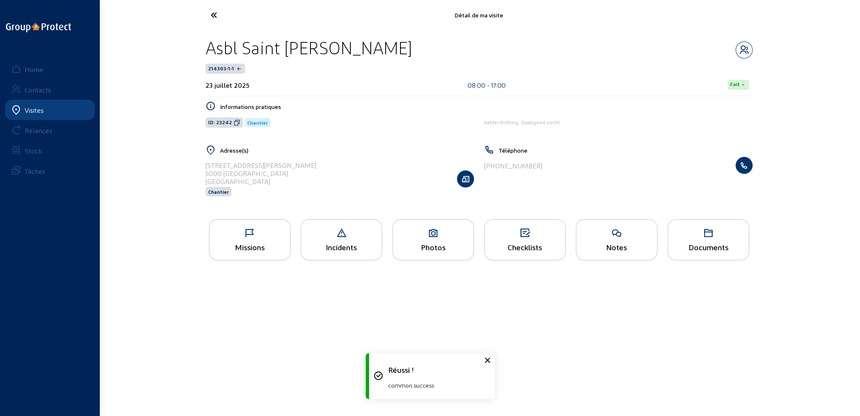
click at [216, 12] on icon at bounding box center [245, 15] width 78 height 15
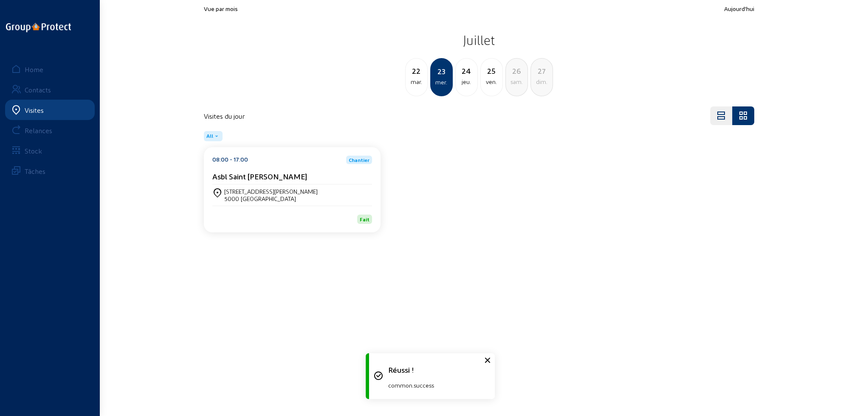
click at [419, 79] on div "mar." at bounding box center [416, 82] width 22 height 10
click at [280, 193] on div "Rue Julien Colson, 57 5000 NAMUR" at bounding box center [292, 195] width 160 height 14
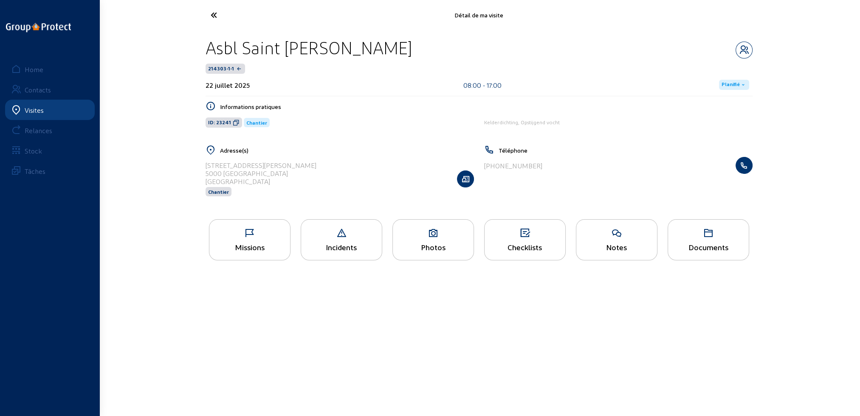
click at [732, 83] on span "Planifié" at bounding box center [730, 85] width 18 height 7
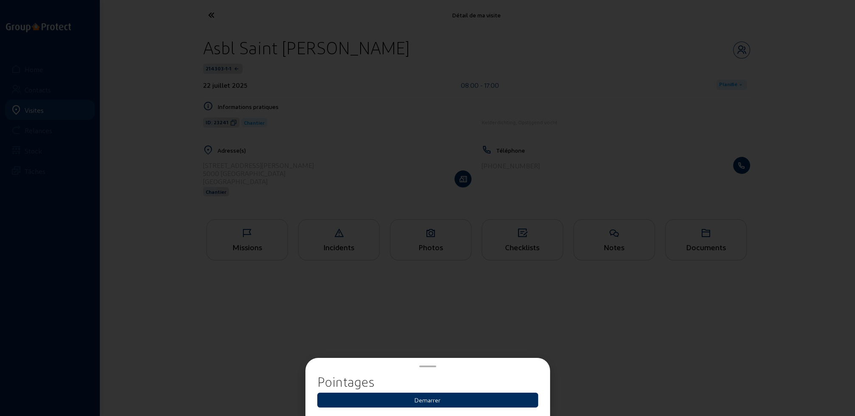
click at [429, 403] on button "Demarrer" at bounding box center [427, 400] width 221 height 15
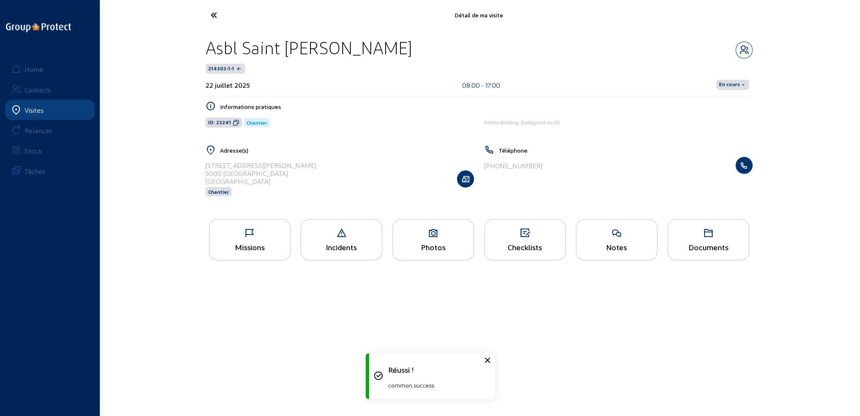
click at [727, 86] on span "En cours" at bounding box center [729, 85] width 21 height 7
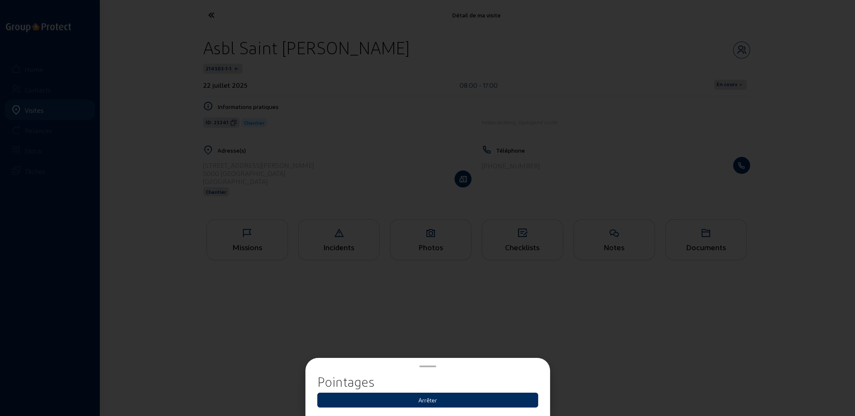
click at [423, 401] on button "Arrêter" at bounding box center [427, 400] width 221 height 15
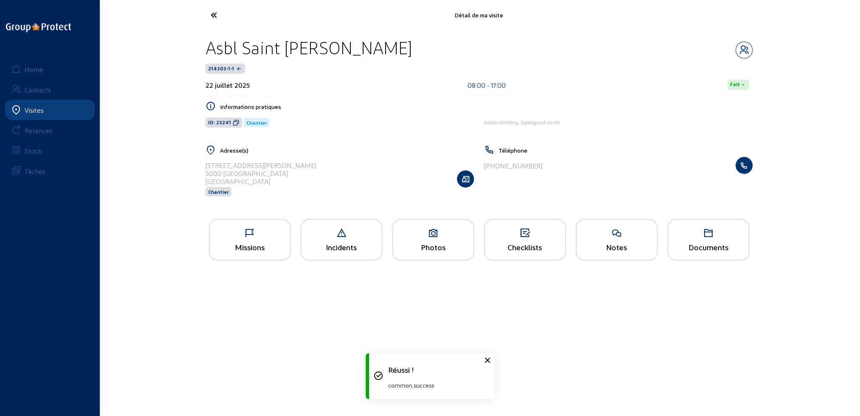
click at [211, 14] on icon at bounding box center [245, 15] width 78 height 15
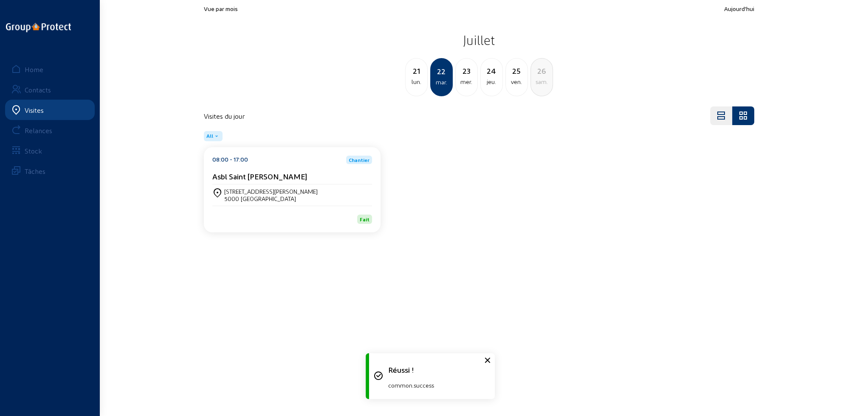
click at [418, 78] on div "lun." at bounding box center [416, 82] width 22 height 10
click at [300, 180] on div "Asbl Saint Jean De Dieu" at bounding box center [292, 178] width 160 height 13
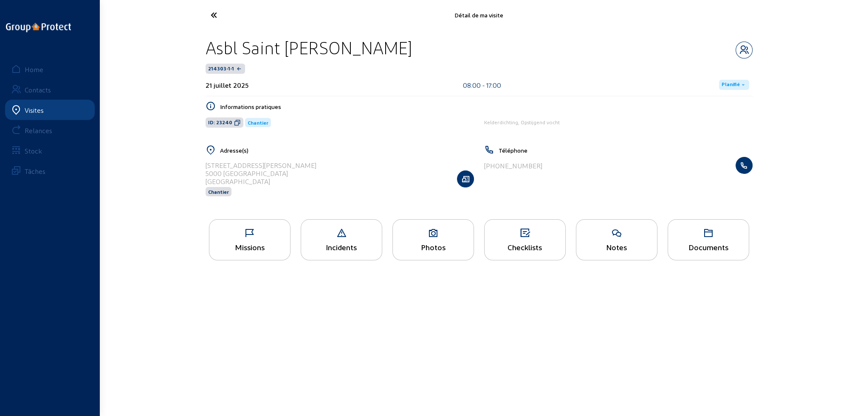
click at [737, 86] on span "Planifié" at bounding box center [730, 85] width 18 height 7
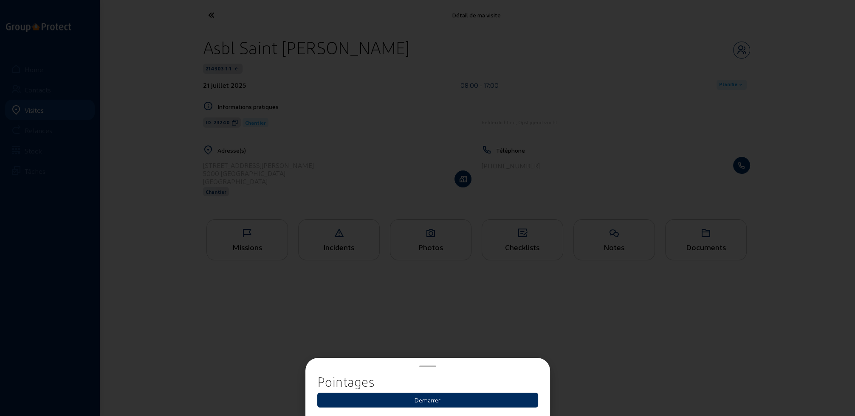
click at [426, 399] on button "Demarrer" at bounding box center [427, 400] width 221 height 15
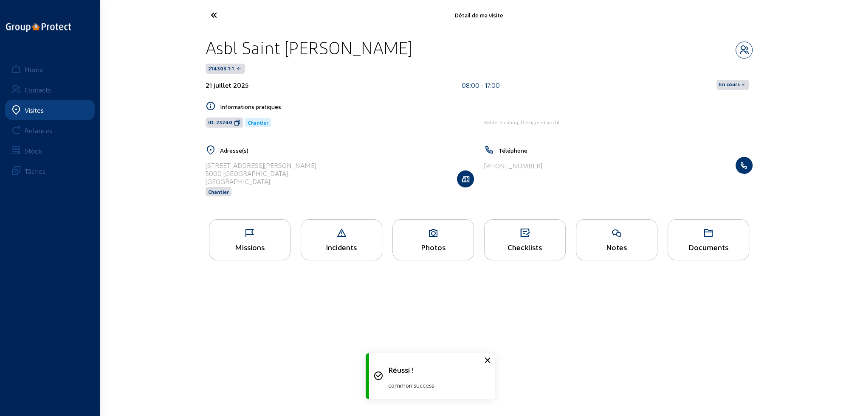
click at [731, 83] on span "En cours" at bounding box center [729, 85] width 21 height 7
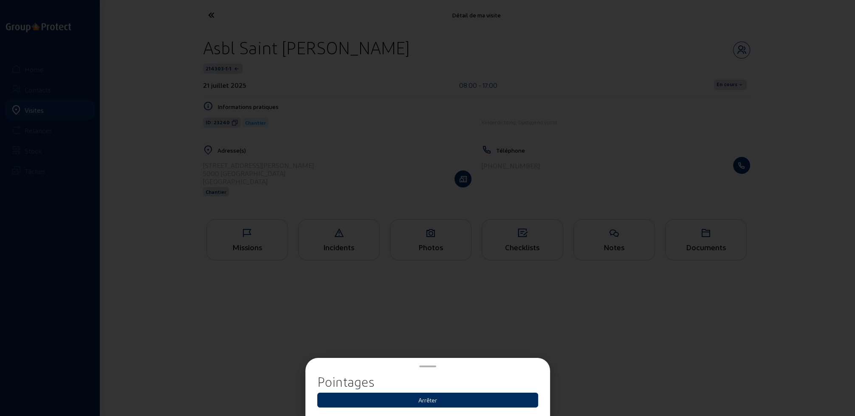
click at [427, 400] on button "Arrêter" at bounding box center [427, 400] width 221 height 15
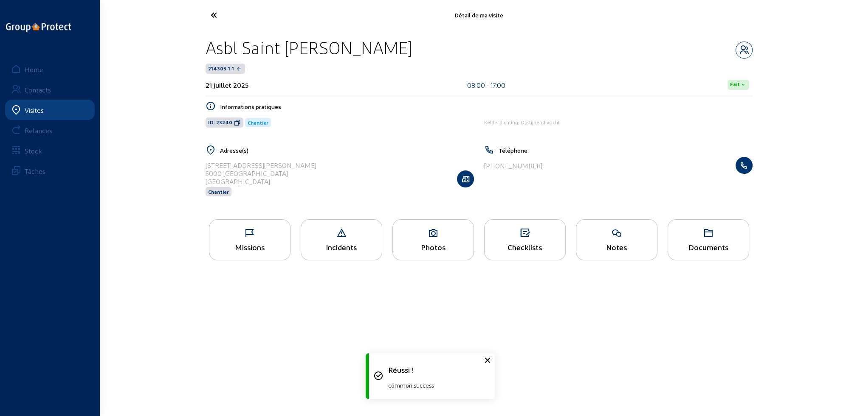
click at [214, 15] on icon at bounding box center [245, 15] width 78 height 15
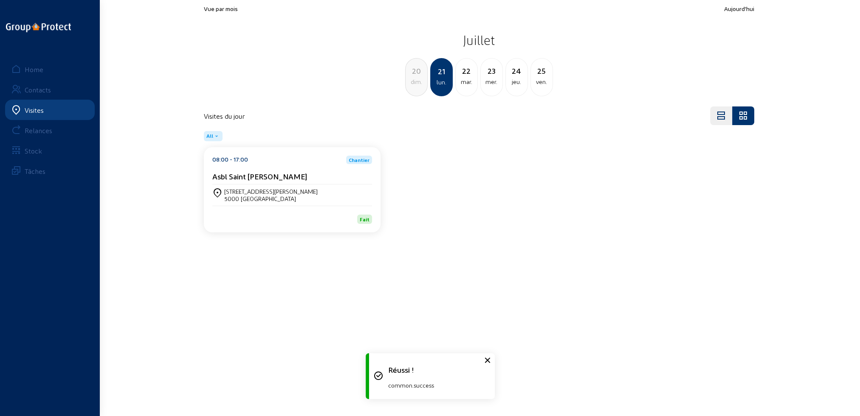
click at [414, 85] on div "dim." at bounding box center [416, 82] width 22 height 10
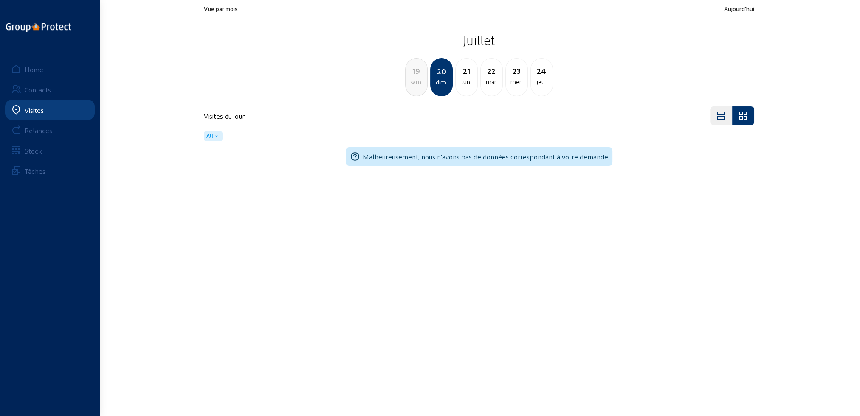
click at [414, 85] on div "sam." at bounding box center [416, 82] width 22 height 10
click at [414, 85] on div "ven." at bounding box center [416, 82] width 22 height 10
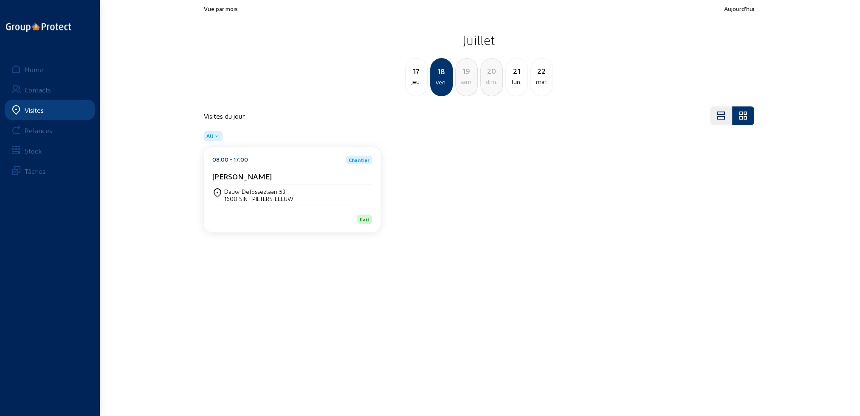
click at [419, 82] on div "jeu." at bounding box center [416, 82] width 22 height 10
click at [419, 82] on div "mer." at bounding box center [416, 82] width 22 height 10
click at [39, 109] on div "Visites" at bounding box center [34, 110] width 19 height 8
click at [488, 87] on div "ven." at bounding box center [492, 82] width 22 height 10
click at [488, 87] on div "dim." at bounding box center [492, 82] width 22 height 10
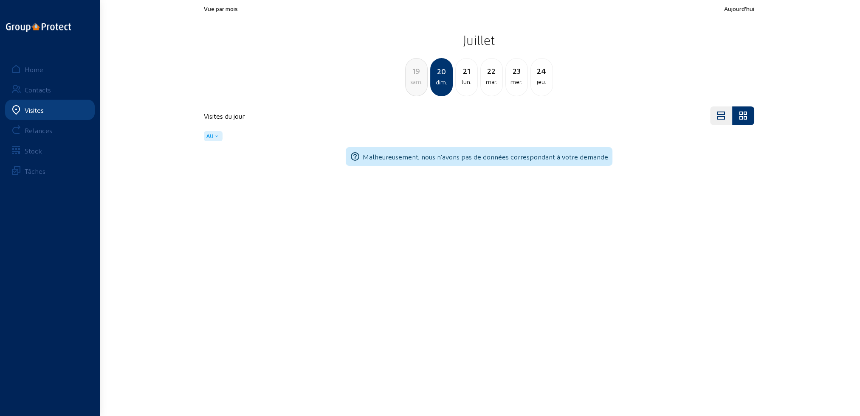
click at [488, 87] on div "mar." at bounding box center [492, 82] width 22 height 10
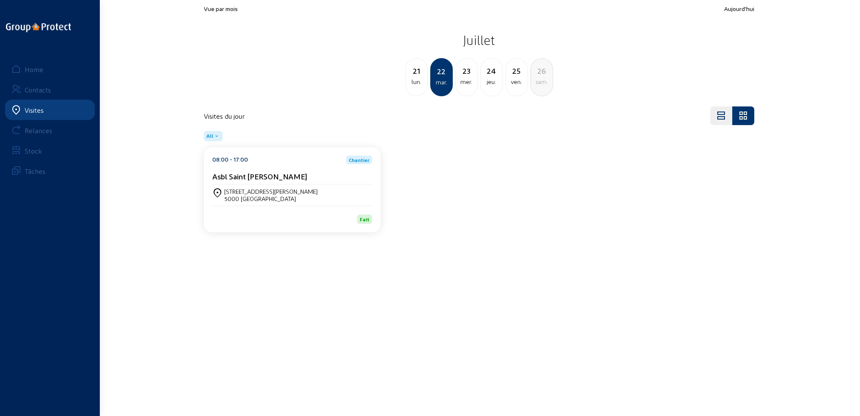
click at [488, 87] on div "jeu." at bounding box center [492, 82] width 22 height 10
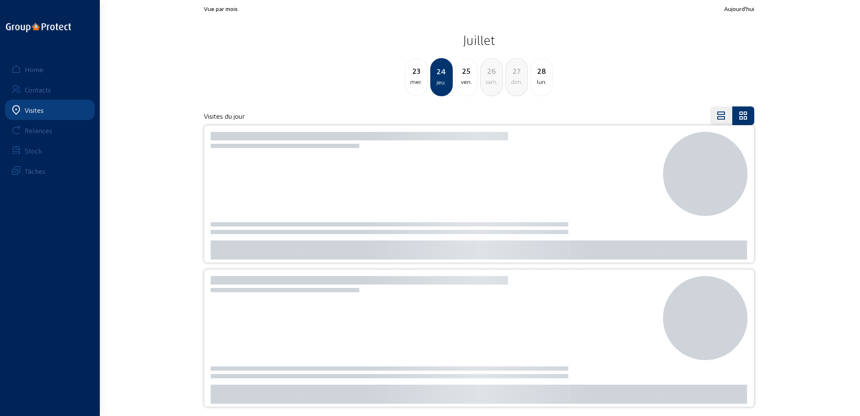
click at [488, 87] on div "sam." at bounding box center [492, 82] width 22 height 10
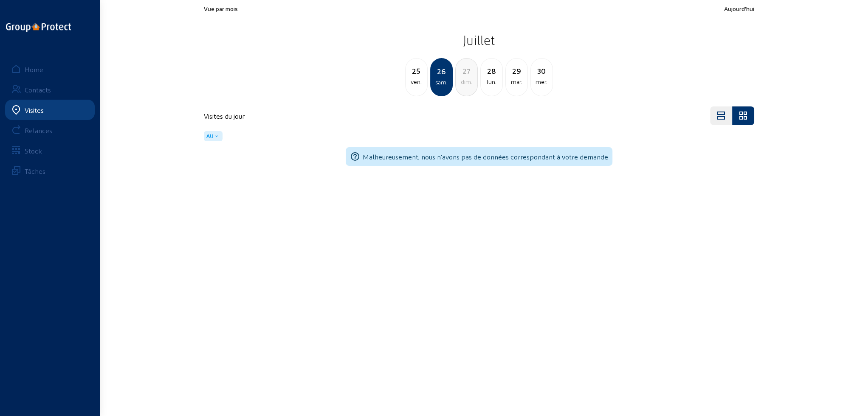
click at [488, 86] on div "lun." at bounding box center [492, 82] width 22 height 10
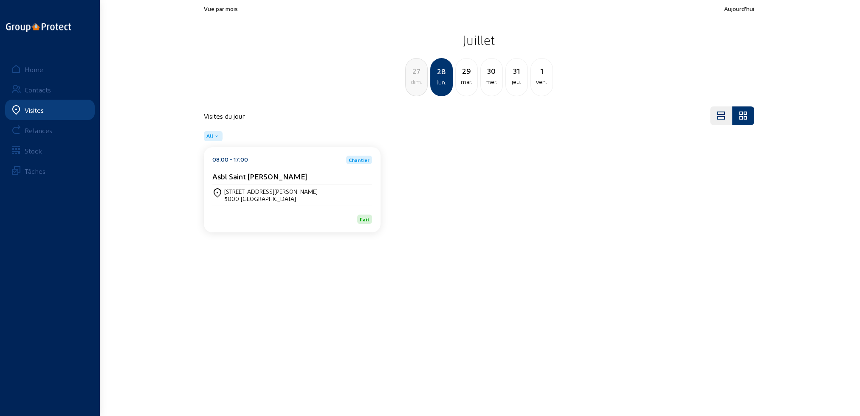
click at [489, 86] on div "mer." at bounding box center [492, 82] width 22 height 10
click at [489, 86] on div "ven." at bounding box center [492, 82] width 22 height 10
click at [489, 85] on div "dim." at bounding box center [492, 82] width 22 height 10
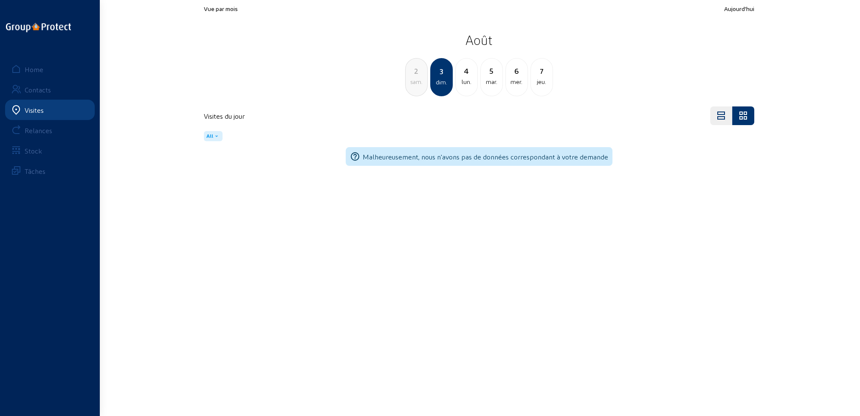
click at [489, 85] on div "mar." at bounding box center [492, 82] width 22 height 10
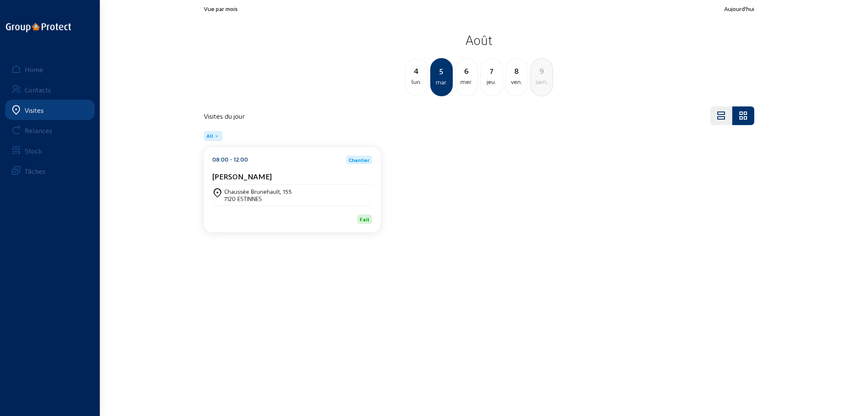
click at [489, 85] on div "jeu." at bounding box center [492, 82] width 22 height 10
click at [489, 85] on div "sam." at bounding box center [492, 82] width 22 height 10
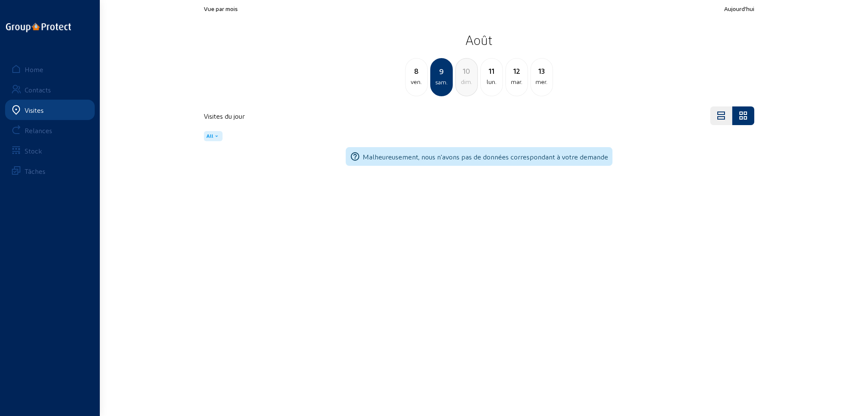
click at [489, 85] on div "lun." at bounding box center [492, 82] width 22 height 10
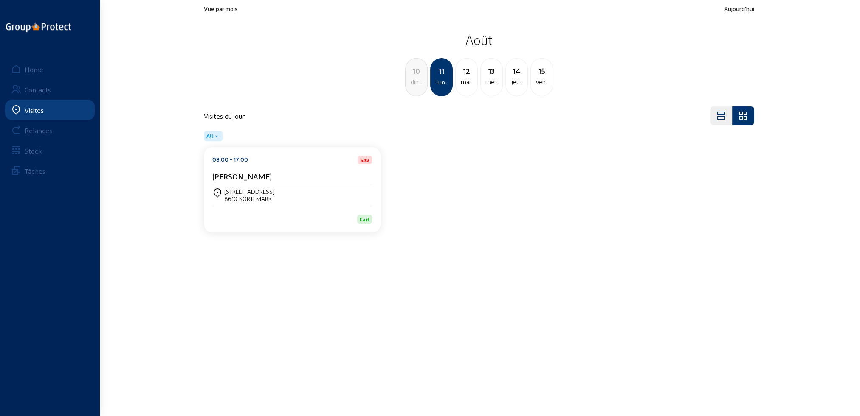
click at [472, 87] on div "mar." at bounding box center [467, 82] width 22 height 10
click at [465, 83] on div "mer." at bounding box center [467, 82] width 22 height 10
click at [469, 83] on div "jeu." at bounding box center [467, 82] width 22 height 10
click at [469, 83] on div "ven." at bounding box center [467, 82] width 22 height 10
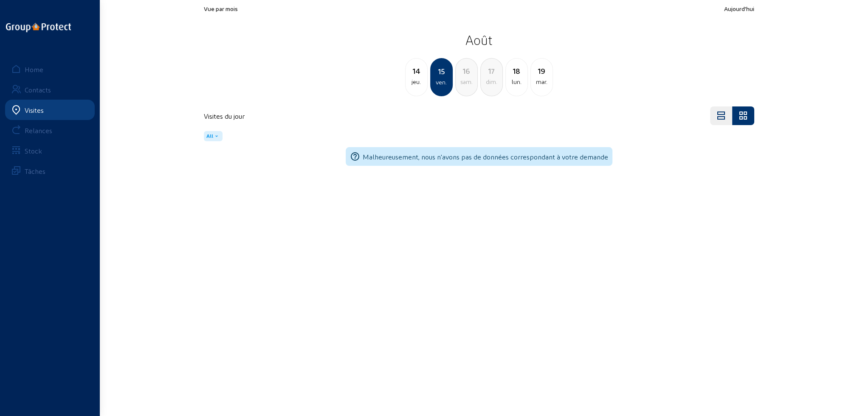
click at [470, 83] on div "sam." at bounding box center [467, 82] width 22 height 10
click at [470, 83] on div "dim." at bounding box center [467, 82] width 22 height 10
click at [472, 83] on div "lun." at bounding box center [467, 82] width 22 height 10
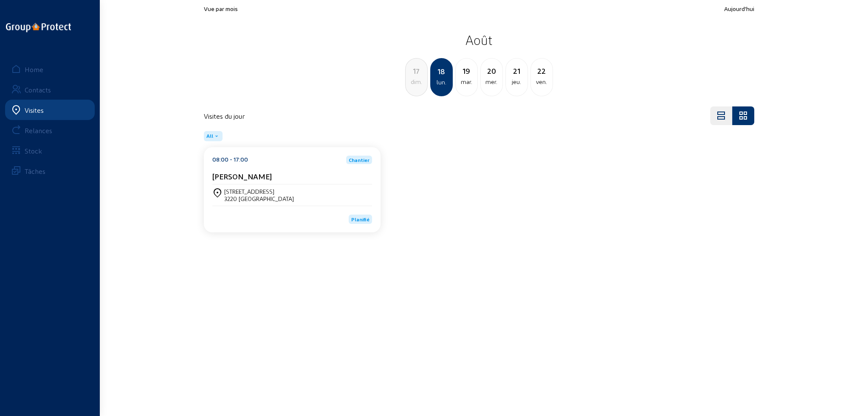
click at [272, 188] on div "Kerselarenweg 17 3220 HOLSBEEK" at bounding box center [292, 195] width 160 height 14
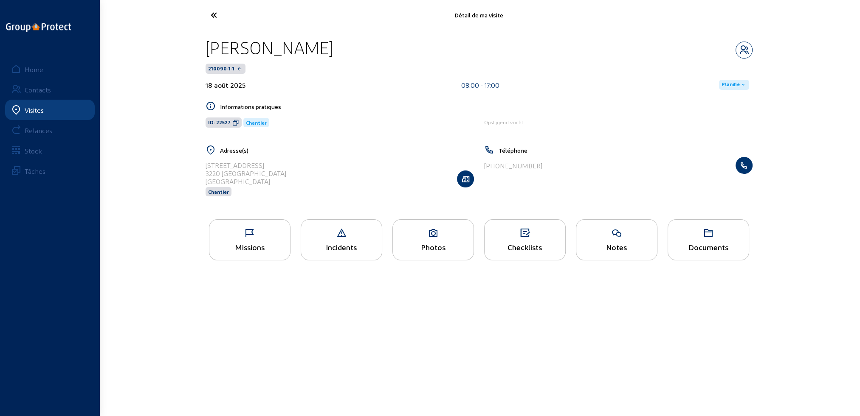
click at [253, 240] on div "Missions" at bounding box center [250, 239] width 82 height 41
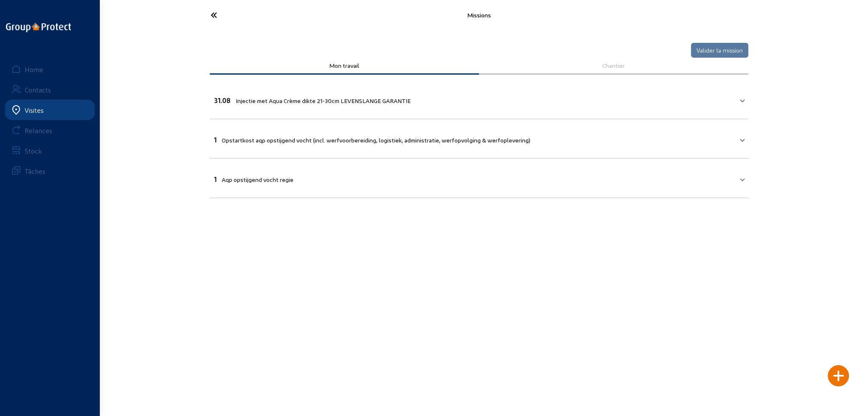
click at [213, 15] on icon at bounding box center [245, 15] width 78 height 15
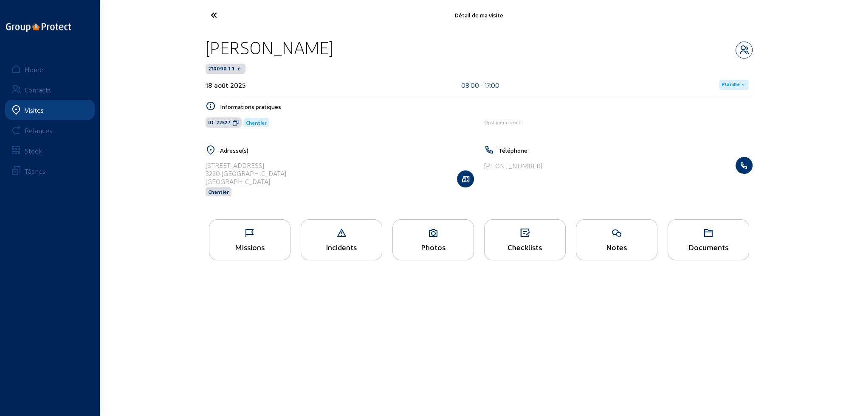
click at [456, 250] on div "Photos" at bounding box center [433, 247] width 81 height 9
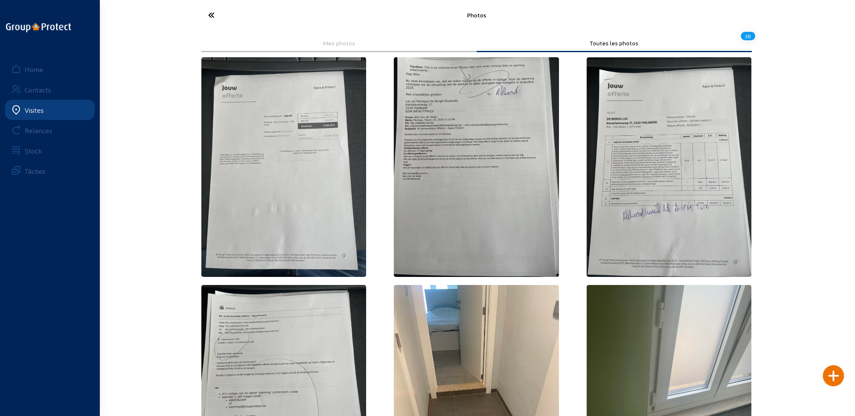
click at [212, 15] on icon at bounding box center [243, 15] width 78 height 15
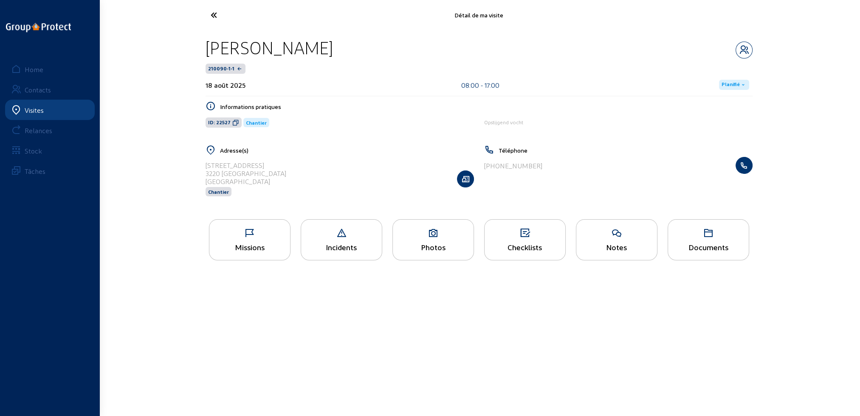
click at [625, 248] on div "Notes" at bounding box center [616, 247] width 81 height 9
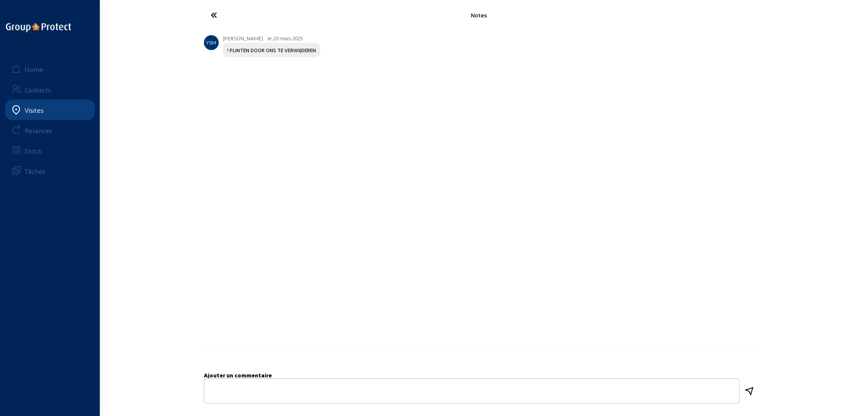
click at [212, 11] on icon at bounding box center [245, 15] width 78 height 15
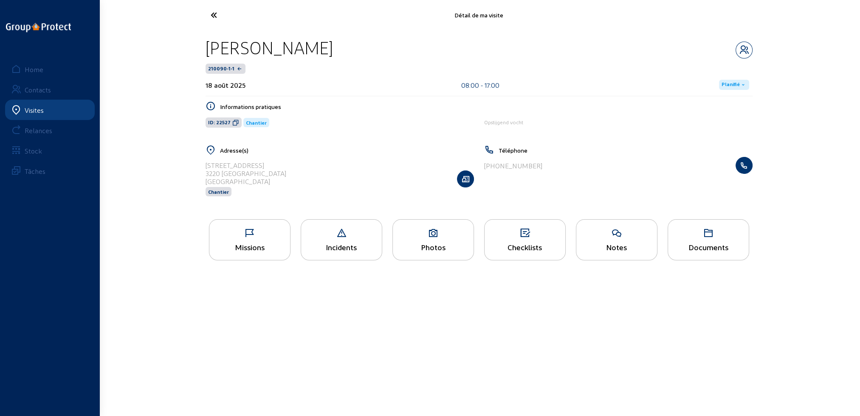
click at [703, 240] on div "Documents" at bounding box center [708, 239] width 82 height 41
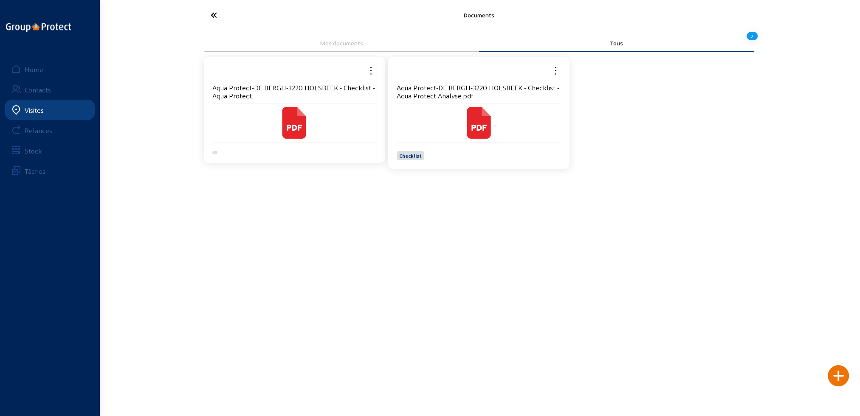
click at [310, 131] on icon at bounding box center [294, 123] width 32 height 32
